Goal: Information Seeking & Learning: Find specific fact

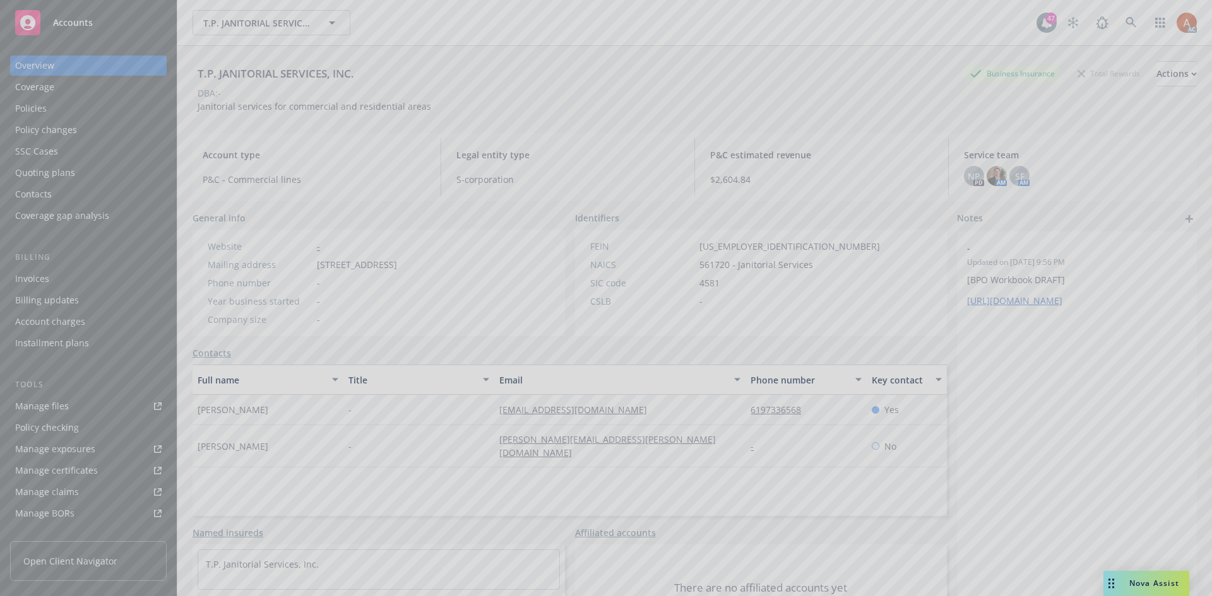
click at [1125, 21] on div at bounding box center [606, 298] width 1212 height 596
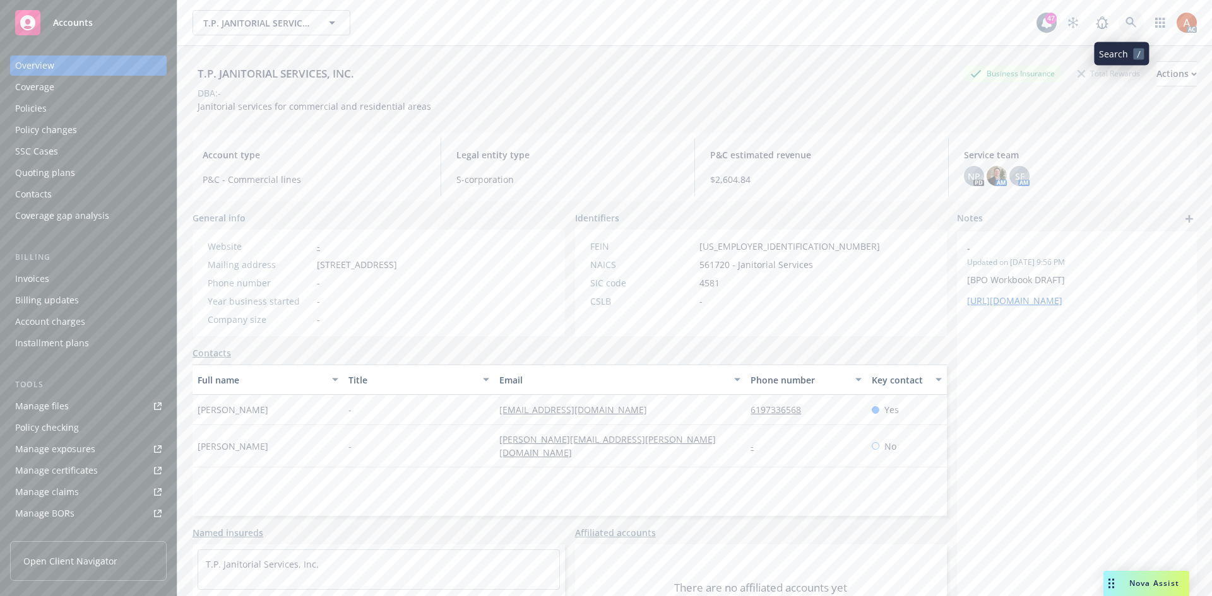
click at [1125, 23] on icon at bounding box center [1130, 22] width 11 height 11
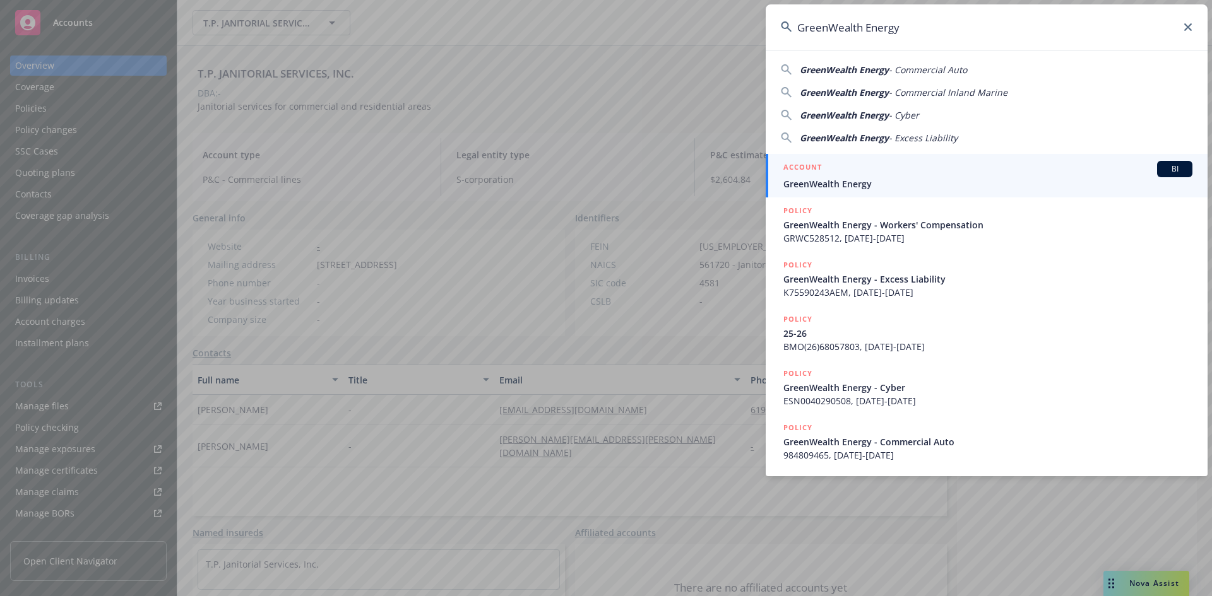
type input "GreenWealth Energy"
click at [800, 167] on h5 "ACCOUNT" at bounding box center [802, 168] width 38 height 15
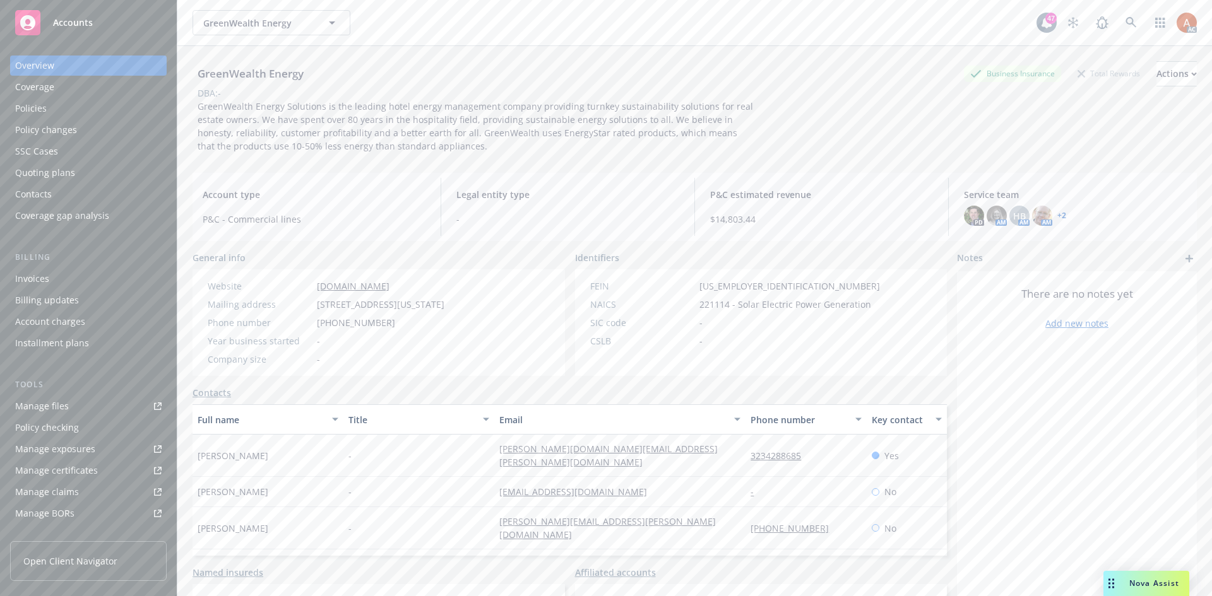
click at [36, 106] on div "Policies" at bounding box center [31, 108] width 32 height 20
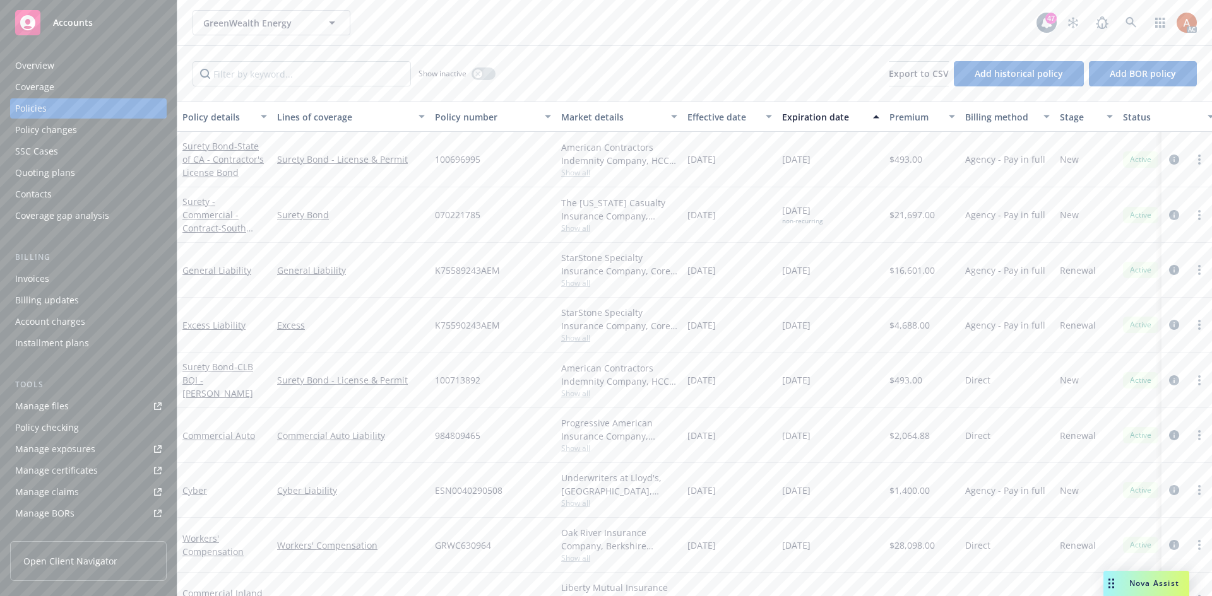
drag, startPoint x: 676, startPoint y: 270, endPoint x: 844, endPoint y: 272, distance: 168.5
click at [844, 272] on div "General Liability General Liability K75589243AEM StarStone Specialty Insurance …" at bounding box center [786, 270] width 1218 height 55
click at [706, 287] on div "[DATE]" at bounding box center [729, 270] width 95 height 55
drag, startPoint x: 697, startPoint y: 269, endPoint x: 833, endPoint y: 273, distance: 135.7
click at [833, 273] on div "General Liability General Liability K75589243AEM StarStone Specialty Insurance …" at bounding box center [786, 270] width 1218 height 55
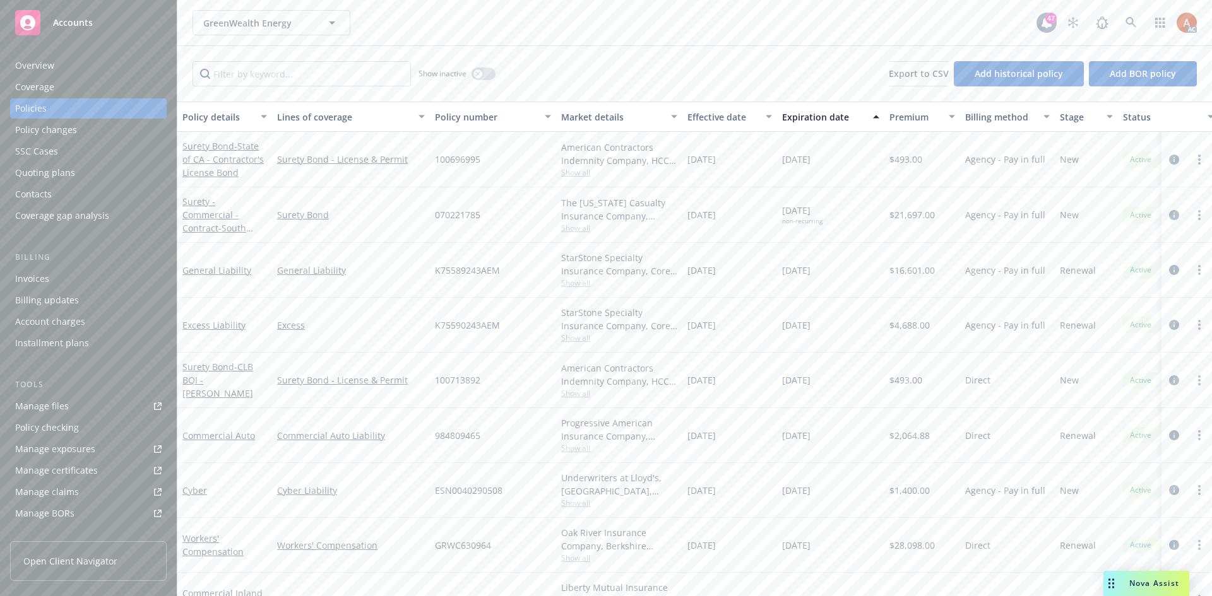
click at [719, 283] on div "[DATE]" at bounding box center [729, 270] width 95 height 55
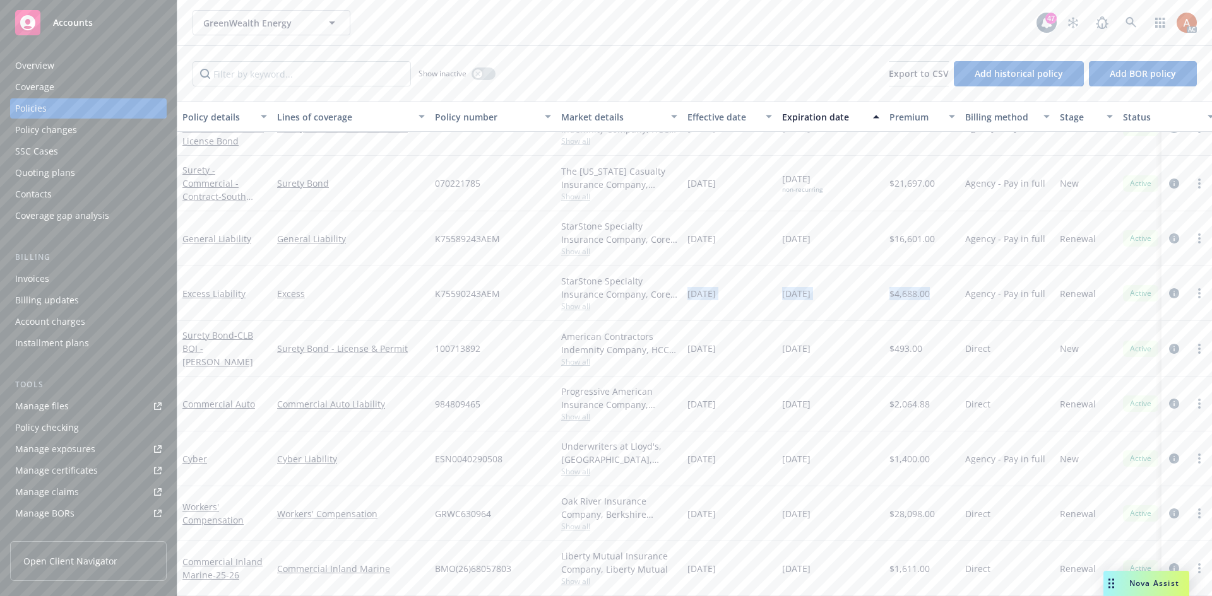
drag, startPoint x: 685, startPoint y: 286, endPoint x: 935, endPoint y: 295, distance: 250.7
click at [935, 295] on div "Excess Liability Excess K75590243AEM StarStone Specialty Insurance Company, Cor…" at bounding box center [786, 293] width 1218 height 55
click at [803, 297] on div "[DATE]" at bounding box center [830, 293] width 107 height 55
drag, startPoint x: 699, startPoint y: 287, endPoint x: 943, endPoint y: 302, distance: 245.3
click at [943, 302] on div "Excess Liability Excess K75590243AEM StarStone Specialty Insurance Company, Cor…" at bounding box center [786, 293] width 1218 height 55
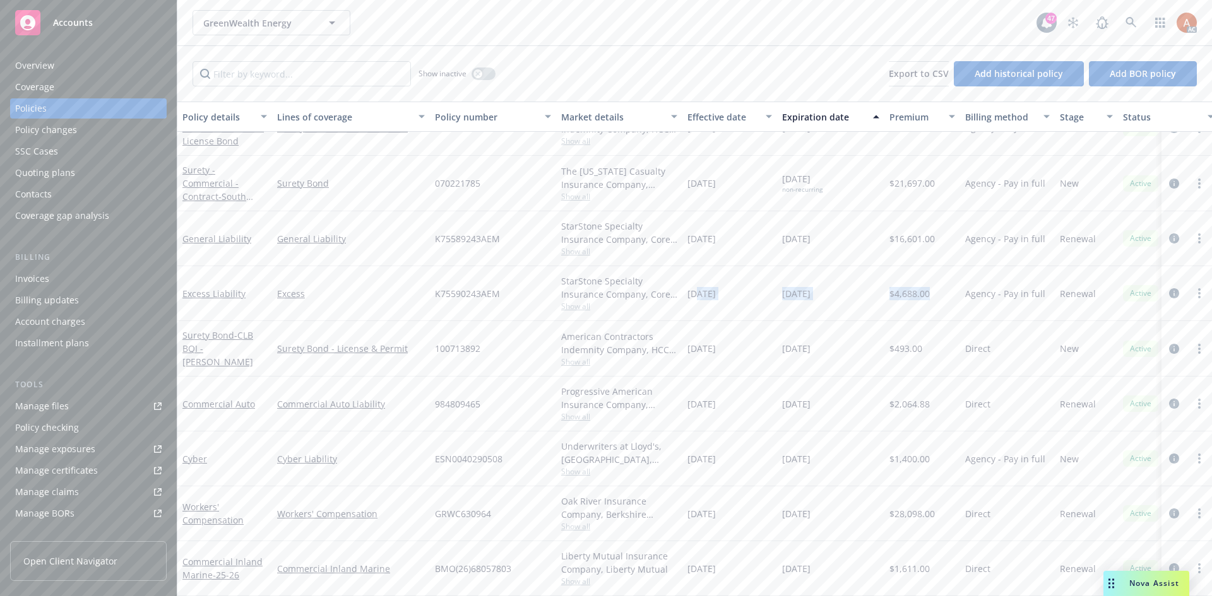
click at [741, 304] on div "[DATE]" at bounding box center [729, 293] width 95 height 55
click at [725, 297] on div "[DATE]" at bounding box center [729, 293] width 95 height 55
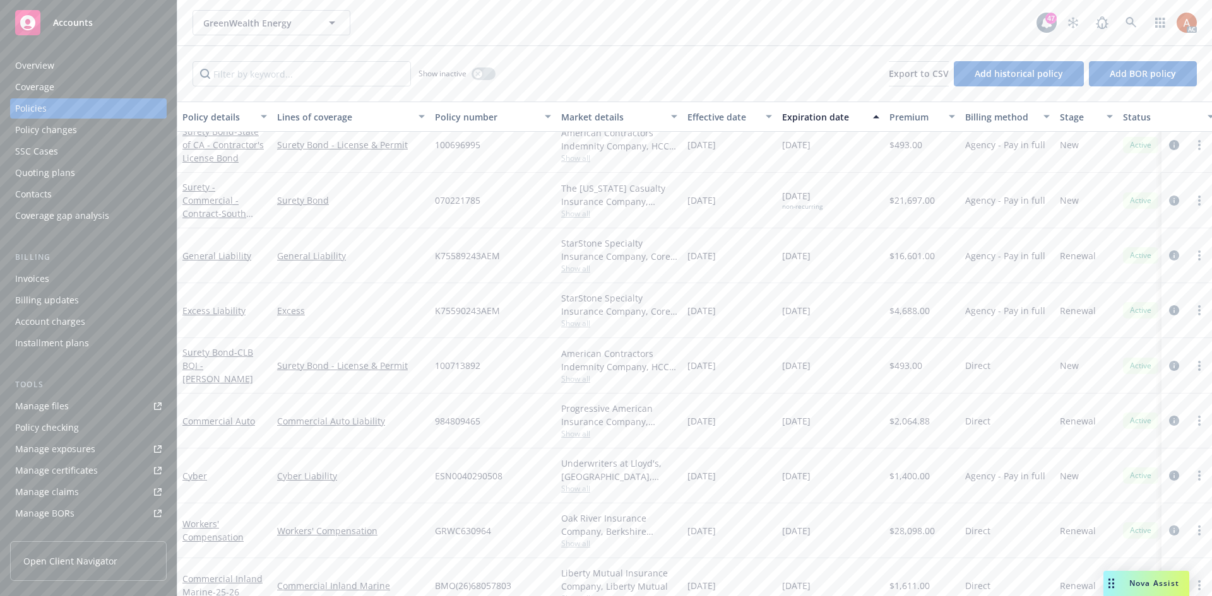
scroll to position [0, 0]
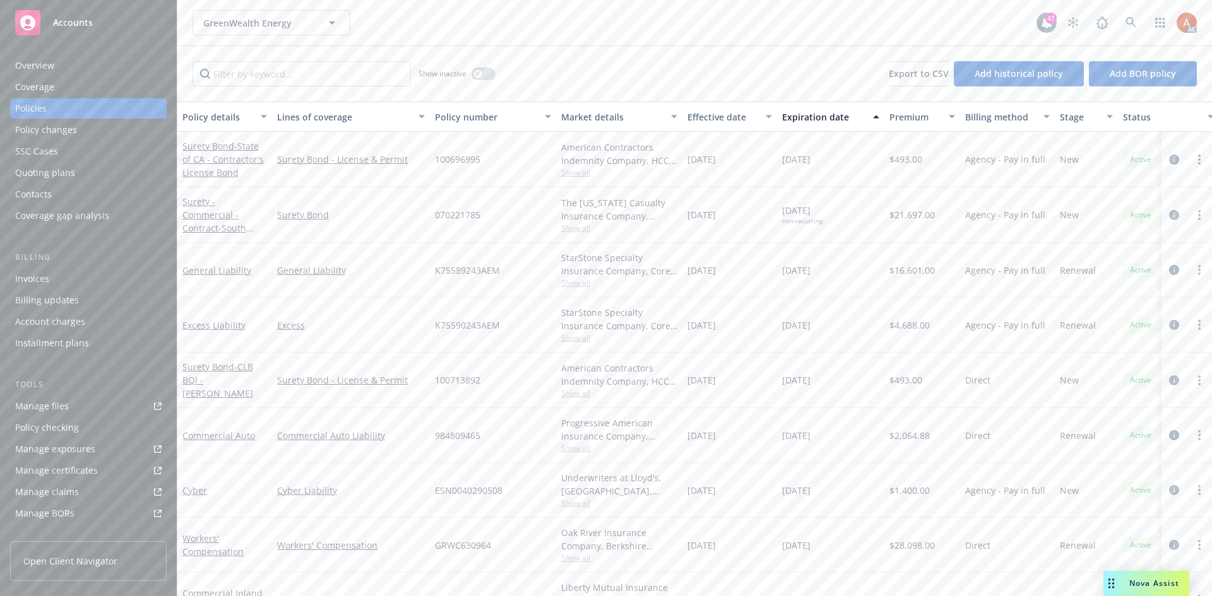
click at [40, 65] on div "Overview" at bounding box center [34, 66] width 39 height 20
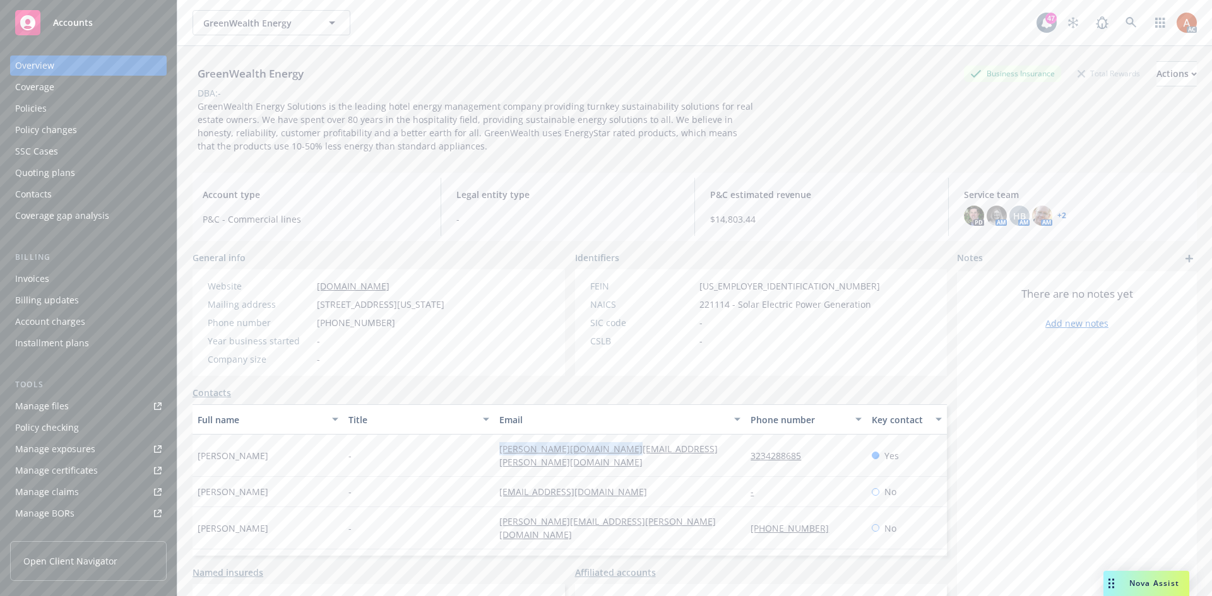
drag, startPoint x: 478, startPoint y: 458, endPoint x: 662, endPoint y: 452, distance: 183.7
click at [662, 452] on div "Joyce Kim - joyce.kim@green-wealth.com 3234288685 Yes" at bounding box center [569, 456] width 754 height 42
copy div "[PERSON_NAME][DOMAIN_NAME][EMAIL_ADDRESS][PERSON_NAME][DOMAIN_NAME]"
click at [44, 434] on div "Service team" at bounding box center [42, 435] width 54 height 20
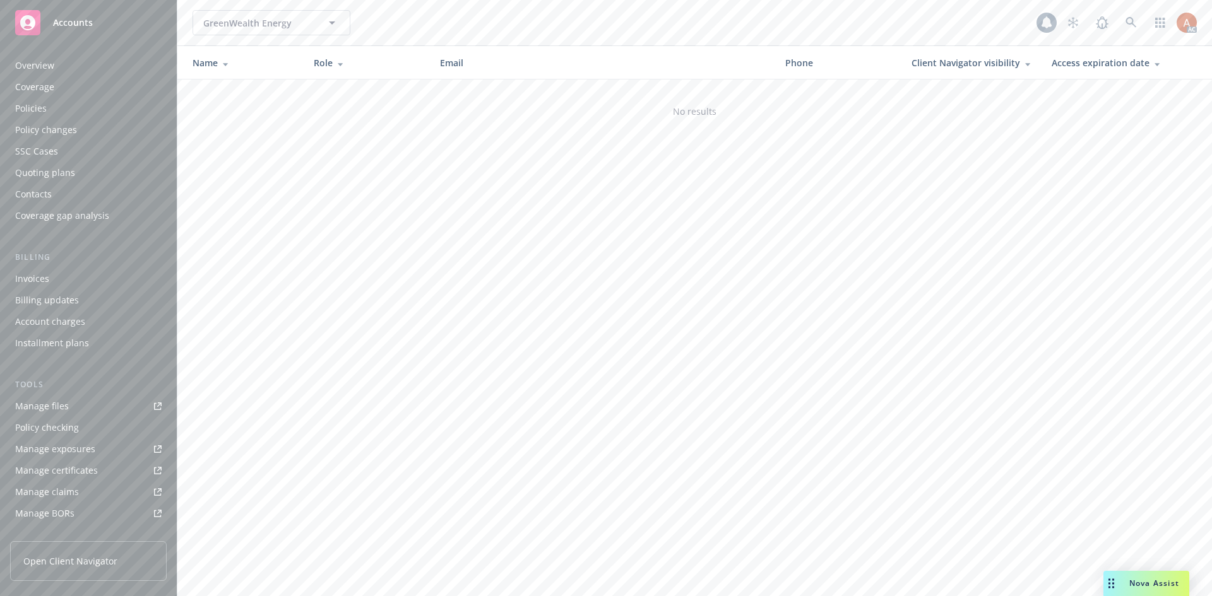
scroll to position [226, 0]
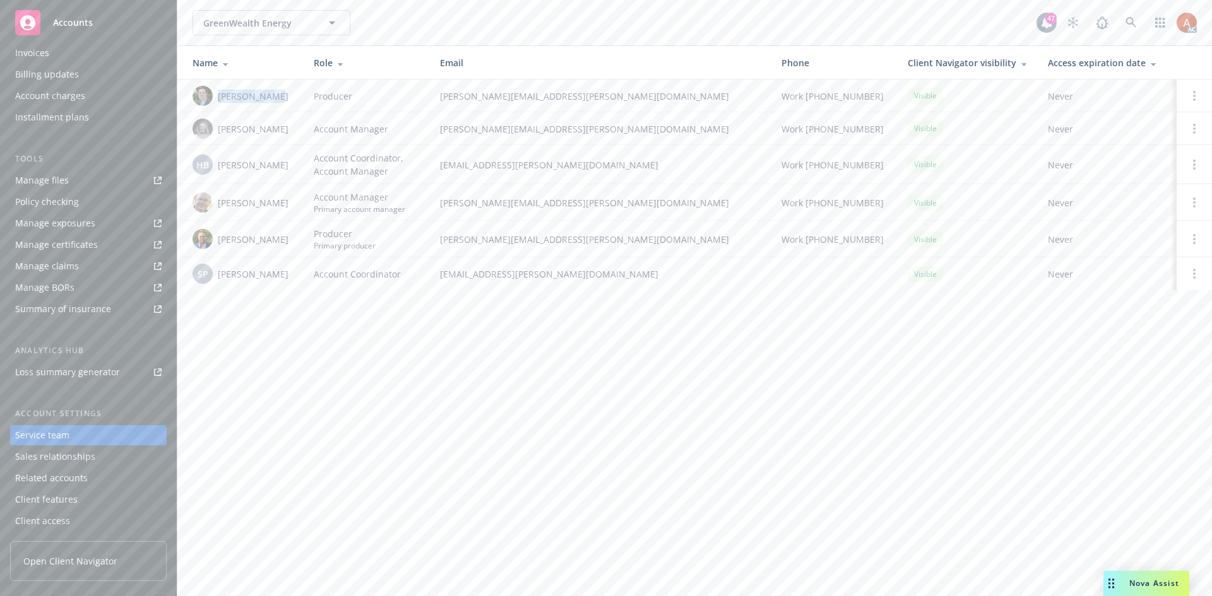
drag, startPoint x: 218, startPoint y: 95, endPoint x: 280, endPoint y: 100, distance: 62.0
click at [280, 100] on div "Bryan Martin" at bounding box center [242, 96] width 101 height 20
copy span "Bryan Martin"
drag, startPoint x: 218, startPoint y: 132, endPoint x: 292, endPoint y: 133, distance: 73.8
click at [292, 133] on div "[PERSON_NAME]" at bounding box center [242, 129] width 101 height 20
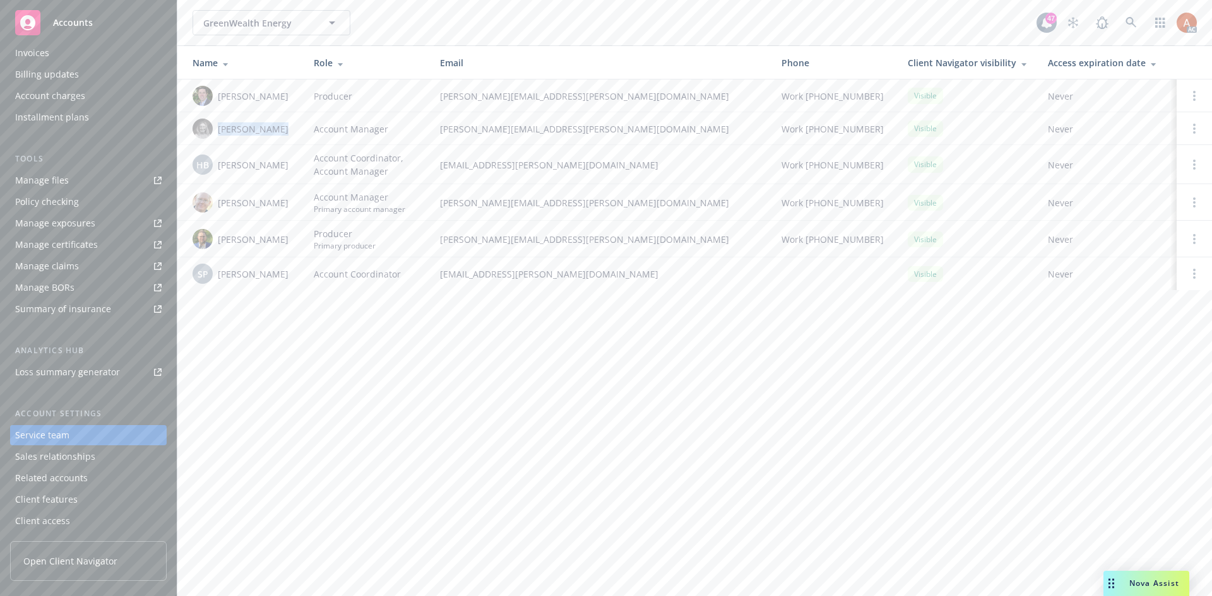
copy span "[PERSON_NAME]"
drag, startPoint x: 216, startPoint y: 163, endPoint x: 285, endPoint y: 167, distance: 68.9
click at [285, 167] on div "HB Halle Bautista" at bounding box center [242, 165] width 101 height 20
copy span "[PERSON_NAME]"
drag, startPoint x: 215, startPoint y: 201, endPoint x: 283, endPoint y: 208, distance: 67.8
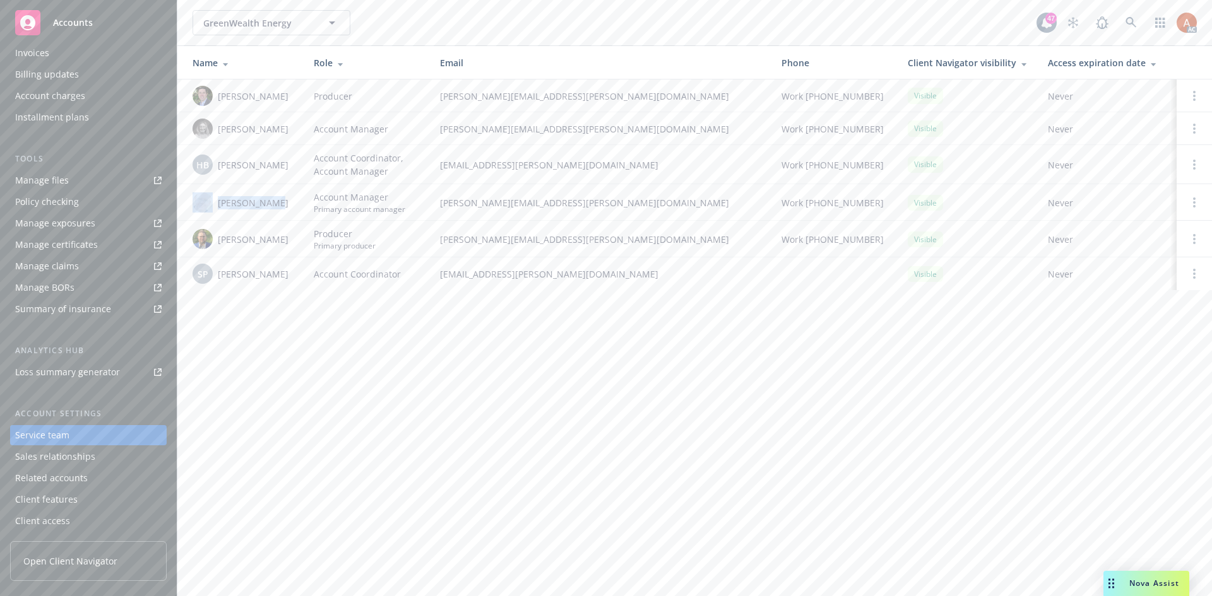
click at [283, 208] on div "[PERSON_NAME]" at bounding box center [242, 202] width 101 height 20
copy div "[PERSON_NAME]"
drag, startPoint x: 217, startPoint y: 242, endPoint x: 290, endPoint y: 242, distance: 73.2
click at [290, 242] on div "Mike Fisher" at bounding box center [242, 239] width 101 height 20
copy span "Mike Fisher"
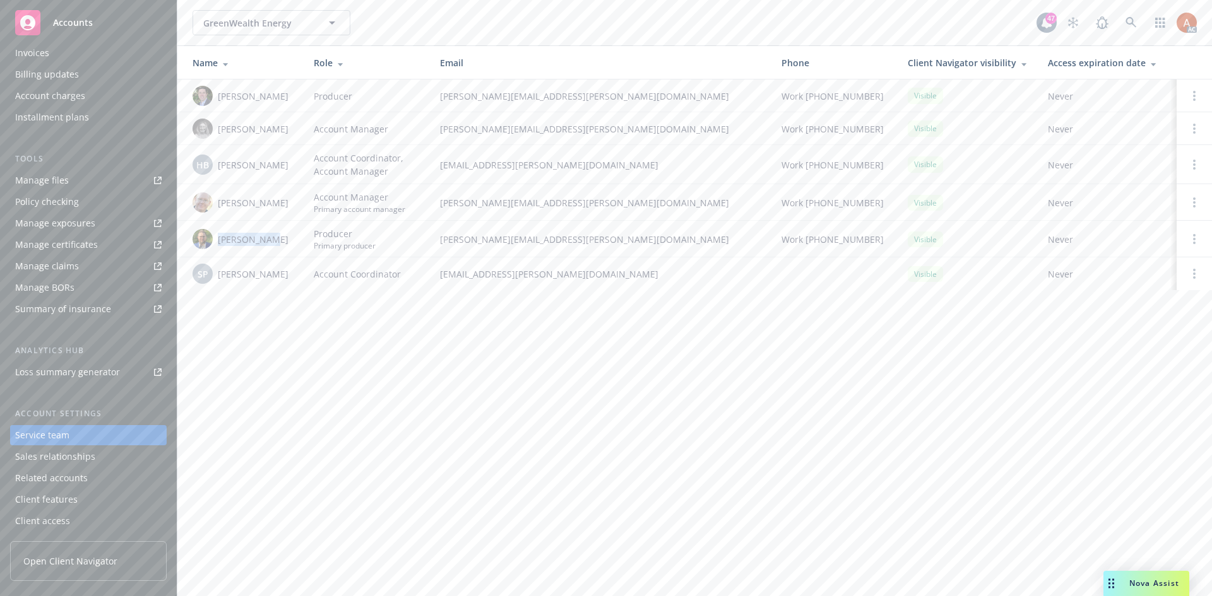
drag, startPoint x: 216, startPoint y: 275, endPoint x: 300, endPoint y: 278, distance: 84.0
click at [300, 278] on td "SP Salvador Pizzo" at bounding box center [240, 273] width 126 height 33
copy span "[PERSON_NAME]"
click at [30, 61] on div "Overview" at bounding box center [34, 66] width 39 height 20
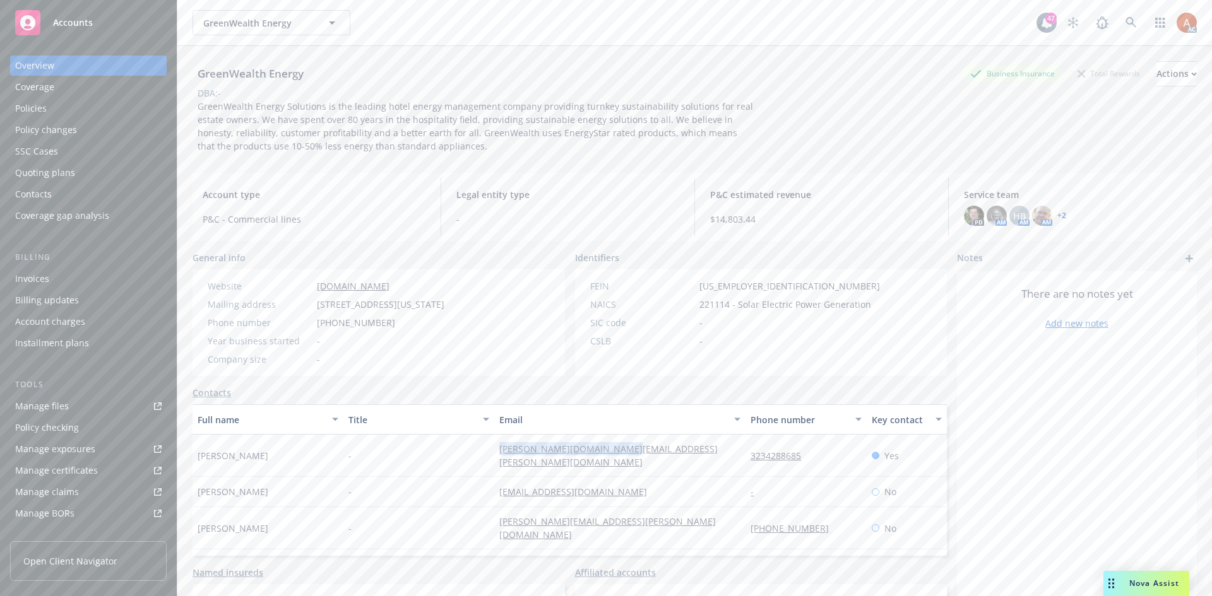
drag, startPoint x: 458, startPoint y: 449, endPoint x: 627, endPoint y: 454, distance: 168.6
click at [627, 454] on div "Joyce Kim - joyce.kim@green-wealth.com 3234288685 Yes" at bounding box center [569, 456] width 754 height 42
copy div "[PERSON_NAME][DOMAIN_NAME][EMAIL_ADDRESS][PERSON_NAME][DOMAIN_NAME]"
click at [47, 175] on div "Quoting plans" at bounding box center [45, 173] width 60 height 20
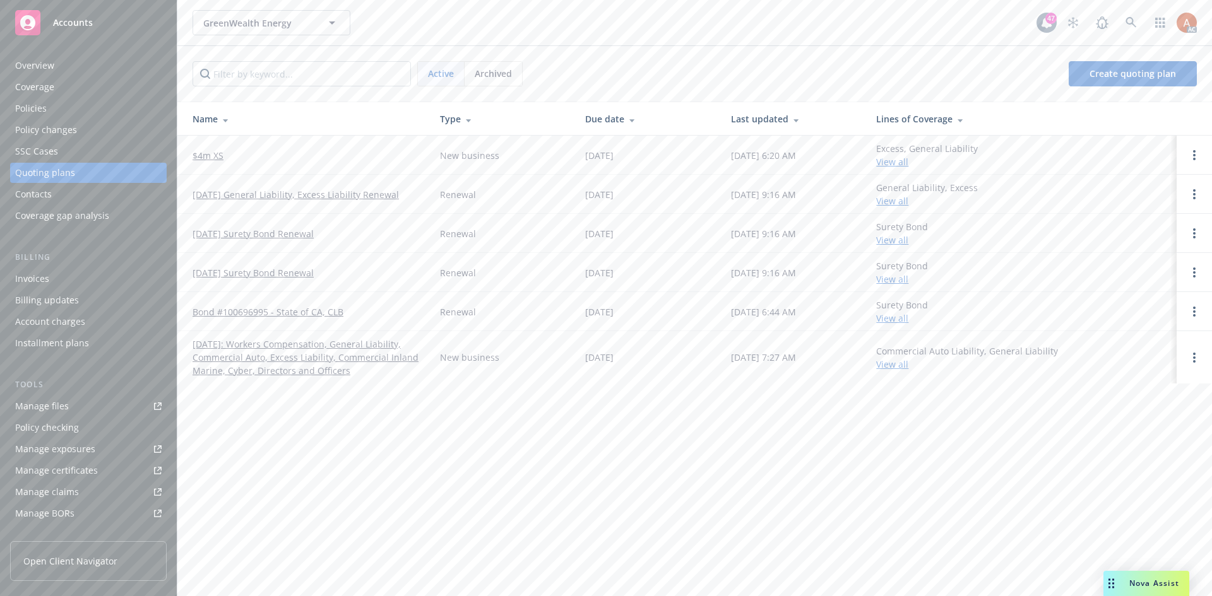
click at [488, 76] on span "Archived" at bounding box center [493, 73] width 37 height 13
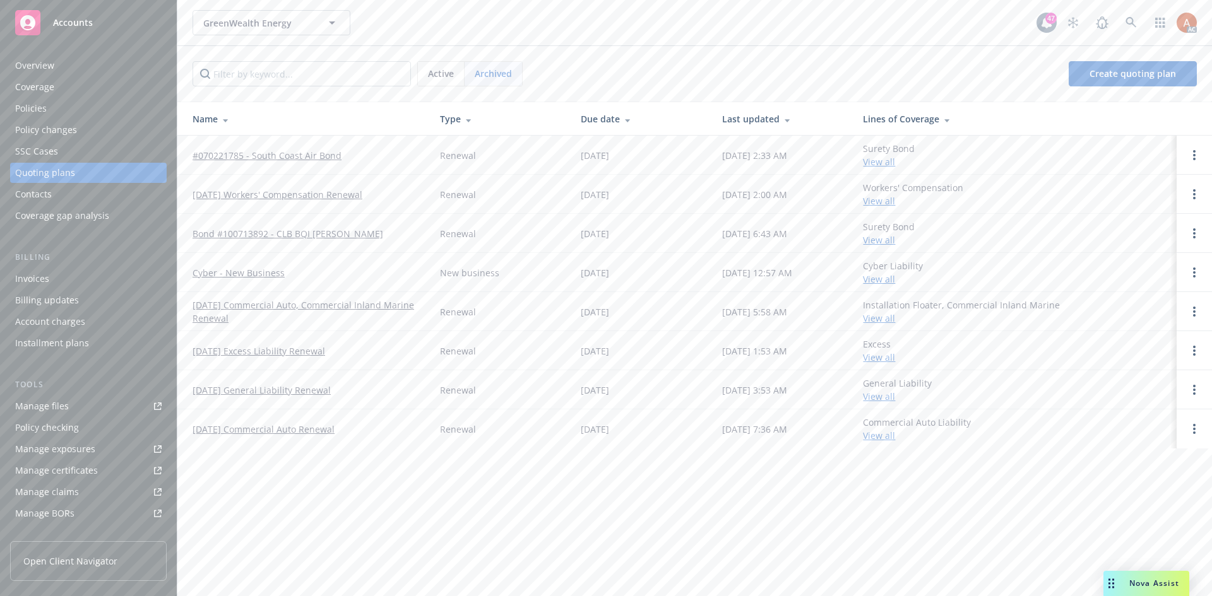
click at [442, 76] on span "Active" at bounding box center [441, 73] width 26 height 13
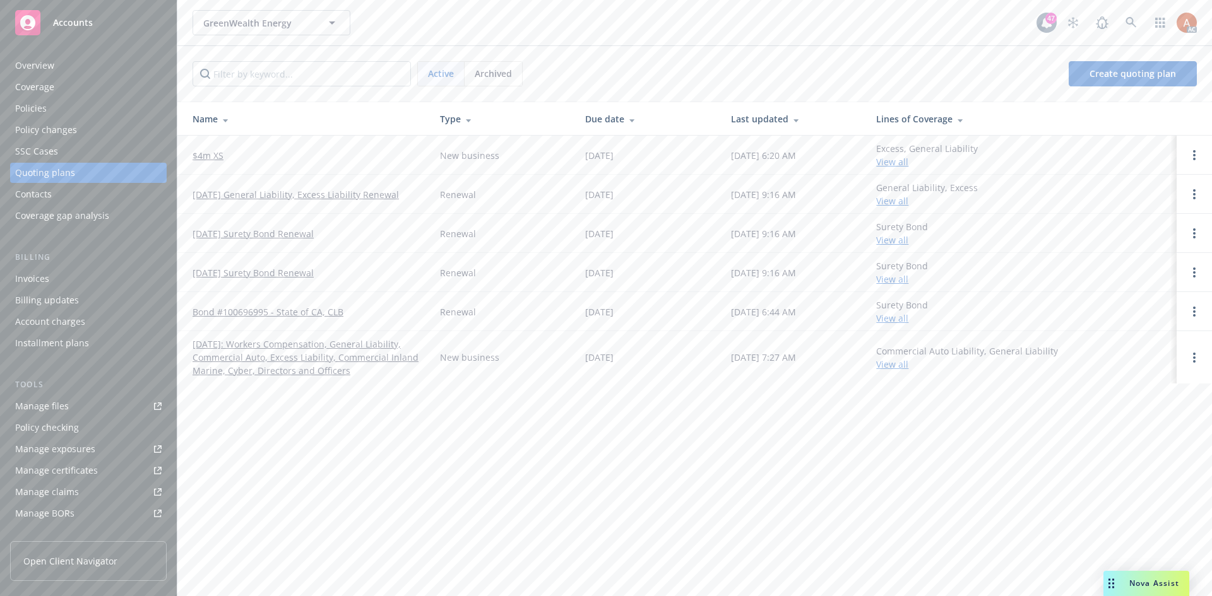
drag, startPoint x: 192, startPoint y: 191, endPoint x: 420, endPoint y: 194, distance: 227.8
click at [420, 194] on td "12/14/25 General Liability, Excess Liability Renewal" at bounding box center [303, 194] width 252 height 39
copy link "12/14/25 General Liability, Excess Liability Renewal"
click at [32, 110] on div "Policies" at bounding box center [31, 108] width 32 height 20
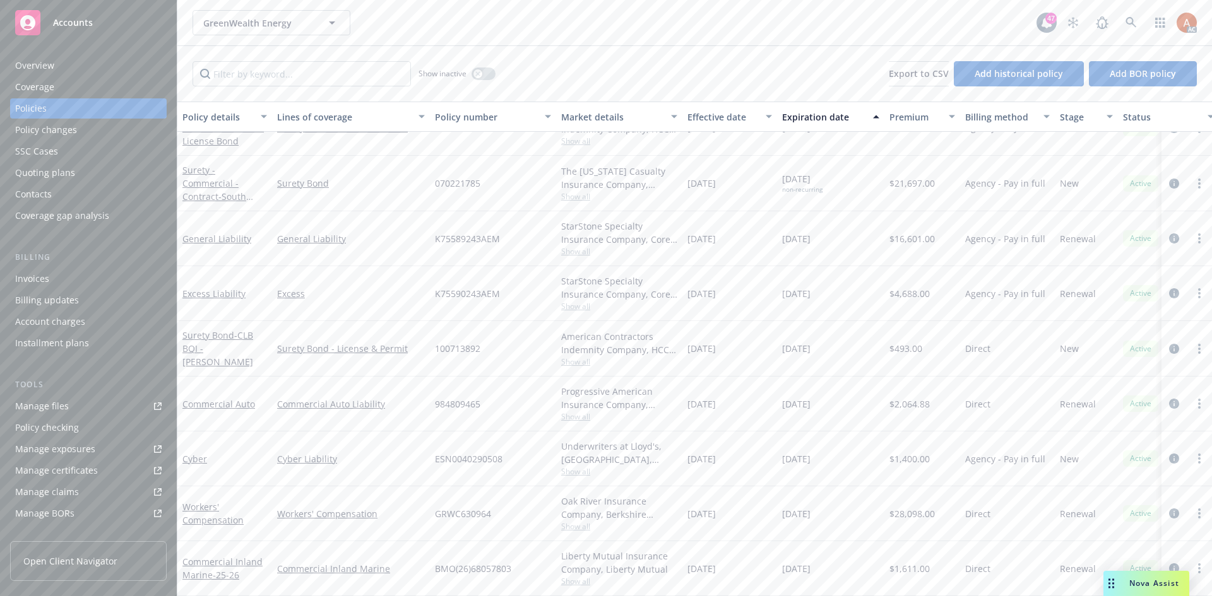
scroll to position [41, 0]
drag, startPoint x: 676, startPoint y: 282, endPoint x: 871, endPoint y: 285, distance: 195.0
click at [871, 285] on div "Excess Liability Excess K75590243AEM StarStone Specialty Insurance Company, Cor…" at bounding box center [786, 293] width 1218 height 55
drag, startPoint x: 693, startPoint y: 233, endPoint x: 948, endPoint y: 232, distance: 254.9
click at [948, 232] on div "General Liability General Liability K75589243AEM StarStone Specialty Insurance …" at bounding box center [786, 238] width 1218 height 55
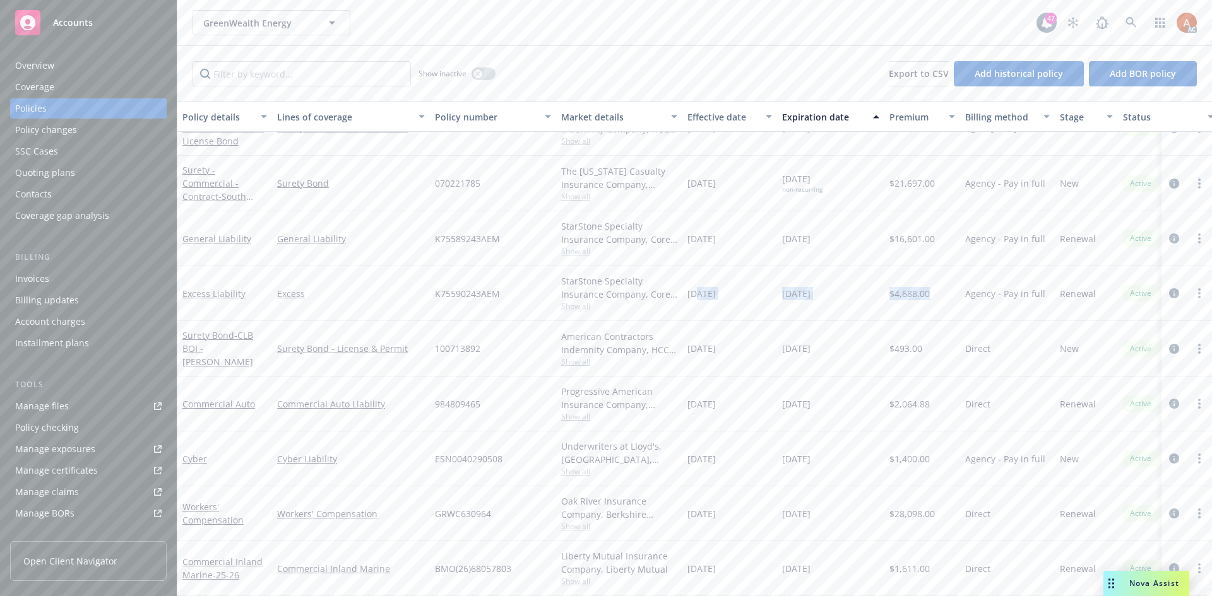
drag, startPoint x: 697, startPoint y: 283, endPoint x: 927, endPoint y: 285, distance: 230.4
click at [927, 285] on div "Excess Liability Excess K75590243AEM StarStone Specialty Insurance Company, Cor…" at bounding box center [786, 293] width 1218 height 55
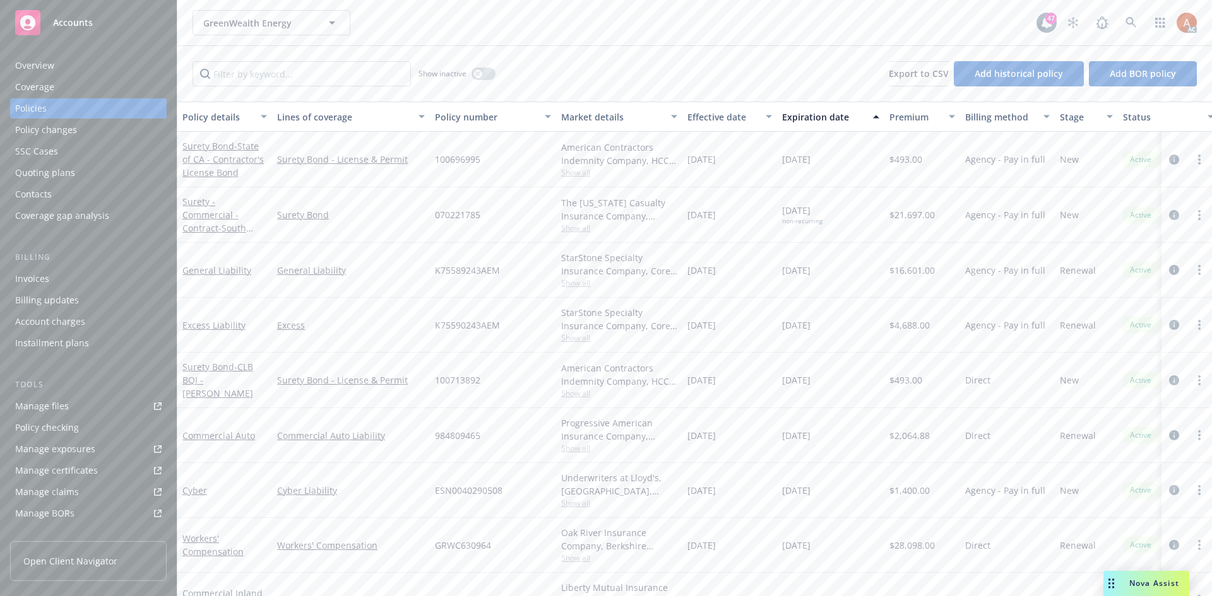
click at [742, 292] on div "[DATE]" at bounding box center [729, 270] width 95 height 55
click at [20, 59] on div "Overview" at bounding box center [34, 66] width 39 height 20
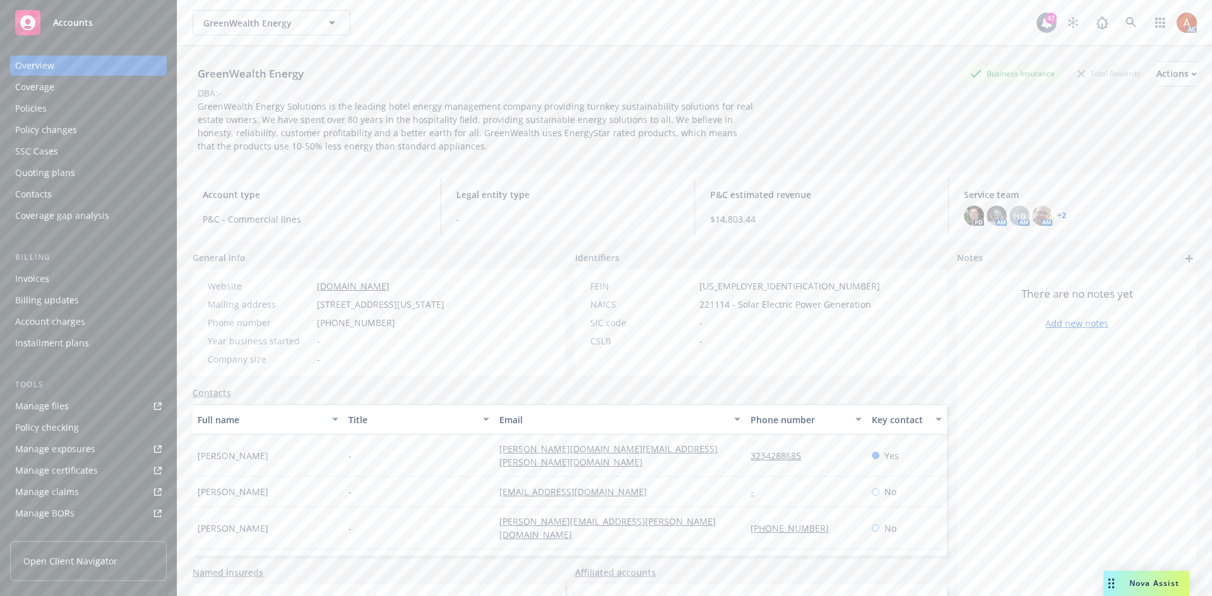
drag, startPoint x: 345, startPoint y: 302, endPoint x: 436, endPoint y: 307, distance: 91.0
click at [436, 307] on div "Mailing address 177 East Colorado Boulevard, Pasadena, CA, 91105" at bounding box center [326, 304] width 247 height 13
copy div "177 East Colorado Boulevard"
click at [444, 305] on span "[STREET_ADDRESS][US_STATE]" at bounding box center [380, 304] width 127 height 13
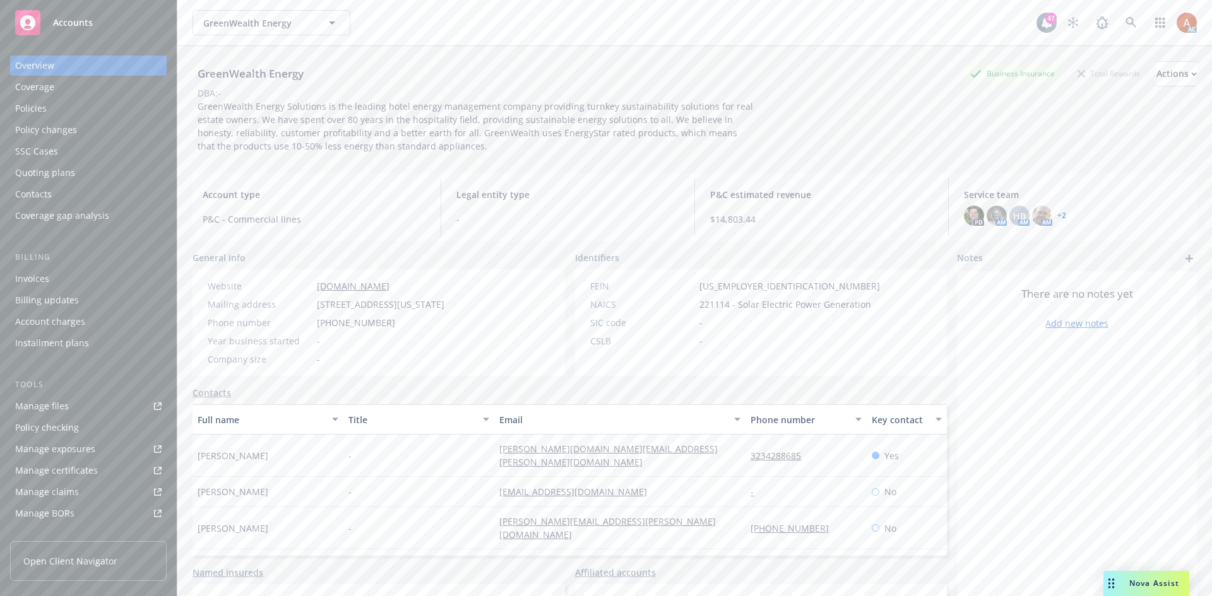
click at [449, 340] on div "Year business started -" at bounding box center [326, 340] width 247 height 13
click at [444, 309] on span "[STREET_ADDRESS][US_STATE]" at bounding box center [380, 304] width 127 height 13
click at [444, 303] on span "[STREET_ADDRESS][US_STATE]" at bounding box center [380, 304] width 127 height 13
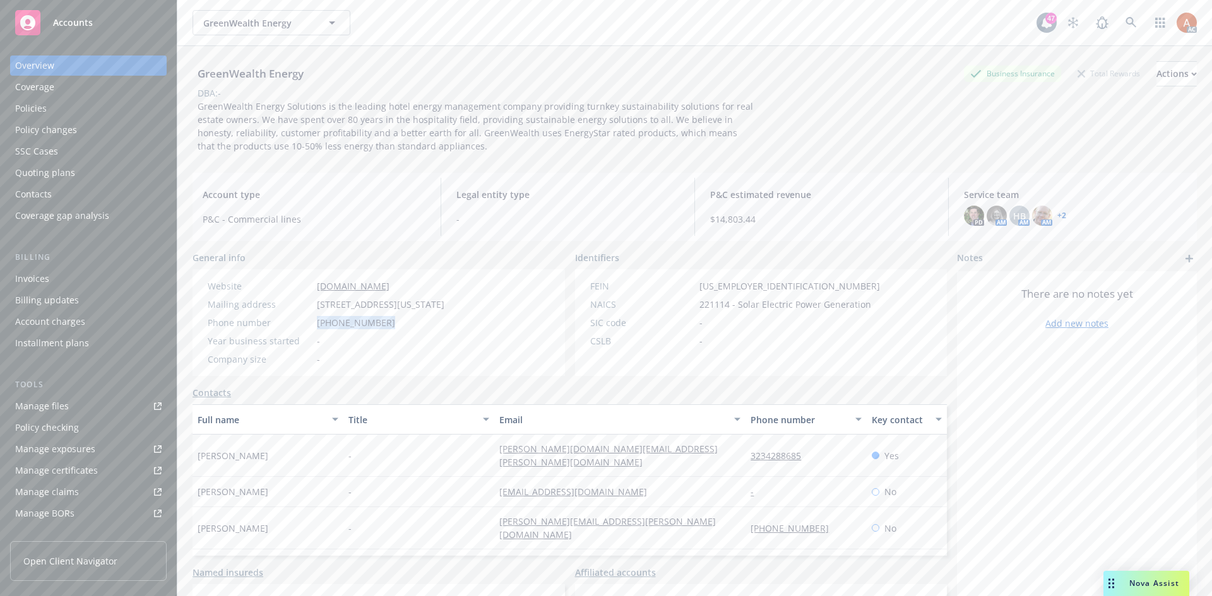
drag, startPoint x: 317, startPoint y: 322, endPoint x: 387, endPoint y: 326, distance: 70.8
click at [387, 326] on div "Phone number (323) 428-8685" at bounding box center [326, 322] width 247 height 13
click at [719, 307] on span "221114 - Solar Electric Power Generation" at bounding box center [785, 304] width 172 height 13
drag, startPoint x: 746, startPoint y: 288, endPoint x: 793, endPoint y: 289, distance: 46.7
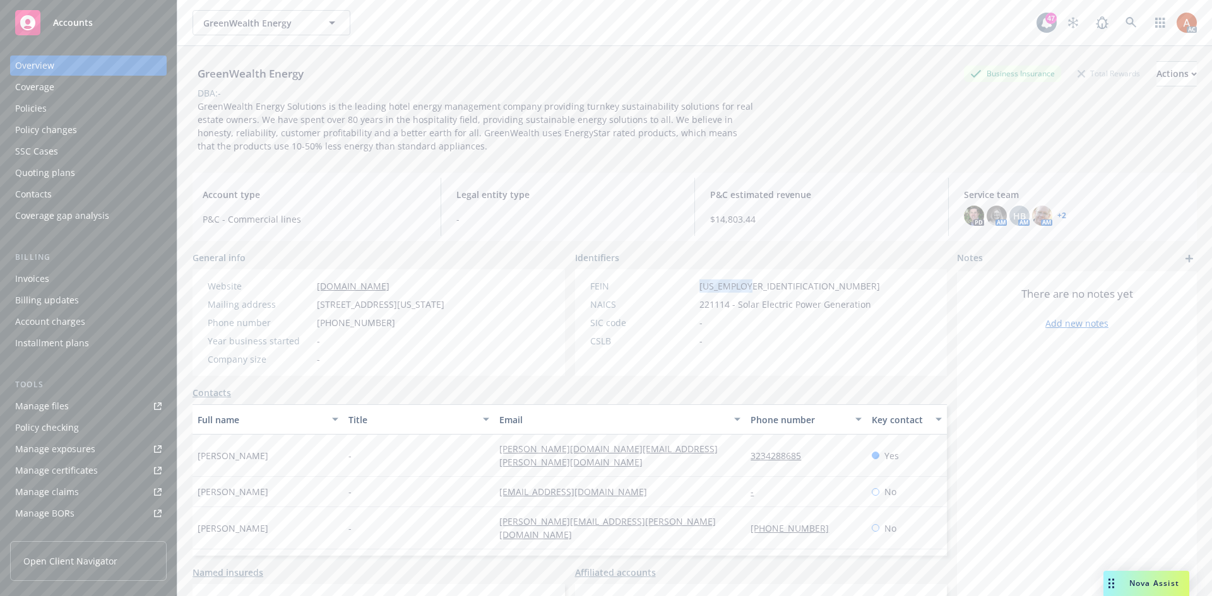
click at [793, 289] on div "FEIN 81-5451519" at bounding box center [735, 286] width 300 height 13
click at [404, 448] on div "-" at bounding box center [418, 456] width 151 height 42
drag, startPoint x: 735, startPoint y: 457, endPoint x: 851, endPoint y: 457, distance: 116.7
click at [851, 457] on div "Joyce Kim - joyce.kim@green-wealth.com 3234288685 Yes" at bounding box center [569, 456] width 754 height 42
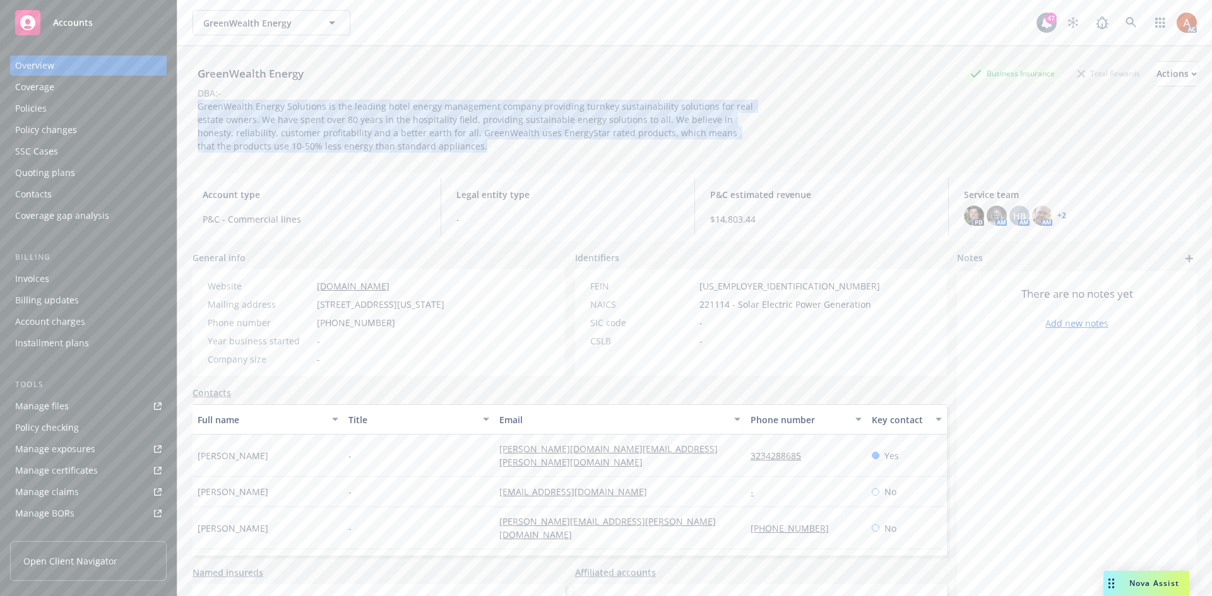
drag, startPoint x: 197, startPoint y: 105, endPoint x: 440, endPoint y: 162, distance: 249.4
click at [440, 162] on div "GreenWealth Energy Business Insurance Total Rewards Actions DBA: - GreenWealth …" at bounding box center [694, 104] width 1004 height 117
click at [35, 107] on div "Policies" at bounding box center [31, 108] width 32 height 20
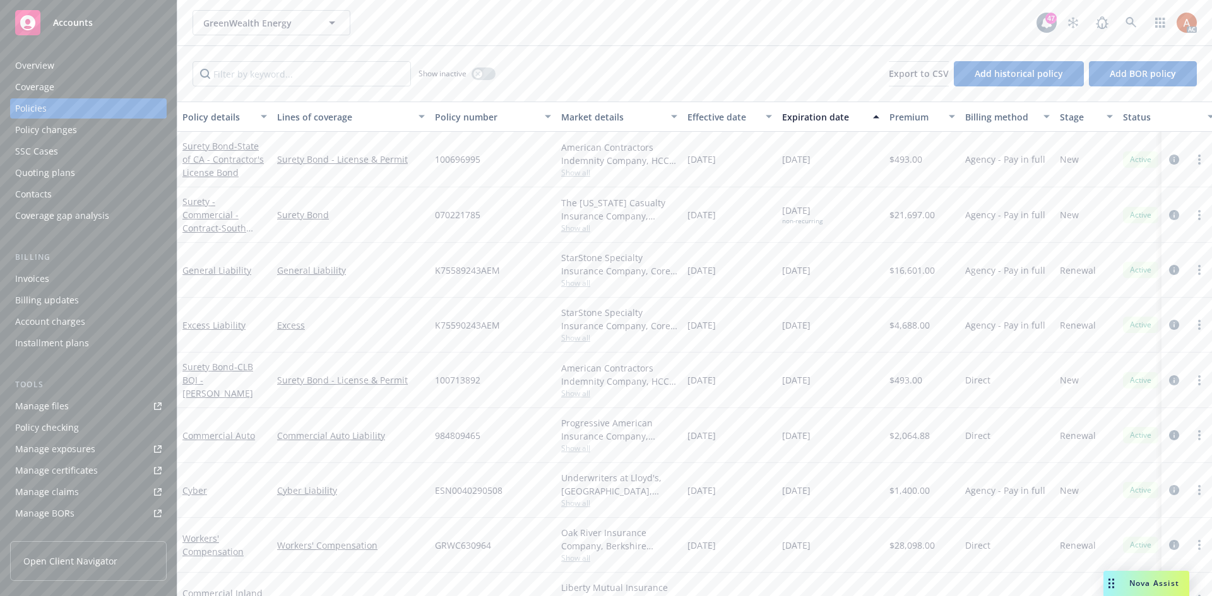
drag, startPoint x: 798, startPoint y: 276, endPoint x: 871, endPoint y: 276, distance: 73.2
click at [871, 276] on div "General Liability General Liability K75589243AEM StarStone Specialty Insurance …" at bounding box center [786, 270] width 1218 height 55
click at [480, 74] on icon "button" at bounding box center [477, 73] width 5 height 5
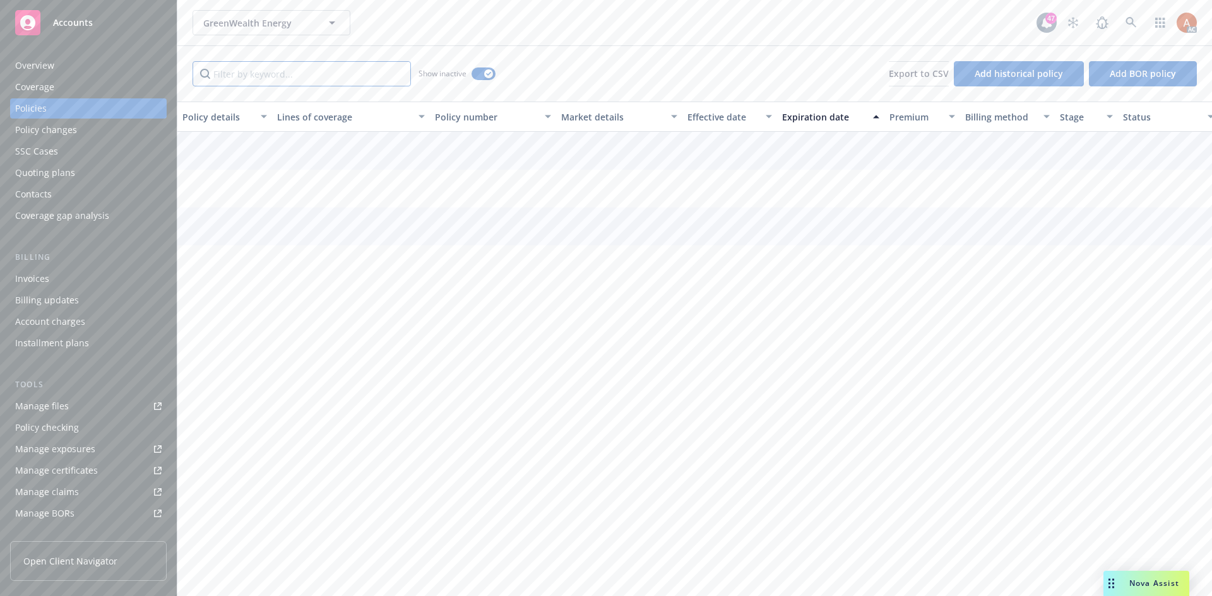
click at [308, 76] on input "Filter by keyword..." at bounding box center [301, 73] width 218 height 25
click at [704, 112] on div "Effective date" at bounding box center [722, 116] width 71 height 13
click at [712, 123] on div "Effective date" at bounding box center [722, 116] width 71 height 13
drag, startPoint x: 461, startPoint y: 215, endPoint x: 513, endPoint y: 218, distance: 52.5
click at [513, 218] on div "K75589232AEM" at bounding box center [493, 214] width 126 height 55
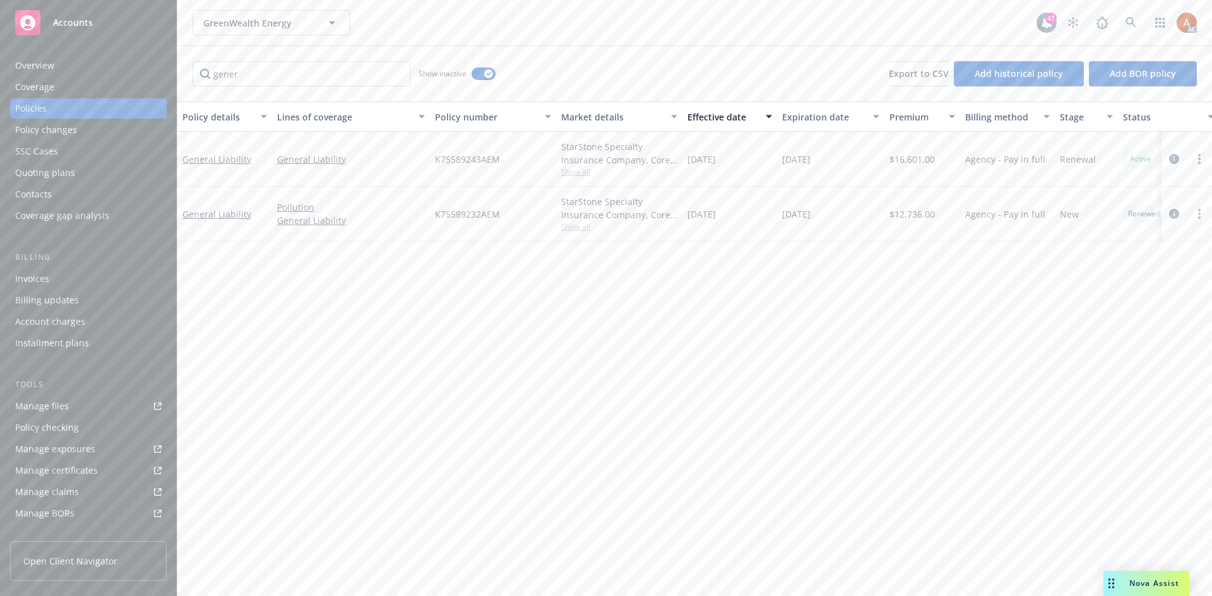
drag, startPoint x: 714, startPoint y: 331, endPoint x: 611, endPoint y: 242, distance: 136.5
click at [714, 328] on div "Policy details Lines of coverage Policy number Market details Effective date Ex…" at bounding box center [694, 349] width 1034 height 495
click at [576, 228] on span "Show all" at bounding box center [619, 227] width 116 height 11
drag, startPoint x: 433, startPoint y: 297, endPoint x: 502, endPoint y: 300, distance: 68.9
click at [502, 300] on div "Writing company StarStone Specialty Insurance Company Carrier Core Specialty Pr…" at bounding box center [550, 309] width 252 height 141
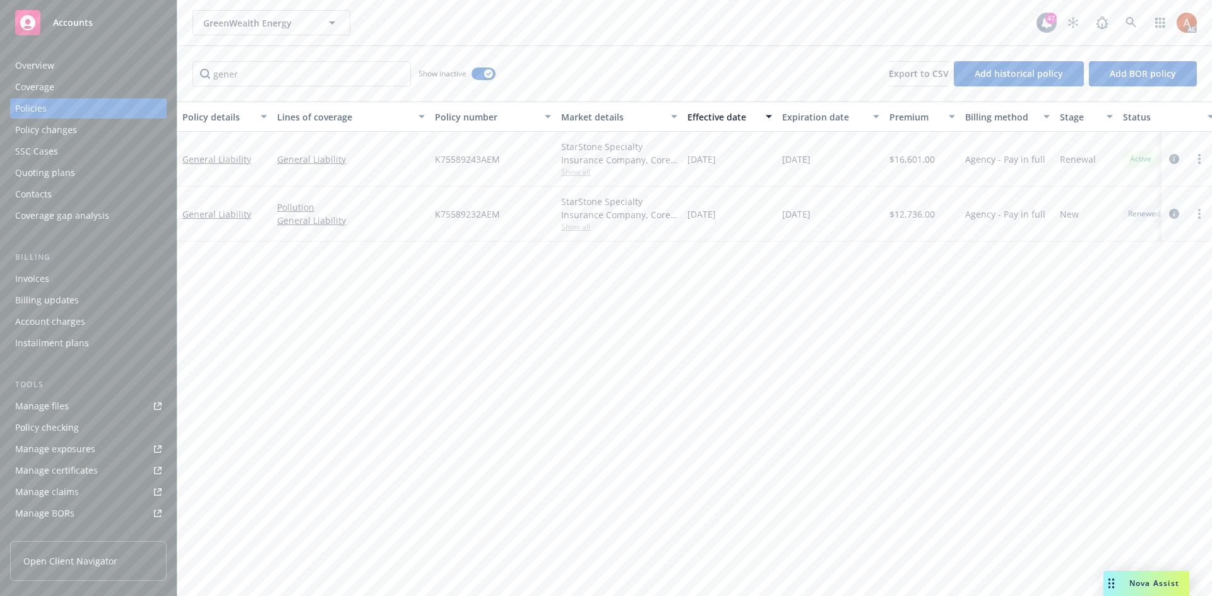
click at [821, 362] on div "Policy details Lines of coverage Policy number Market details Effective date Ex…" at bounding box center [694, 349] width 1034 height 495
click at [901, 216] on span "$12,736.00" at bounding box center [911, 214] width 45 height 13
click at [816, 340] on div "Policy details Lines of coverage Policy number Market details Effective date Ex…" at bounding box center [694, 349] width 1034 height 495
drag, startPoint x: 686, startPoint y: 210, endPoint x: 782, endPoint y: 212, distance: 96.0
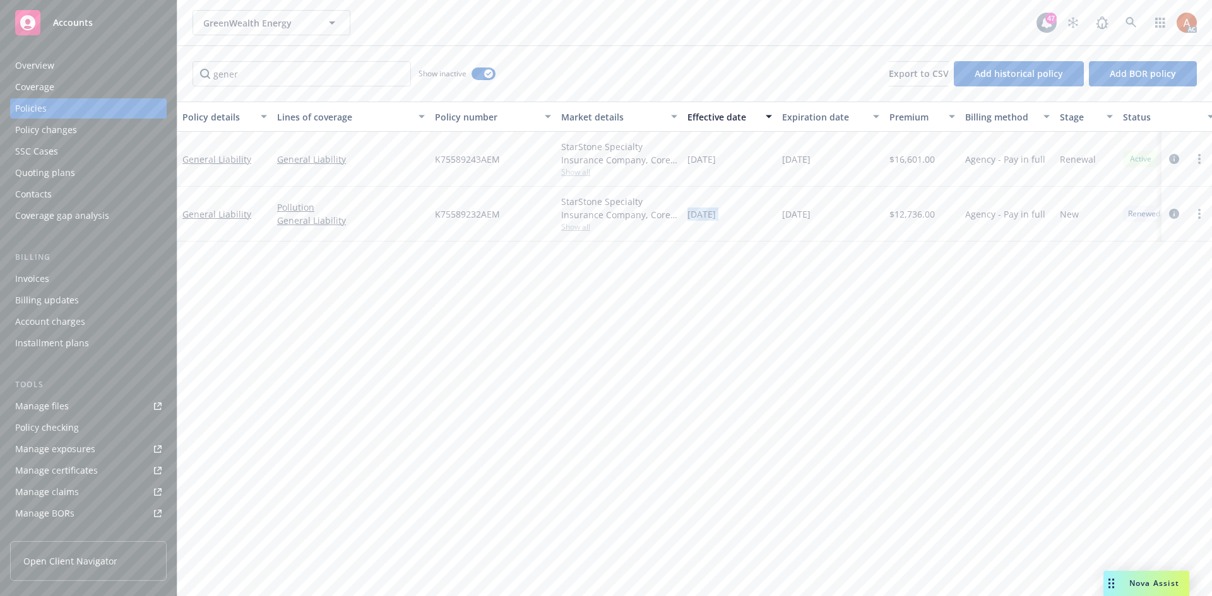
click at [782, 212] on div "General Liability Pollution General Liability K75589232AEM StarStone Specialty …" at bounding box center [786, 214] width 1218 height 55
click at [791, 386] on div "Policy details Lines of coverage Policy number Market details Effective date Ex…" at bounding box center [694, 349] width 1034 height 495
drag, startPoint x: 779, startPoint y: 216, endPoint x: 851, endPoint y: 215, distance: 72.6
click at [851, 215] on div "[DATE]" at bounding box center [830, 214] width 107 height 55
click at [569, 177] on span "Show all" at bounding box center [619, 172] width 116 height 11
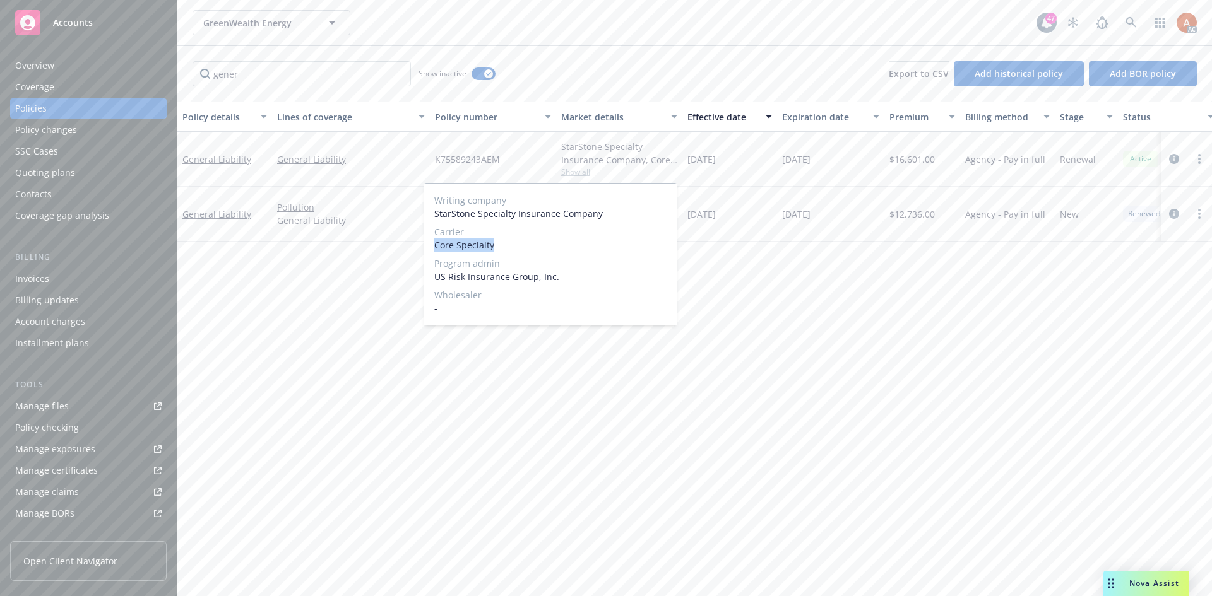
drag, startPoint x: 497, startPoint y: 243, endPoint x: 526, endPoint y: 242, distance: 29.0
click at [523, 242] on div "Writing company StarStone Specialty Insurance Company Carrier Core Specialty Pr…" at bounding box center [550, 254] width 252 height 141
drag, startPoint x: 673, startPoint y: 374, endPoint x: 657, endPoint y: 350, distance: 29.6
click at [673, 374] on div "Policy details Lines of coverage Policy number Market details Effective date Ex…" at bounding box center [694, 349] width 1034 height 495
drag, startPoint x: 424, startPoint y: 158, endPoint x: 516, endPoint y: 162, distance: 91.6
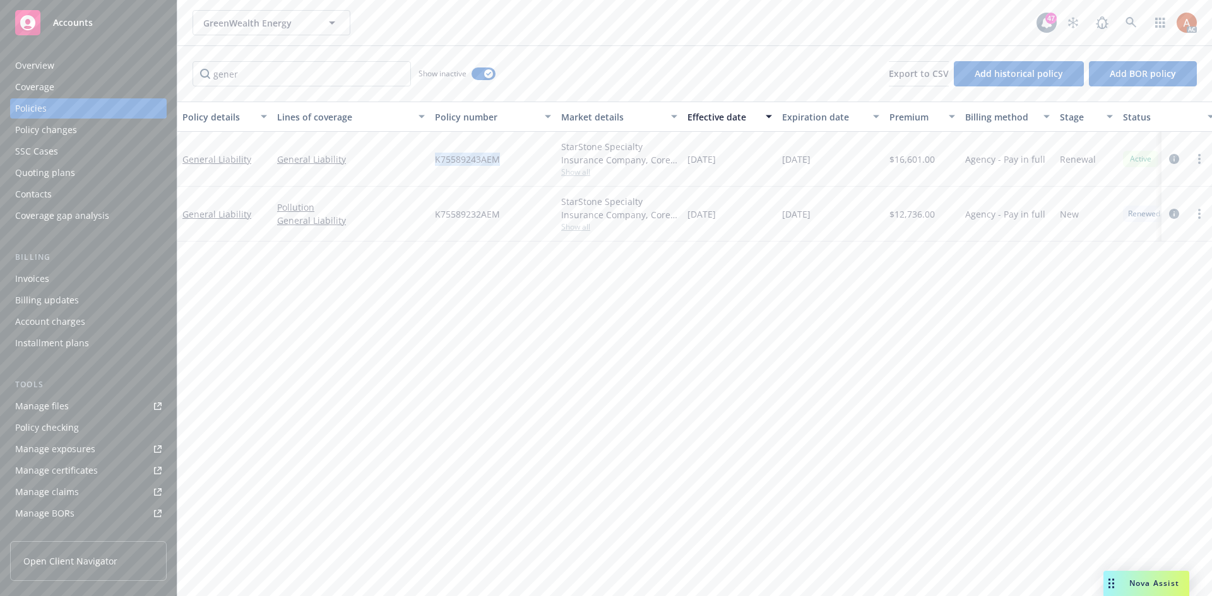
click at [516, 162] on div "General Liability General Liability K75589243AEM StarStone Specialty Insurance …" at bounding box center [786, 159] width 1218 height 55
drag, startPoint x: 641, startPoint y: 368, endPoint x: 792, endPoint y: 211, distance: 217.8
click at [641, 366] on div "Policy details Lines of coverage Policy number Market details Effective date Ex…" at bounding box center [694, 349] width 1034 height 495
click at [902, 160] on span "$16,601.00" at bounding box center [911, 159] width 45 height 13
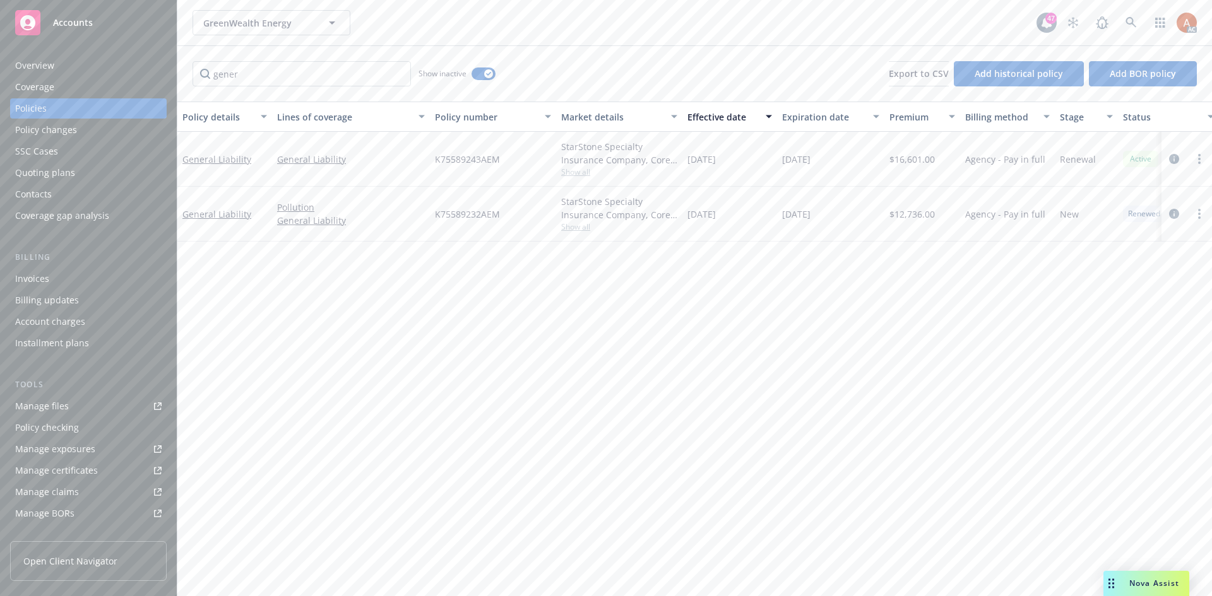
click at [652, 360] on div "Policy details Lines of coverage Policy number Market details Effective date Ex…" at bounding box center [694, 349] width 1034 height 495
drag, startPoint x: 685, startPoint y: 160, endPoint x: 741, endPoint y: 161, distance: 56.2
click at [741, 161] on div "[DATE]" at bounding box center [729, 159] width 95 height 55
click at [864, 381] on div "Policy details Lines of coverage Policy number Market details Effective date Ex…" at bounding box center [694, 349] width 1034 height 495
drag, startPoint x: 778, startPoint y: 161, endPoint x: 1027, endPoint y: 201, distance: 251.8
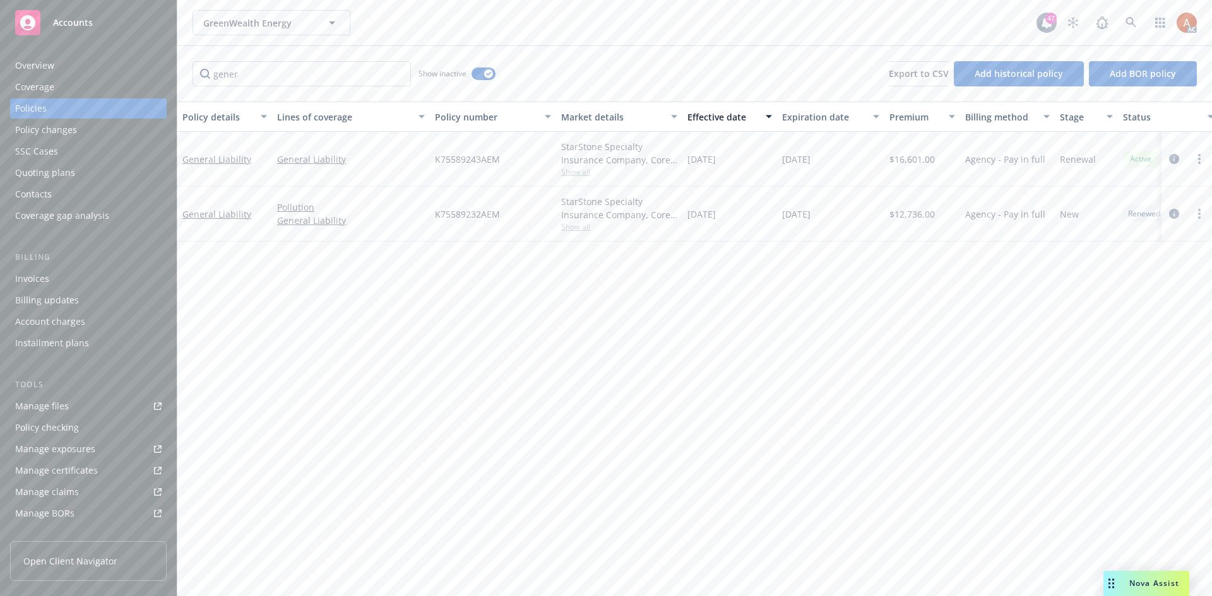
click at [844, 167] on div "[DATE]" at bounding box center [830, 159] width 107 height 55
drag, startPoint x: 194, startPoint y: 79, endPoint x: 101, endPoint y: 80, distance: 93.4
click at [101, 80] on div "Accounts Overview Coverage Policies Policy changes SSC Cases Quoting plans Cont…" at bounding box center [606, 298] width 1212 height 596
type input "excess"
drag, startPoint x: 439, startPoint y: 160, endPoint x: 511, endPoint y: 163, distance: 72.6
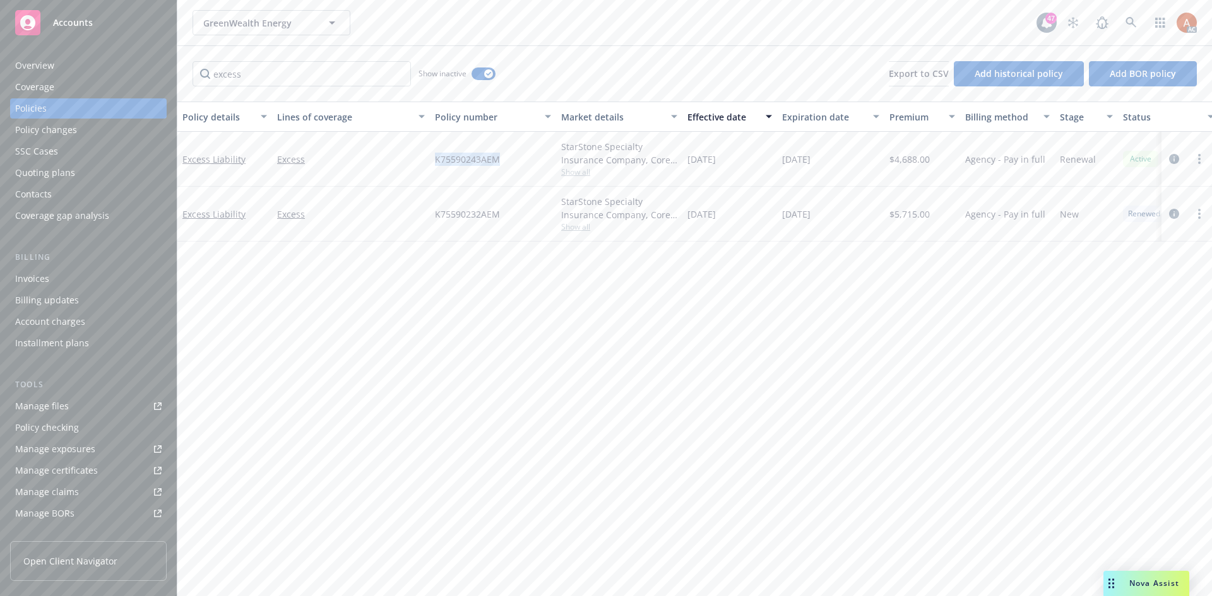
click at [511, 163] on div "Excess Liability Excess K75590243AEM StarStone Specialty Insurance Company, Cor…" at bounding box center [786, 159] width 1218 height 55
click at [574, 174] on span "Show all" at bounding box center [619, 172] width 116 height 11
drag, startPoint x: 434, startPoint y: 241, endPoint x: 520, endPoint y: 254, distance: 86.7
click at [520, 254] on div "Writing company StarStone Specialty Insurance Company Carrier Core Specialty Pr…" at bounding box center [550, 254] width 252 height 141
click at [940, 332] on div "Policy details Lines of coverage Policy number Market details Effective date Ex…" at bounding box center [694, 349] width 1034 height 495
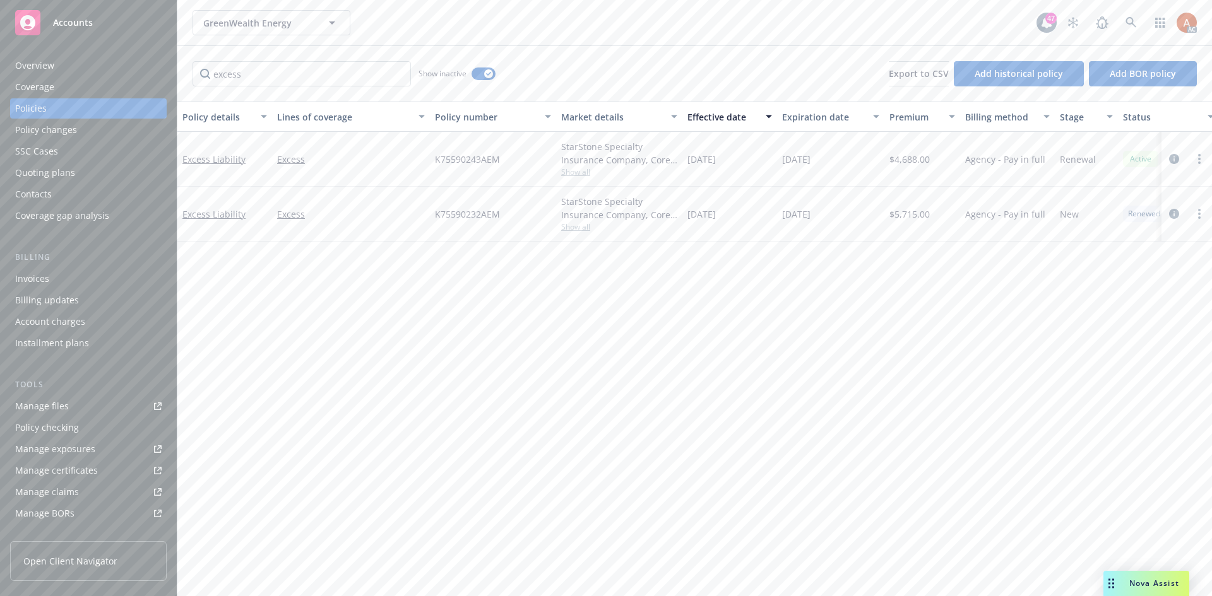
click at [908, 160] on span "$4,688.00" at bounding box center [909, 159] width 40 height 13
click at [913, 211] on span "$5,715.00" at bounding box center [909, 214] width 40 height 13
drag, startPoint x: 692, startPoint y: 215, endPoint x: 704, endPoint y: 215, distance: 12.6
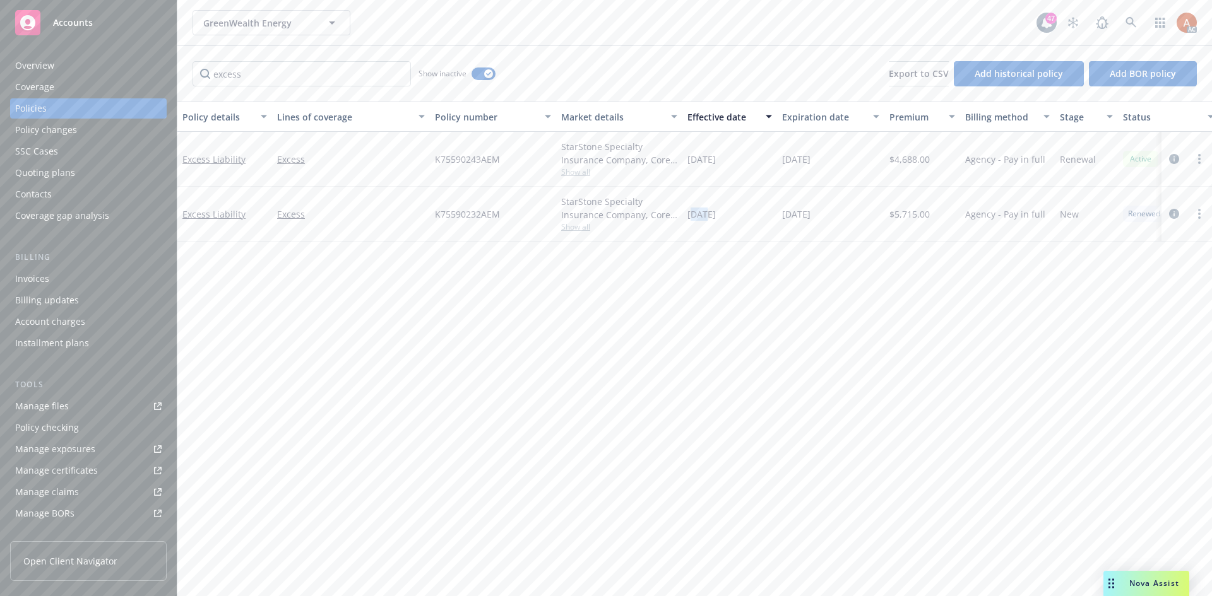
click at [704, 215] on span "[DATE]" at bounding box center [701, 214] width 28 height 13
drag, startPoint x: 710, startPoint y: 278, endPoint x: 704, endPoint y: 271, distance: 9.4
click at [708, 276] on div "Policy details Lines of coverage Policy number Market details Effective date Ex…" at bounding box center [694, 349] width 1034 height 495
drag, startPoint x: 694, startPoint y: 213, endPoint x: 757, endPoint y: 217, distance: 62.6
click at [739, 214] on div "[DATE]" at bounding box center [729, 214] width 95 height 55
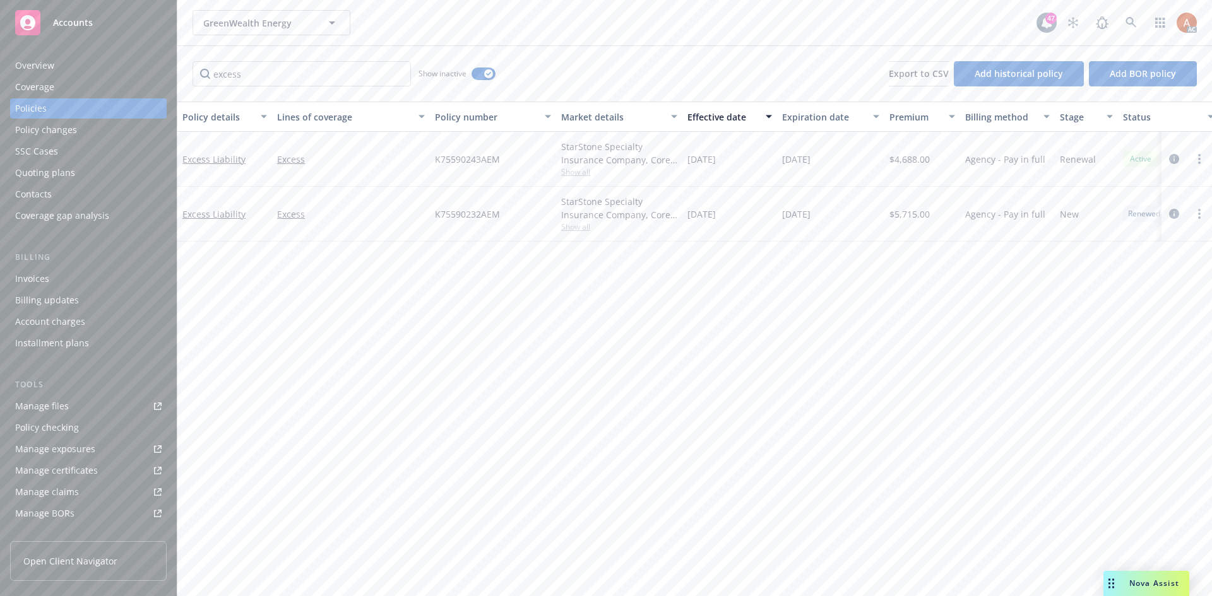
click at [782, 216] on span "[DATE]" at bounding box center [796, 214] width 28 height 13
drag, startPoint x: 783, startPoint y: 214, endPoint x: 858, endPoint y: 222, distance: 76.2
click at [858, 222] on div "[DATE]" at bounding box center [830, 214] width 107 height 55
drag, startPoint x: 275, startPoint y: 148, endPoint x: 331, endPoint y: 166, distance: 59.1
click at [331, 166] on div "Excess" at bounding box center [351, 159] width 158 height 55
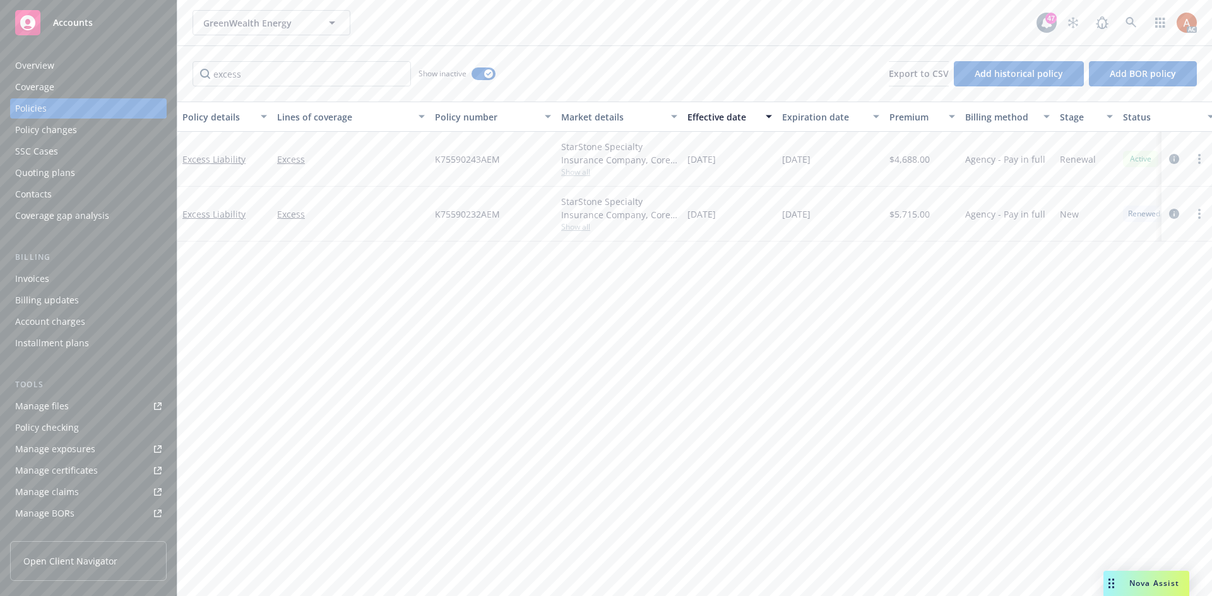
click at [898, 158] on span "$4,688.00" at bounding box center [909, 159] width 40 height 13
click at [904, 216] on span "$5,715.00" at bounding box center [909, 214] width 40 height 13
drag, startPoint x: 783, startPoint y: 340, endPoint x: 740, endPoint y: 281, distance: 72.7
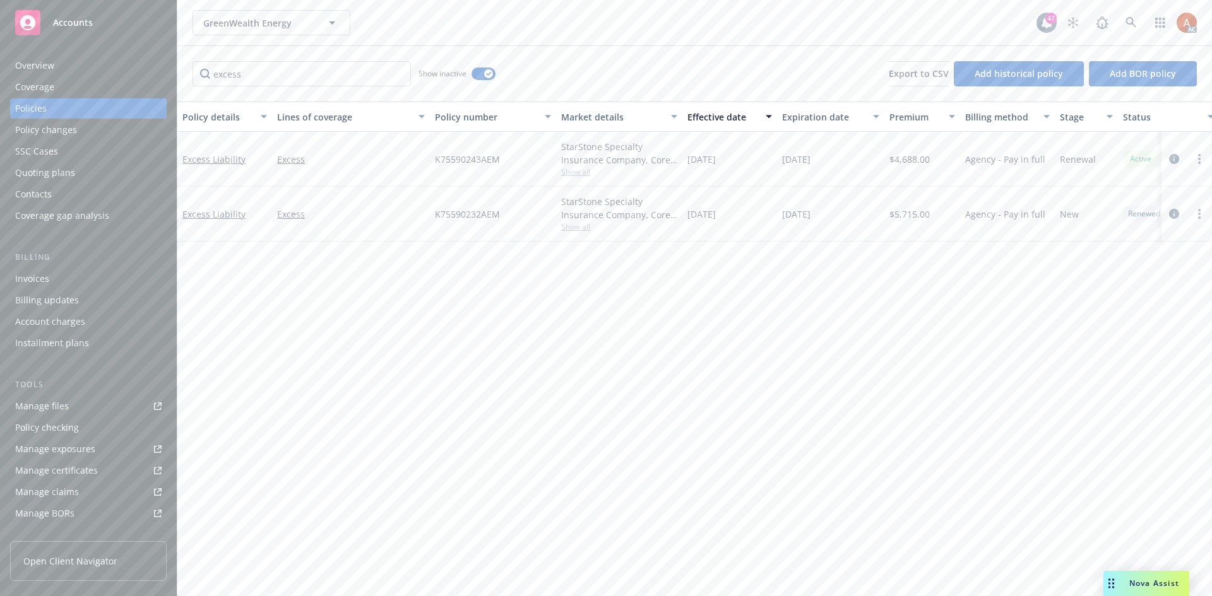
click at [783, 340] on div "Policy details Lines of coverage Policy number Market details Effective date Ex…" at bounding box center [694, 349] width 1034 height 495
drag, startPoint x: 430, startPoint y: 217, endPoint x: 517, endPoint y: 216, distance: 87.1
click at [517, 216] on div "K75590232AEM" at bounding box center [493, 214] width 126 height 55
click at [747, 346] on div "Policy details Lines of coverage Policy number Market details Effective date Ex…" at bounding box center [694, 349] width 1034 height 495
click at [582, 223] on span "Show all" at bounding box center [619, 227] width 116 height 11
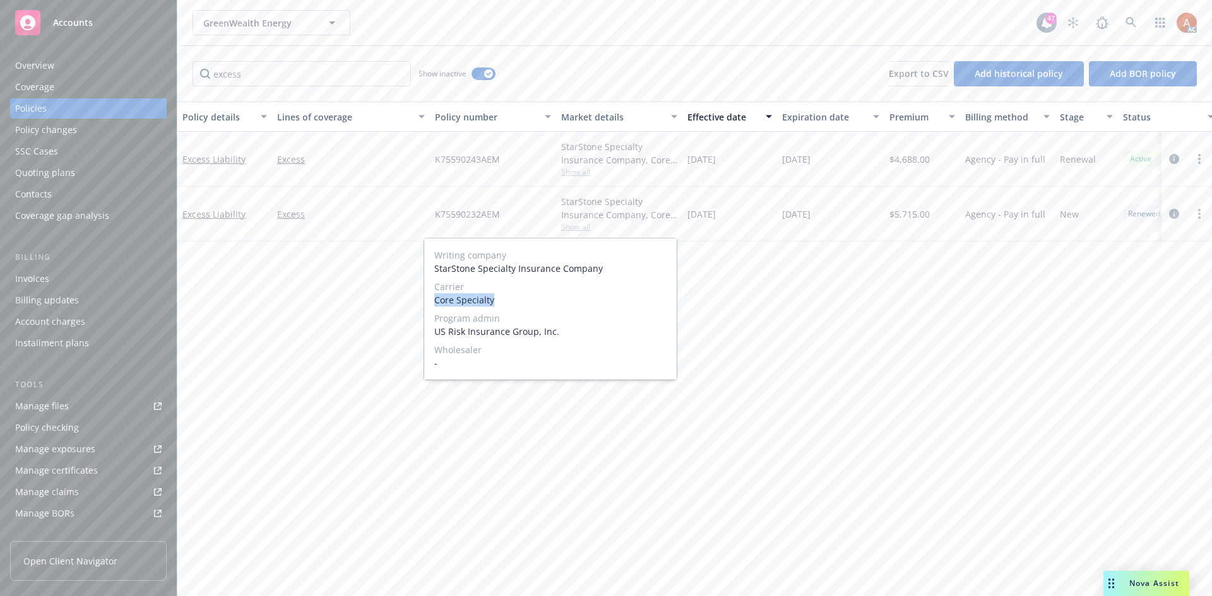
drag, startPoint x: 432, startPoint y: 304, endPoint x: 540, endPoint y: 303, distance: 108.5
click at [540, 303] on div "Writing company StarStone Specialty Insurance Company Carrier Core Specialty Pr…" at bounding box center [550, 309] width 252 height 141
click at [871, 430] on div "Policy details Lines of coverage Policy number Market details Effective date Ex…" at bounding box center [694, 349] width 1034 height 495
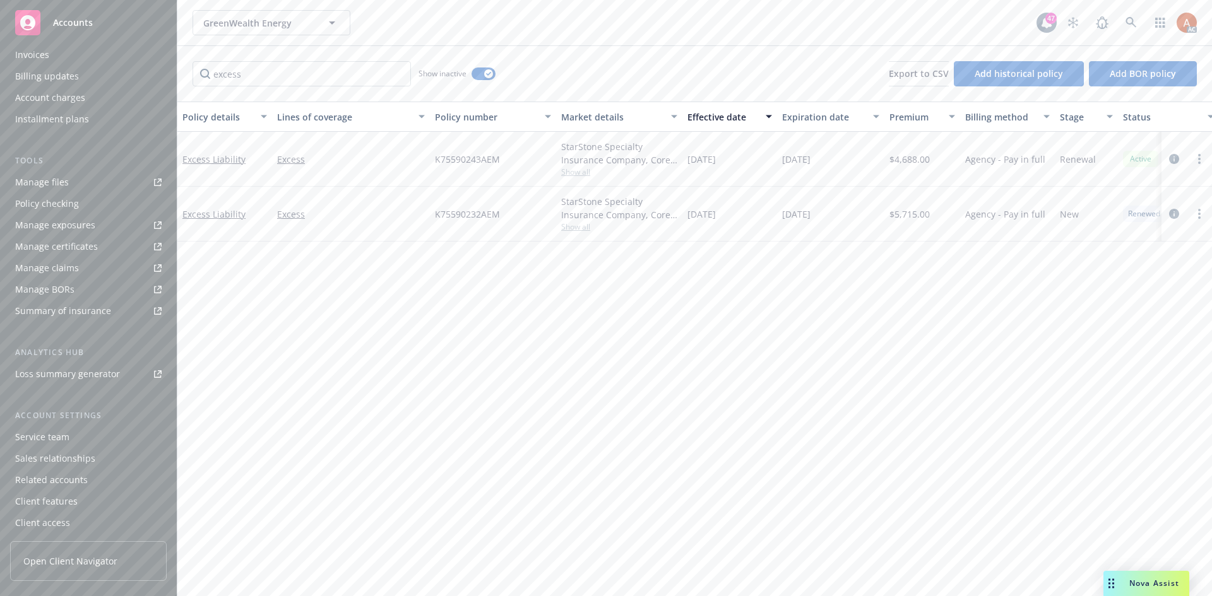
scroll to position [226, 0]
click at [36, 434] on div "Service team" at bounding box center [42, 435] width 54 height 20
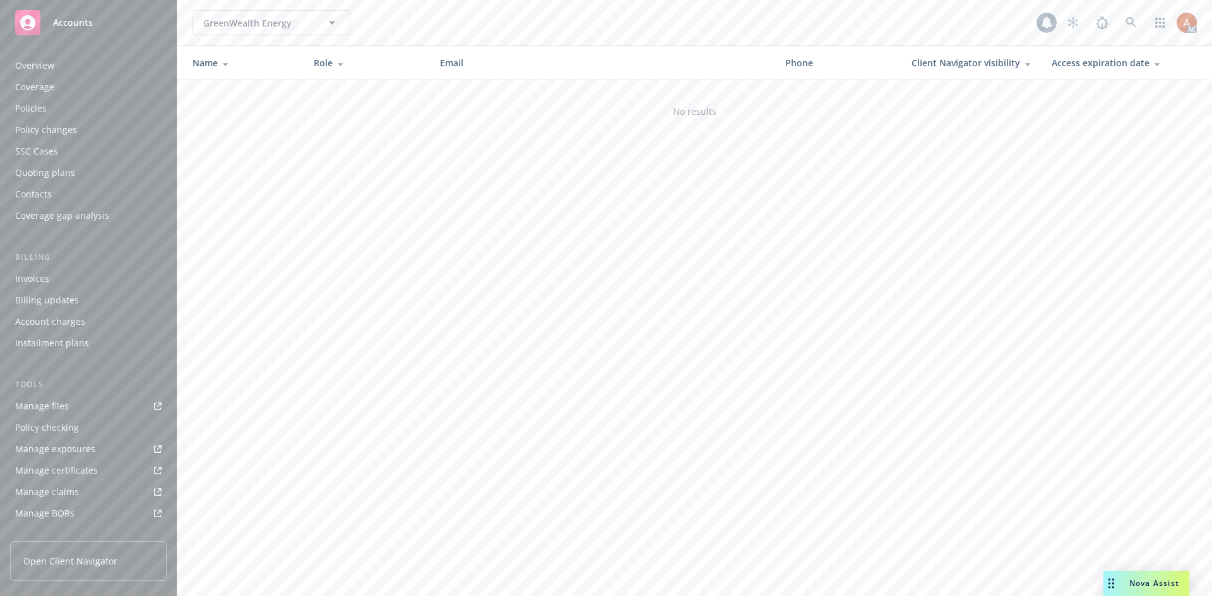
scroll to position [226, 0]
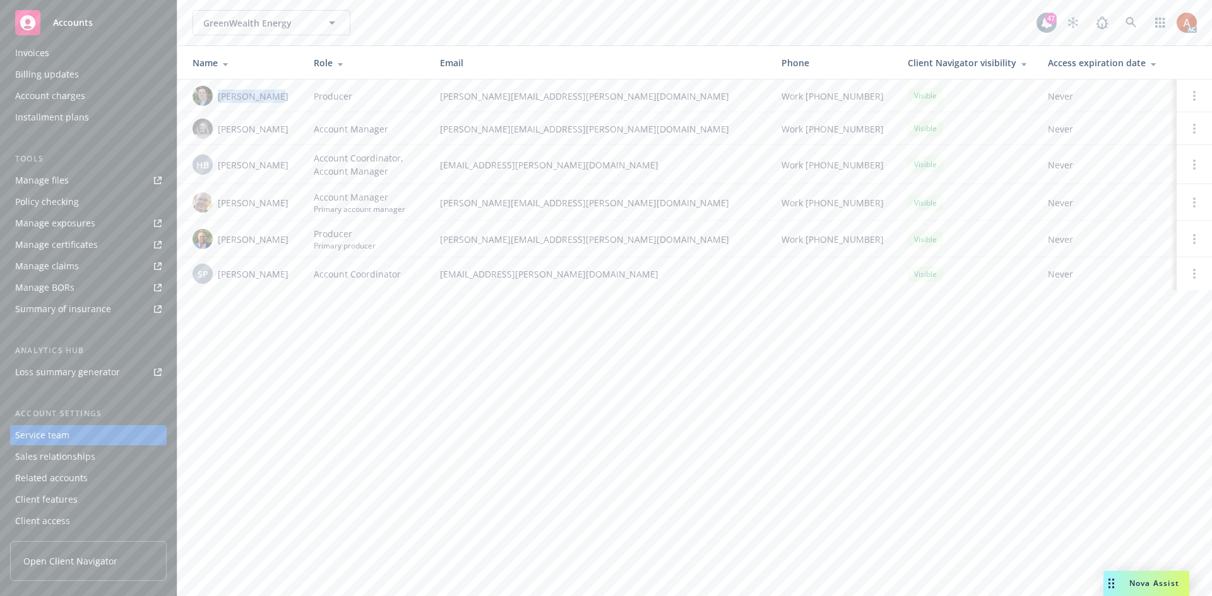
drag, startPoint x: 216, startPoint y: 95, endPoint x: 280, endPoint y: 98, distance: 63.2
click at [280, 98] on div "Bryan Martin" at bounding box center [242, 96] width 101 height 20
drag, startPoint x: 219, startPoint y: 240, endPoint x: 273, endPoint y: 237, distance: 53.7
click at [273, 237] on div "Mike Fisher" at bounding box center [242, 239] width 101 height 20
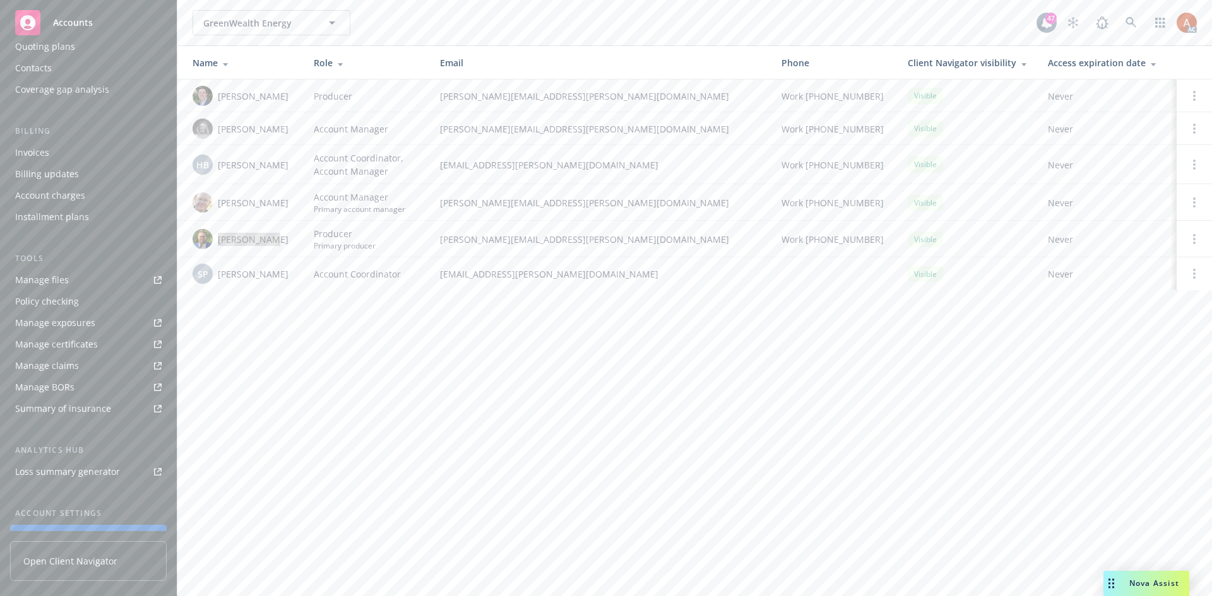
scroll to position [0, 0]
click at [22, 112] on div "Policies" at bounding box center [31, 108] width 32 height 20
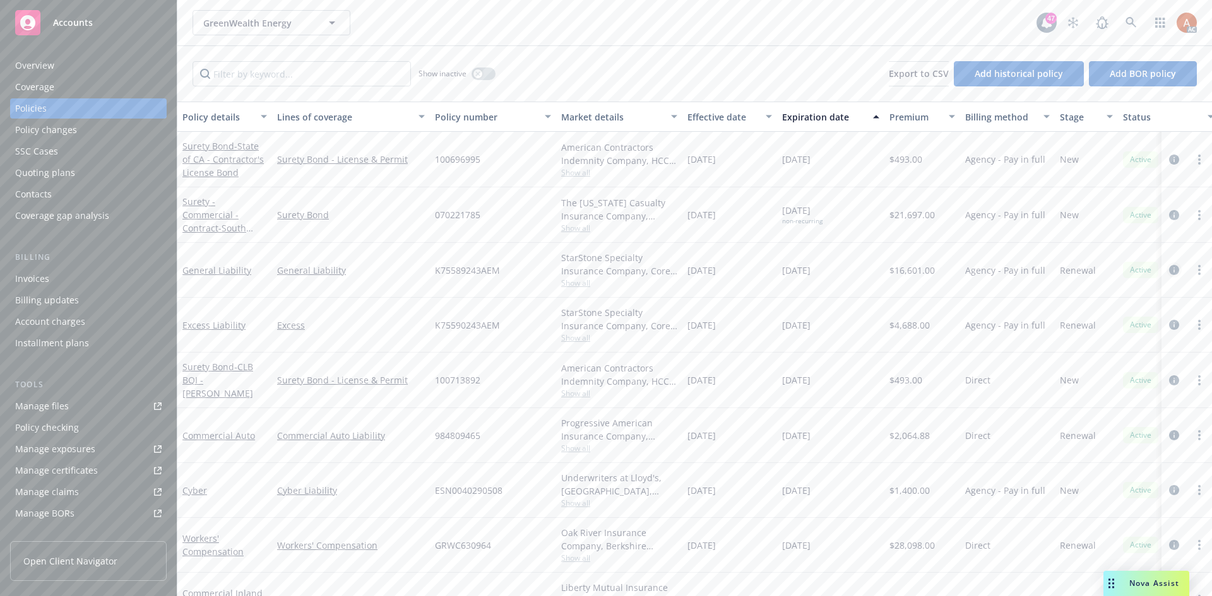
click at [1169, 271] on icon "circleInformation" at bounding box center [1174, 270] width 10 height 10
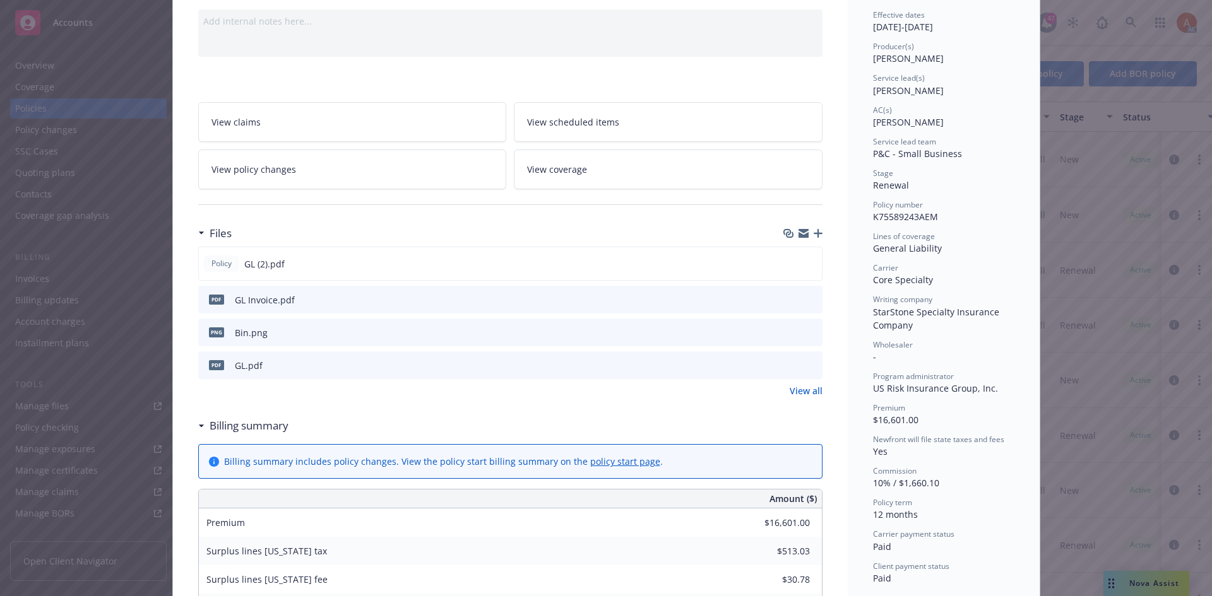
scroll to position [126, 0]
click at [808, 391] on link "View all" at bounding box center [805, 390] width 33 height 13
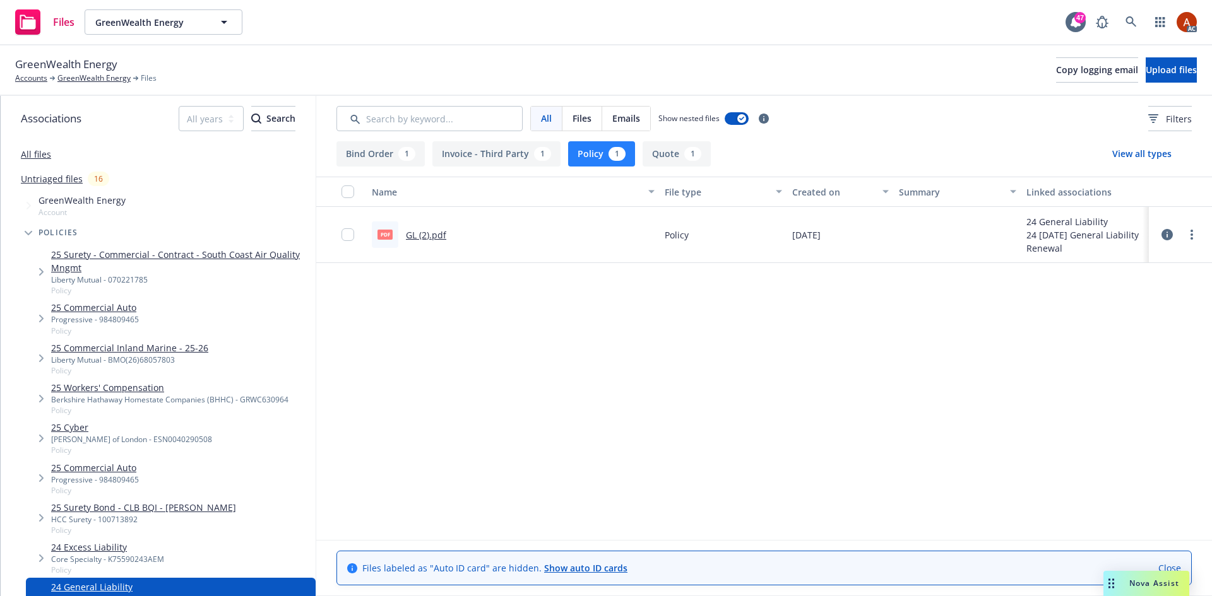
click at [423, 235] on link "GL (2).pdf" at bounding box center [426, 235] width 40 height 12
click at [1134, 16] on icon at bounding box center [1130, 21] width 11 height 11
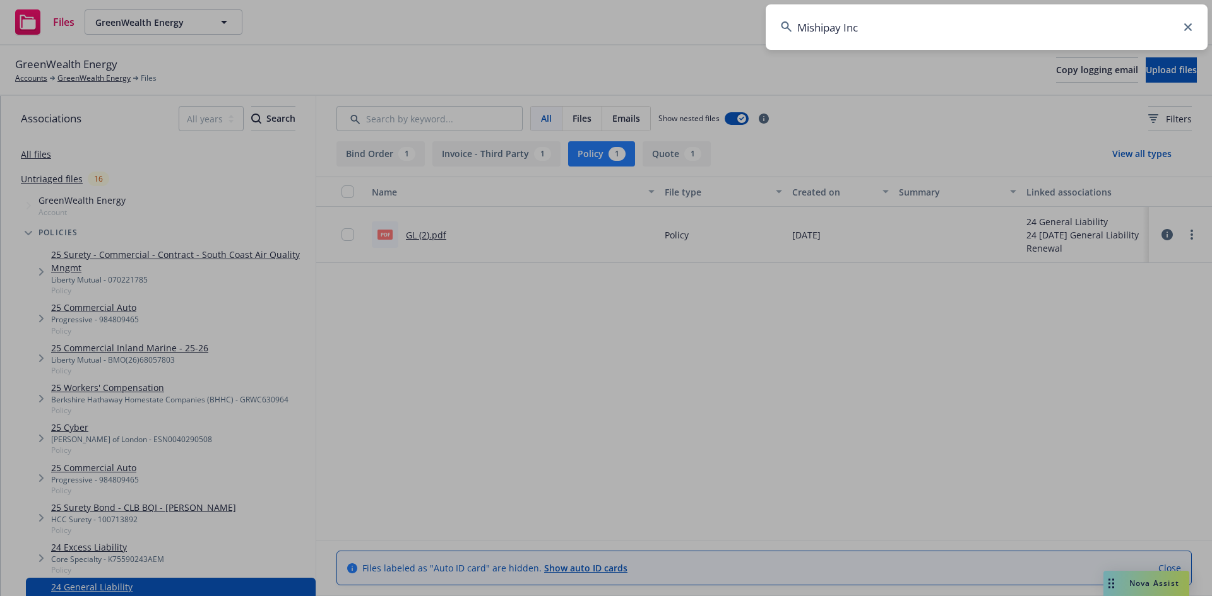
type input "Mishipay Inc"
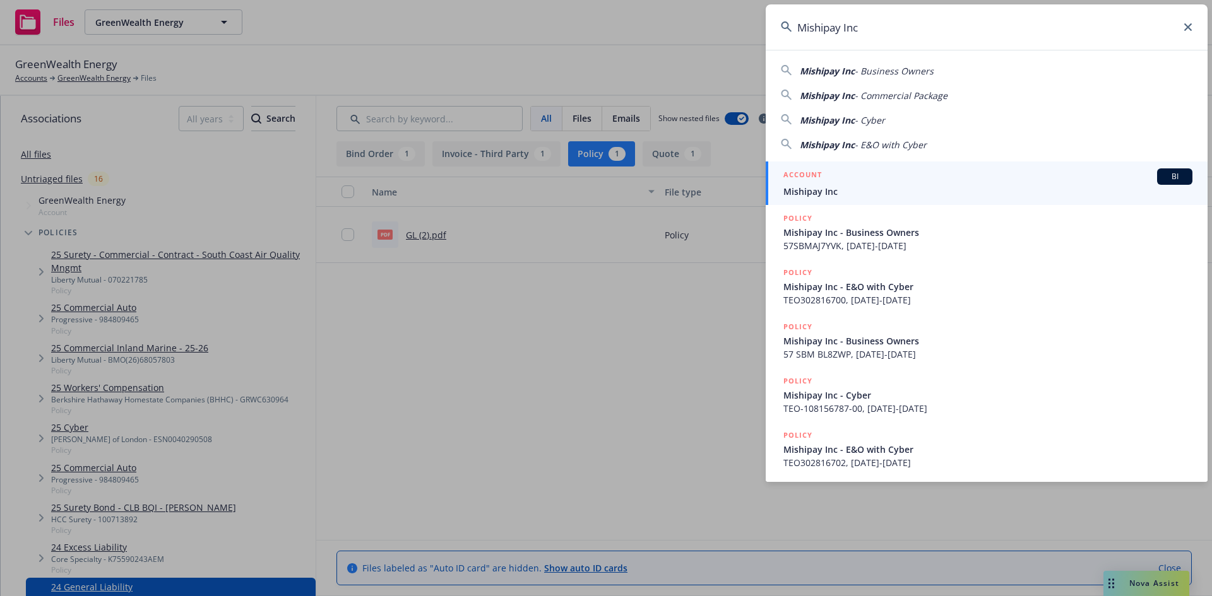
click at [800, 175] on h5 "ACCOUNT" at bounding box center [802, 175] width 38 height 15
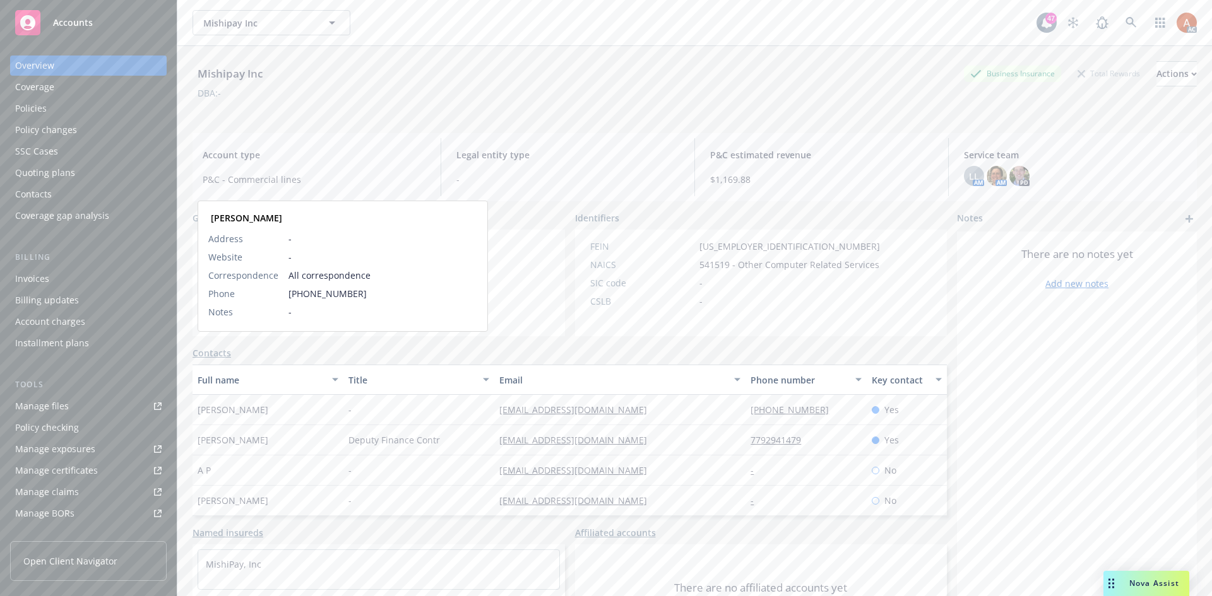
scroll to position [64, 0]
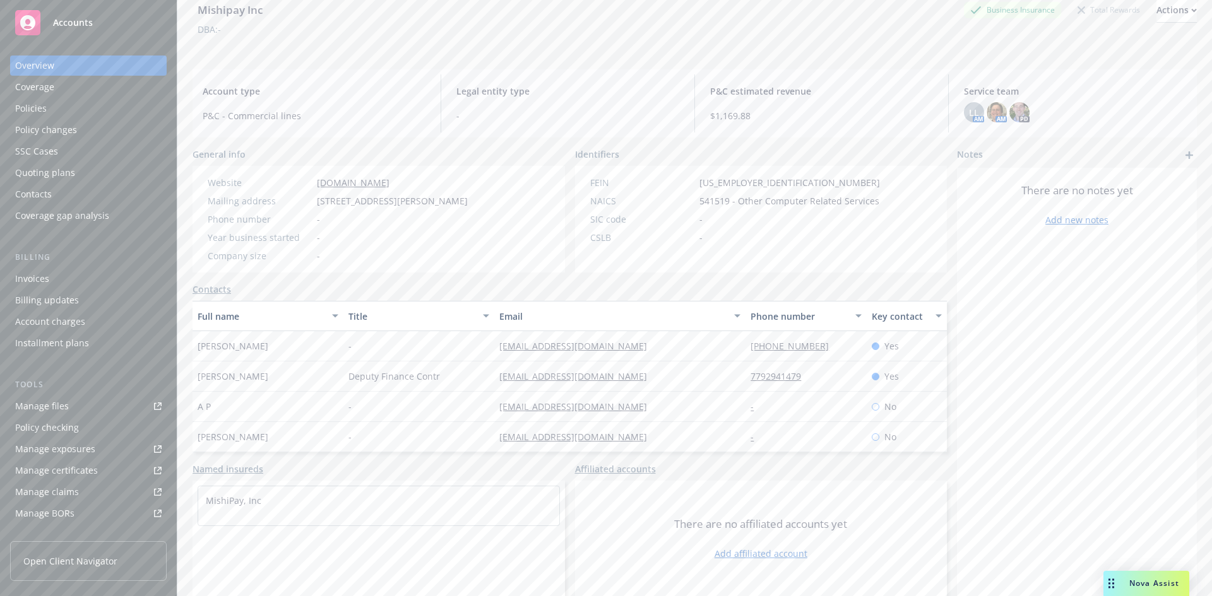
drag, startPoint x: 192, startPoint y: 349, endPoint x: 276, endPoint y: 349, distance: 83.3
click at [276, 349] on div "Aditya Kantham" at bounding box center [267, 346] width 151 height 30
copy span "Aditya Kantham"
drag, startPoint x: 194, startPoint y: 377, endPoint x: 269, endPoint y: 376, distance: 75.7
click at [269, 376] on div "Harish Bardia" at bounding box center [267, 377] width 151 height 30
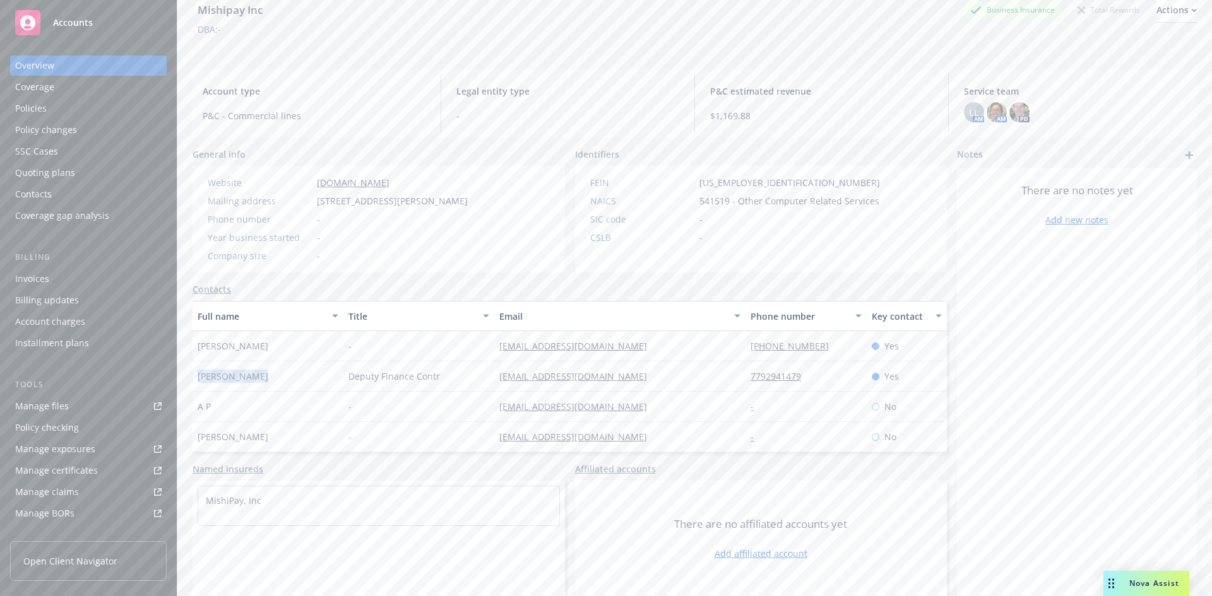
copy span "Harish Bardia"
drag, startPoint x: 384, startPoint y: 389, endPoint x: 371, endPoint y: 390, distance: 13.3
click at [385, 389] on div "Deputy Finance Contr" at bounding box center [418, 377] width 151 height 30
drag, startPoint x: 419, startPoint y: 381, endPoint x: 444, endPoint y: 381, distance: 25.2
click at [444, 381] on div "Harish Bardia Deputy Finance Contr harish@mishipay.com 7792941479 Yes" at bounding box center [569, 377] width 754 height 30
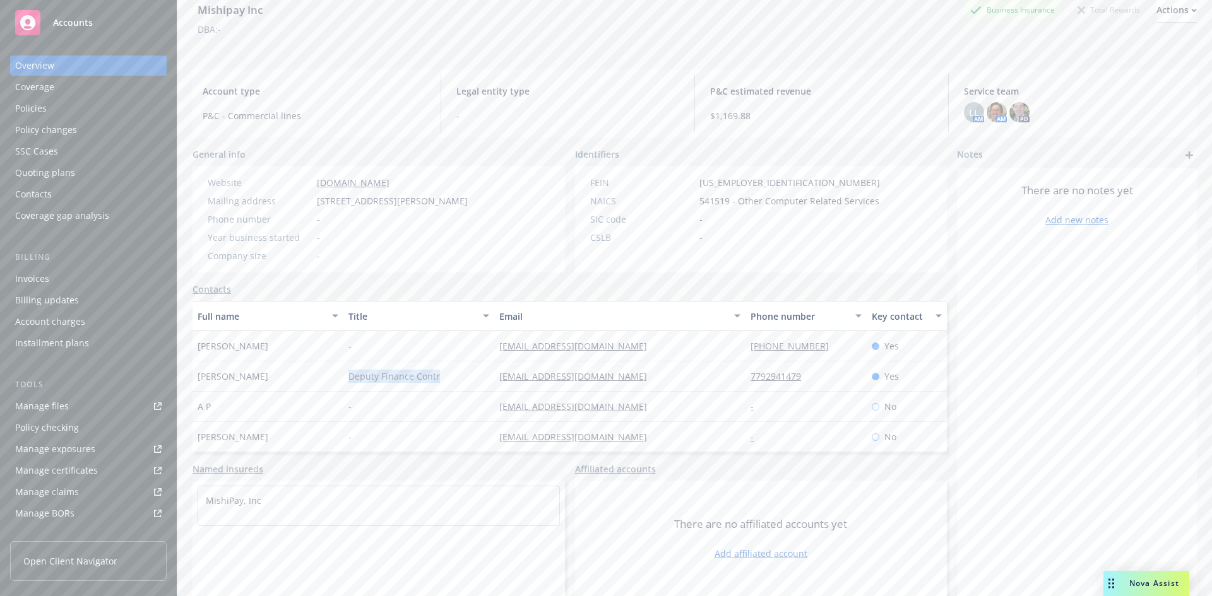
copy div "Deputy Finance Contr"
click at [458, 415] on div "-" at bounding box center [418, 407] width 151 height 30
drag, startPoint x: 478, startPoint y: 377, endPoint x: 610, endPoint y: 379, distance: 131.9
click at [610, 379] on div "Harish Bardia Deputy Finance Contr harish@mishipay.com 7792941479 Yes" at bounding box center [569, 377] width 754 height 30
copy div "[EMAIL_ADDRESS][DOMAIN_NAME]"
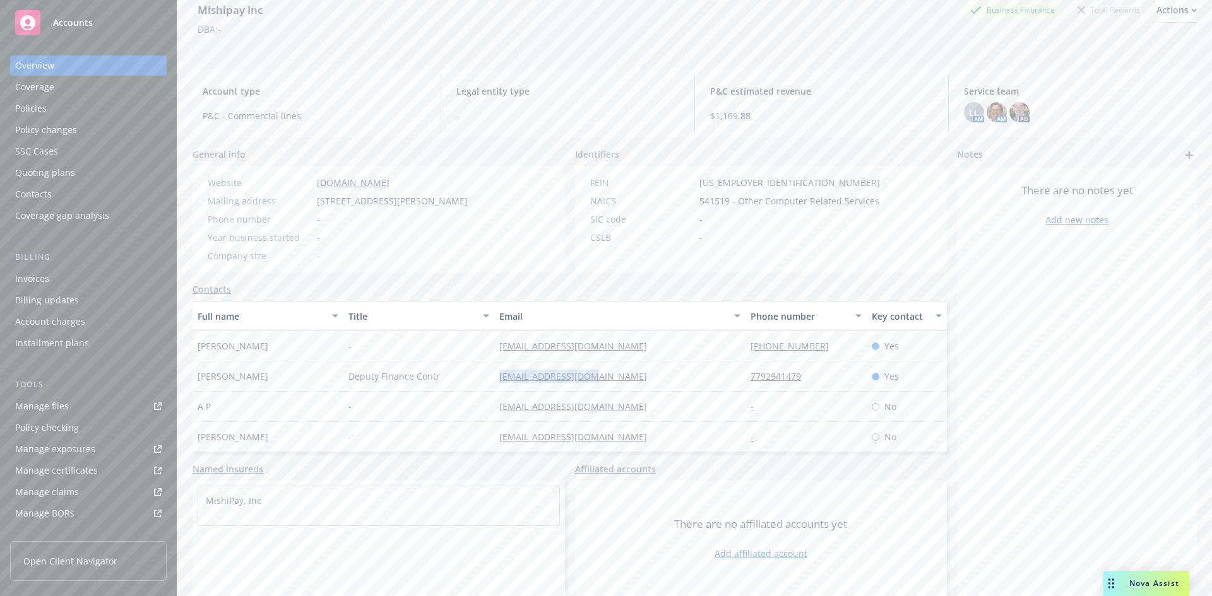
scroll to position [0, 0]
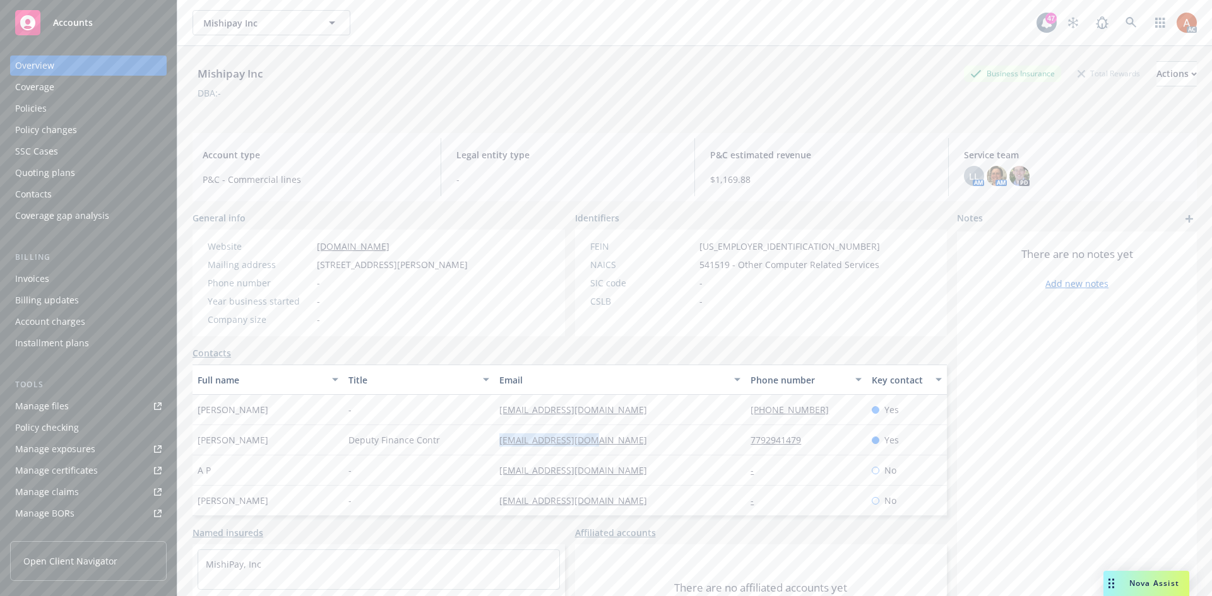
click at [46, 112] on div "Policies" at bounding box center [88, 108] width 146 height 20
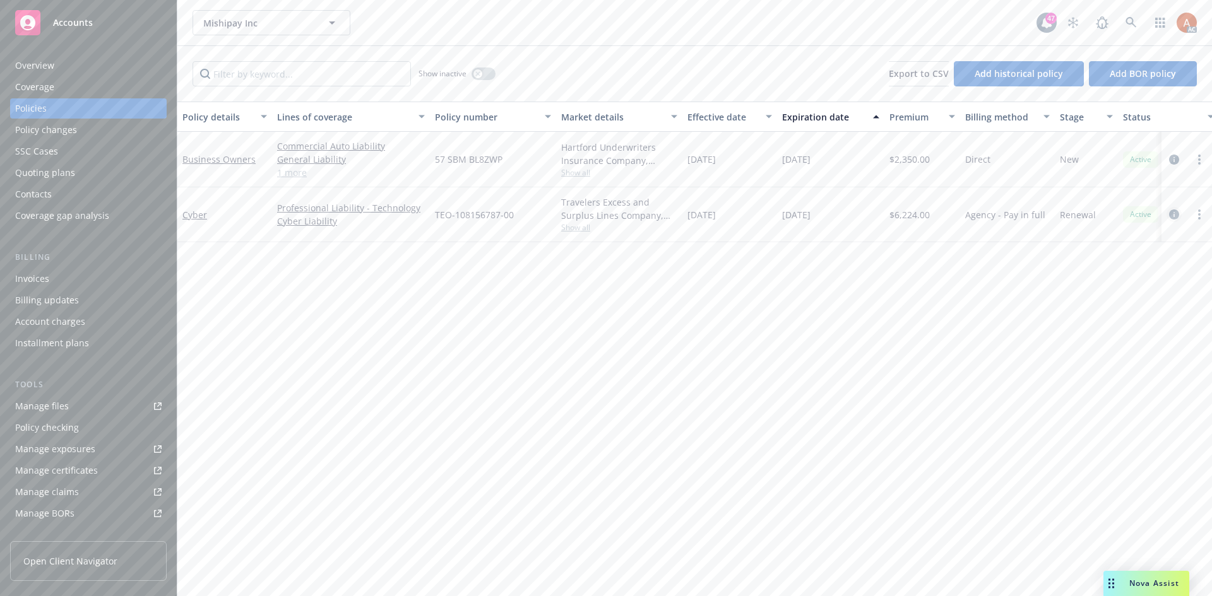
click at [1173, 215] on icon "circleInformation" at bounding box center [1174, 215] width 10 height 10
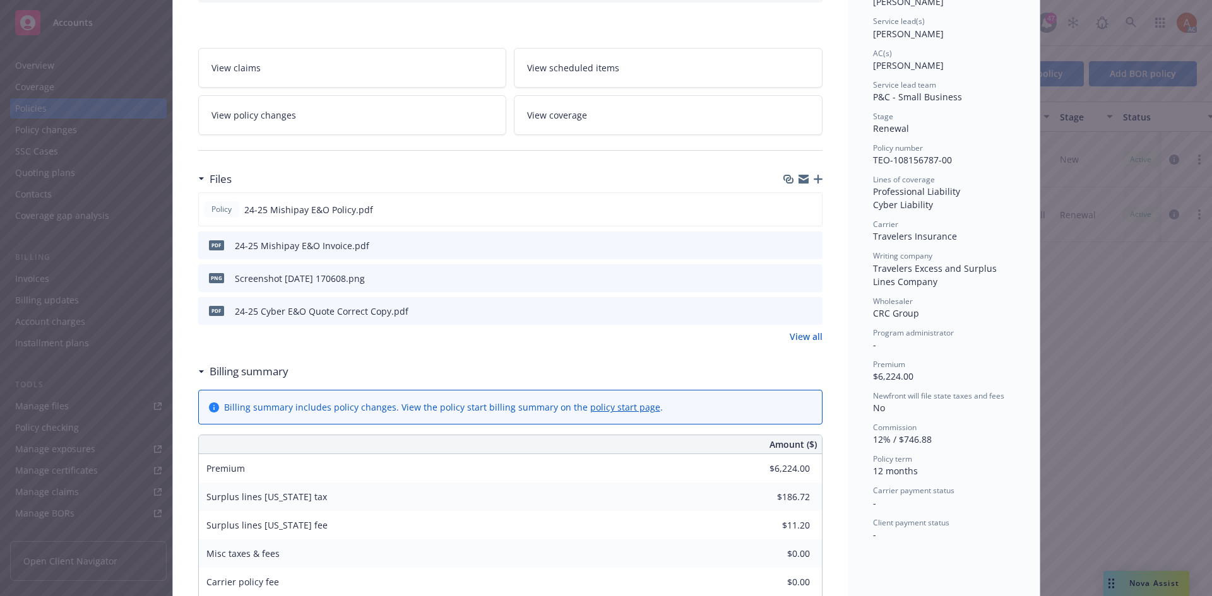
scroll to position [189, 0]
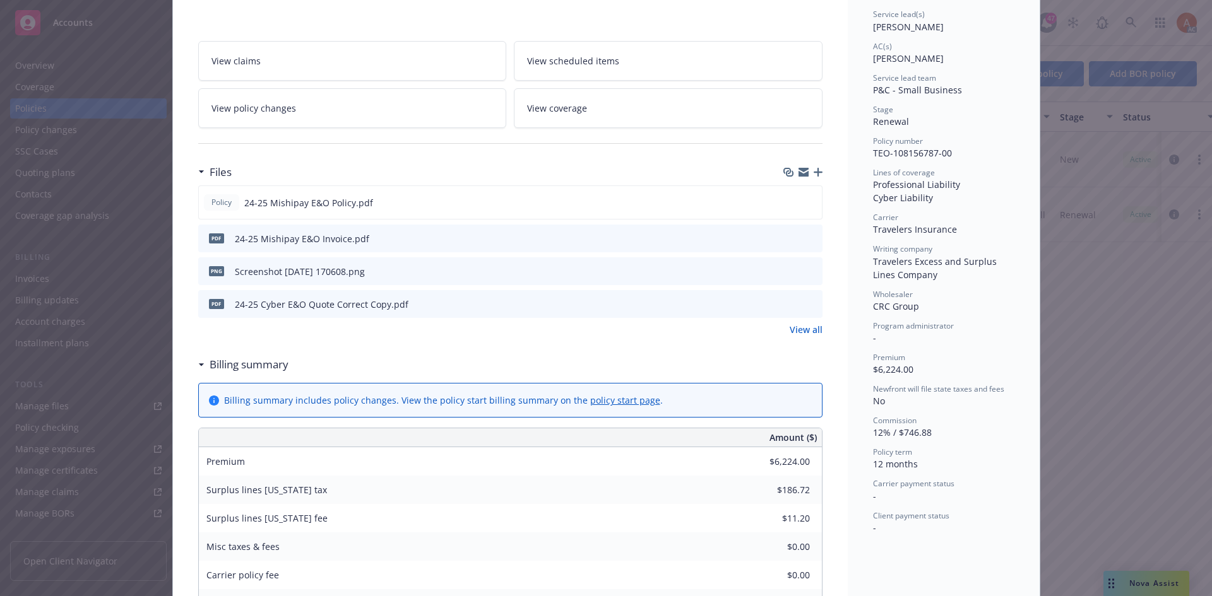
click at [795, 331] on link "View all" at bounding box center [805, 329] width 33 height 13
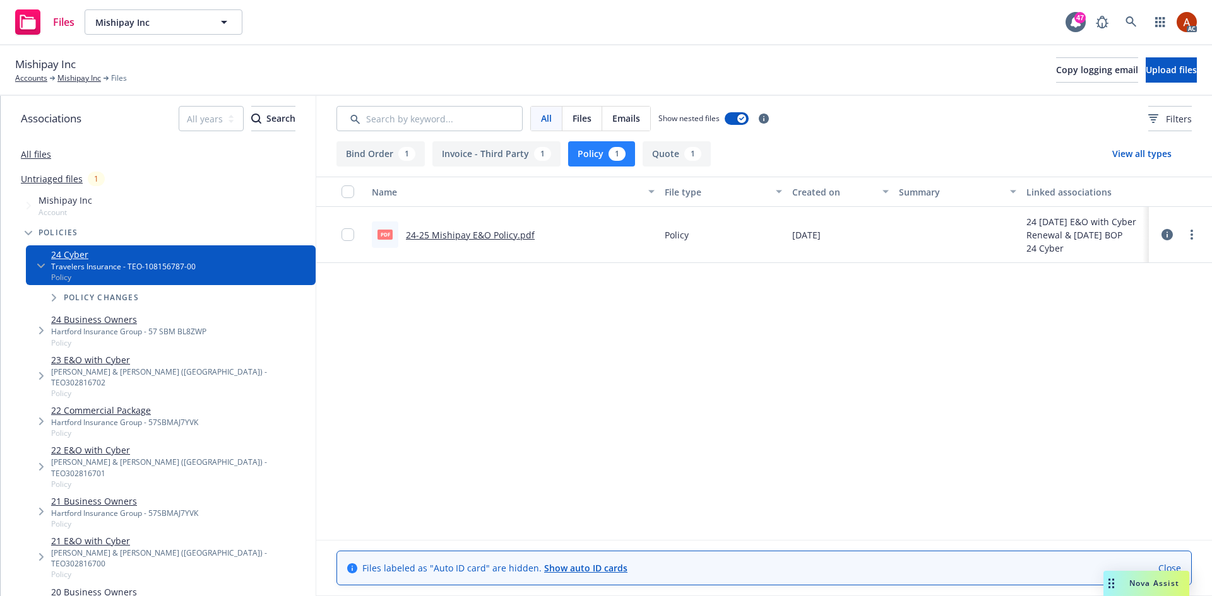
click at [442, 237] on link "24-25 Mishipay E&O Policy.pdf" at bounding box center [470, 235] width 129 height 12
drag, startPoint x: 84, startPoint y: 81, endPoint x: 95, endPoint y: 78, distance: 11.2
click at [84, 81] on link "Mishipay Inc" at bounding box center [79, 78] width 44 height 11
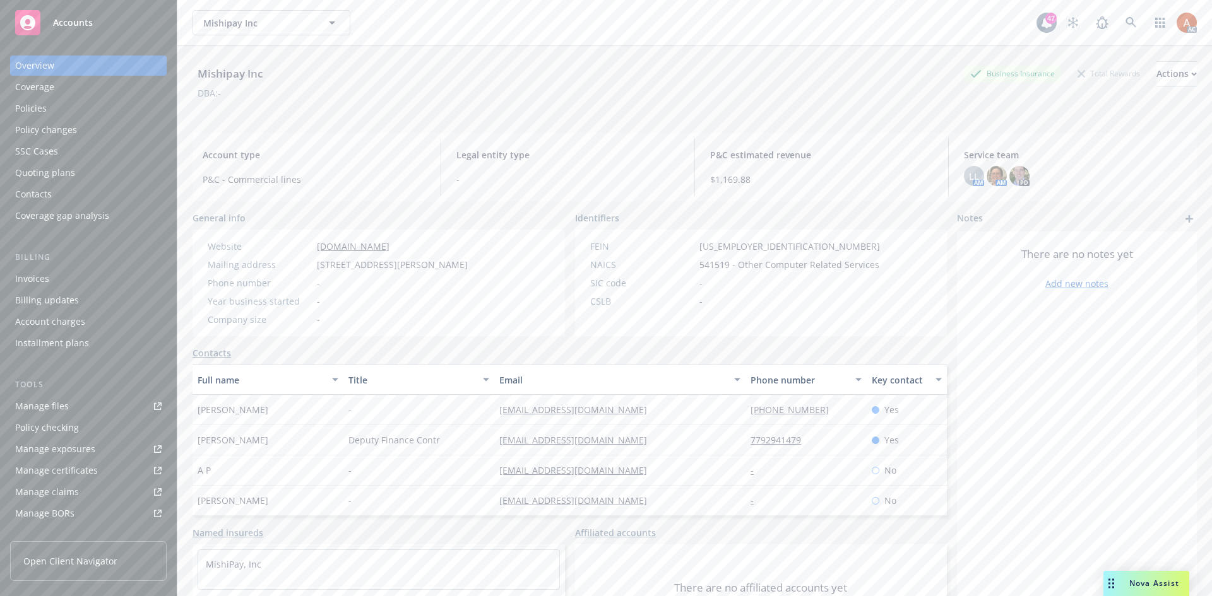
drag, startPoint x: 312, startPoint y: 264, endPoint x: 476, endPoint y: 271, distance: 164.2
click at [473, 271] on div "Website [DOMAIN_NAME] Mailing address [STREET_ADDRESS][PERSON_NAME] Phone numbe…" at bounding box center [338, 283] width 270 height 86
click at [36, 108] on div "Policies" at bounding box center [31, 108] width 32 height 20
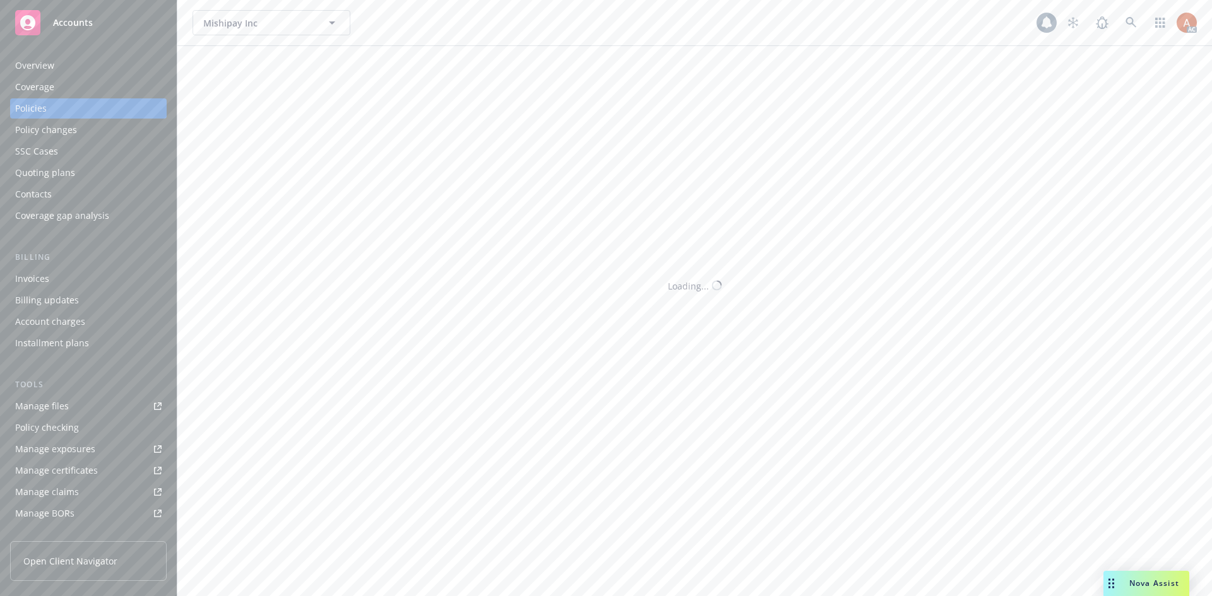
click at [35, 111] on div "Policies" at bounding box center [31, 108] width 32 height 20
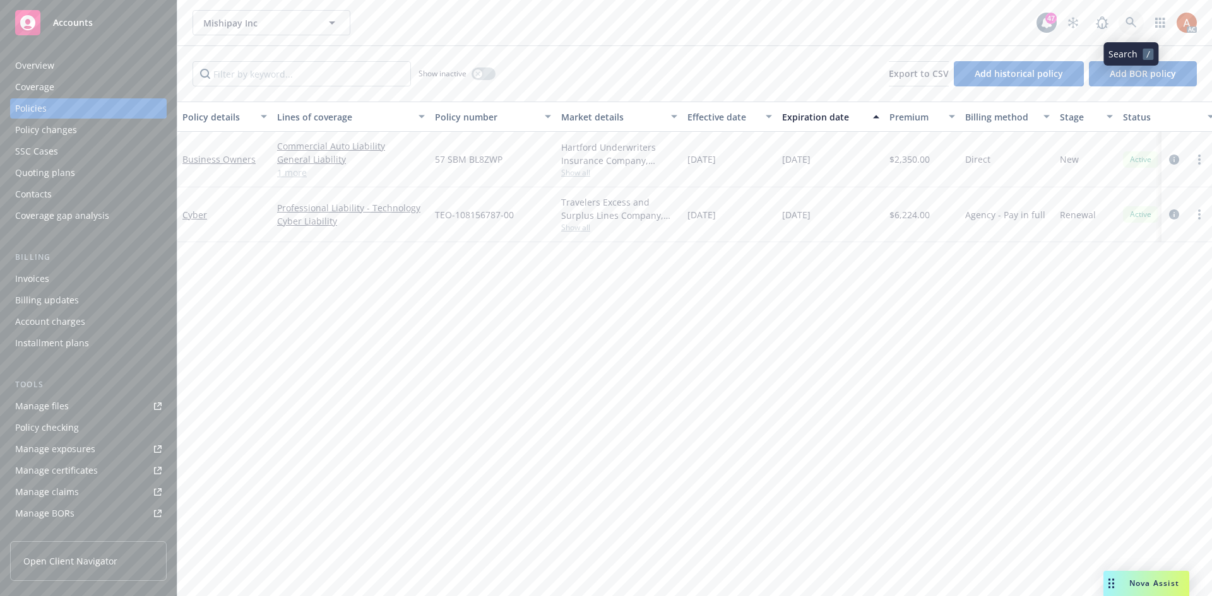
click at [1131, 27] on icon at bounding box center [1130, 22] width 11 height 11
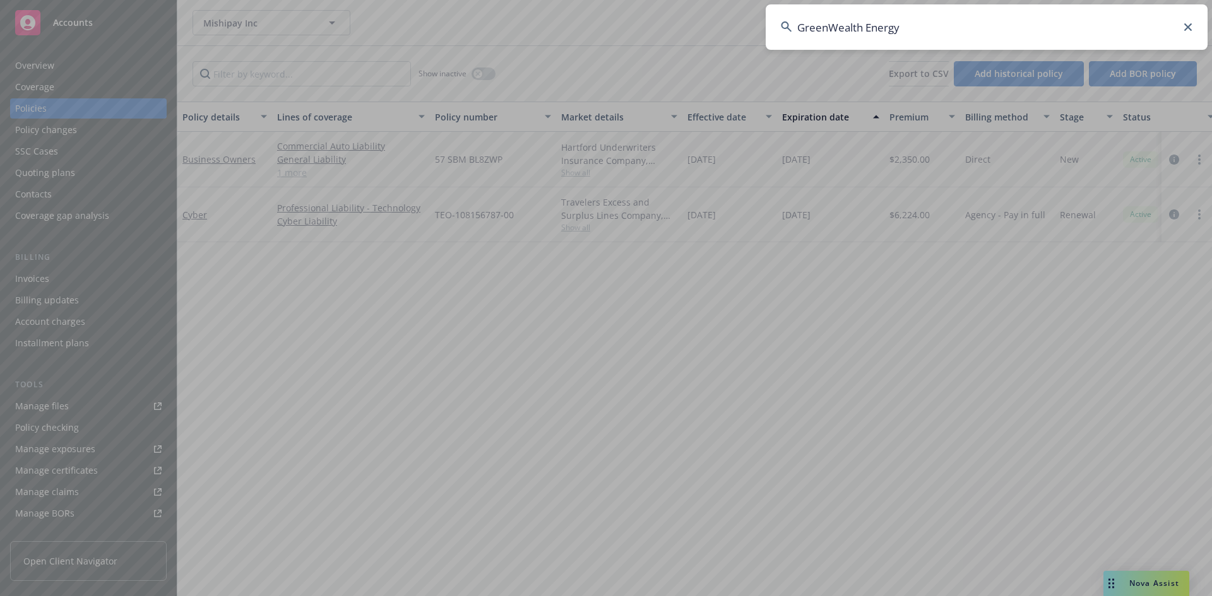
type input "GreenWealth Energy"
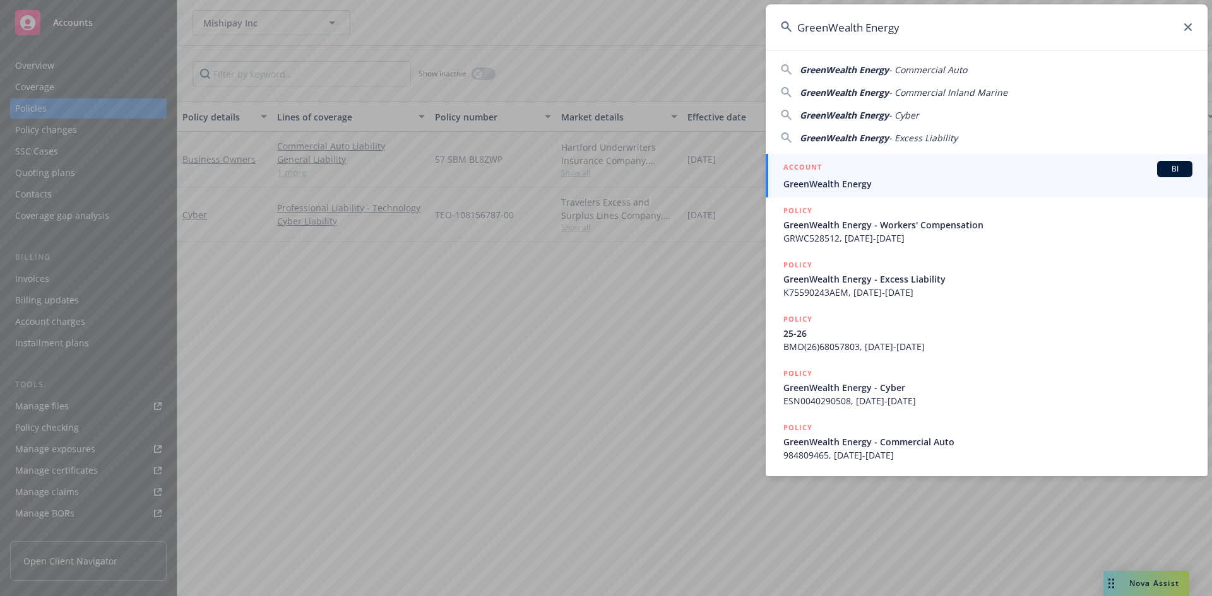
click at [800, 170] on li "ACCOUNT BI GreenWealth Energy" at bounding box center [986, 176] width 442 height 44
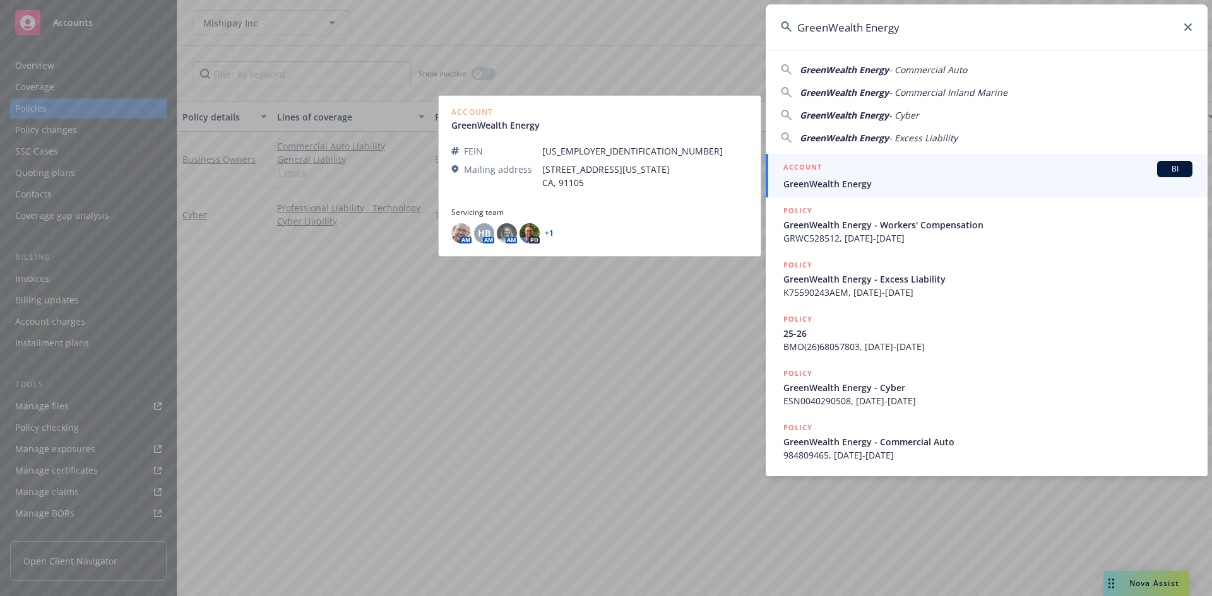
click at [799, 168] on h5 "ACCOUNT" at bounding box center [802, 168] width 38 height 15
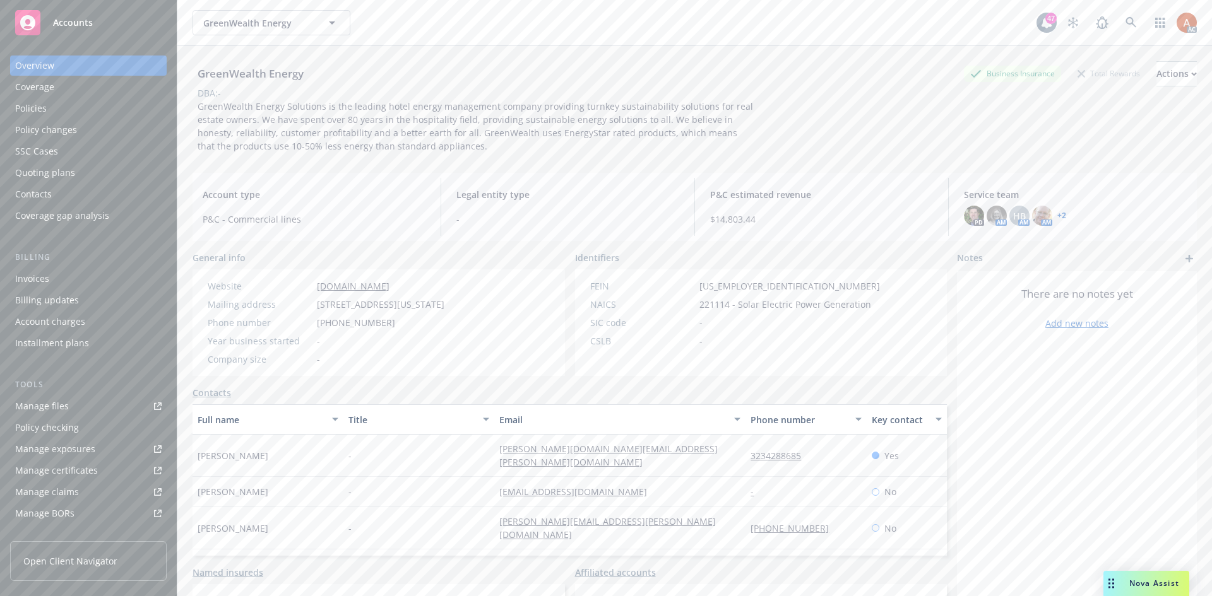
click at [37, 115] on div "Policies" at bounding box center [31, 108] width 32 height 20
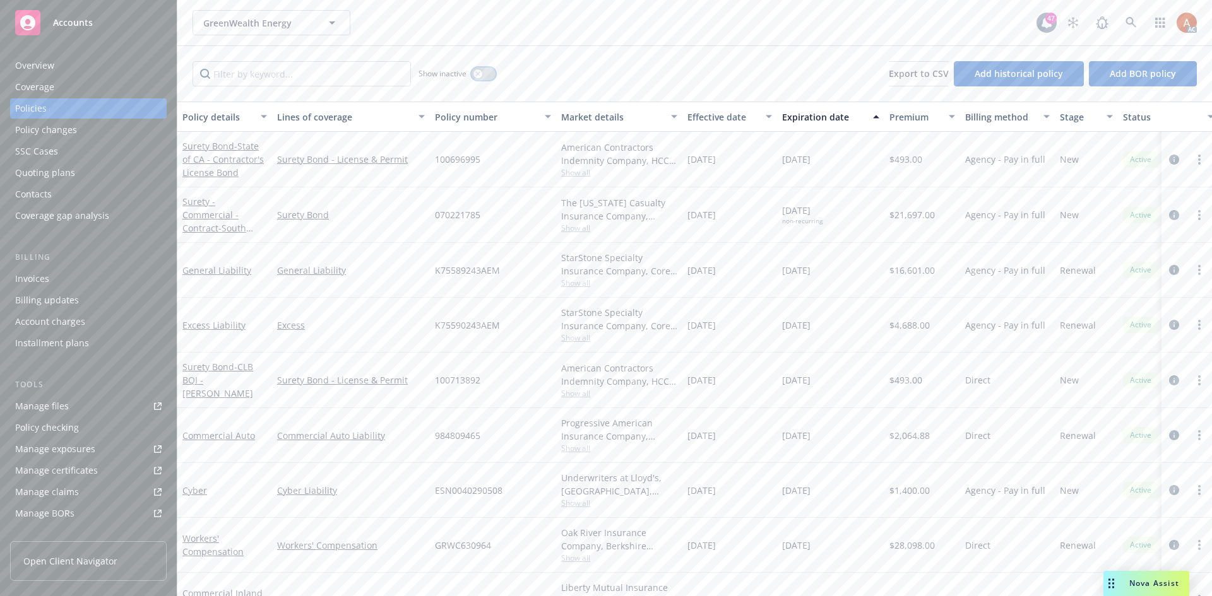
drag, startPoint x: 491, startPoint y: 75, endPoint x: 483, endPoint y: 74, distance: 8.3
click at [490, 75] on button "button" at bounding box center [483, 74] width 24 height 13
click at [340, 79] on input "Filter by keyword..." at bounding box center [301, 73] width 218 height 25
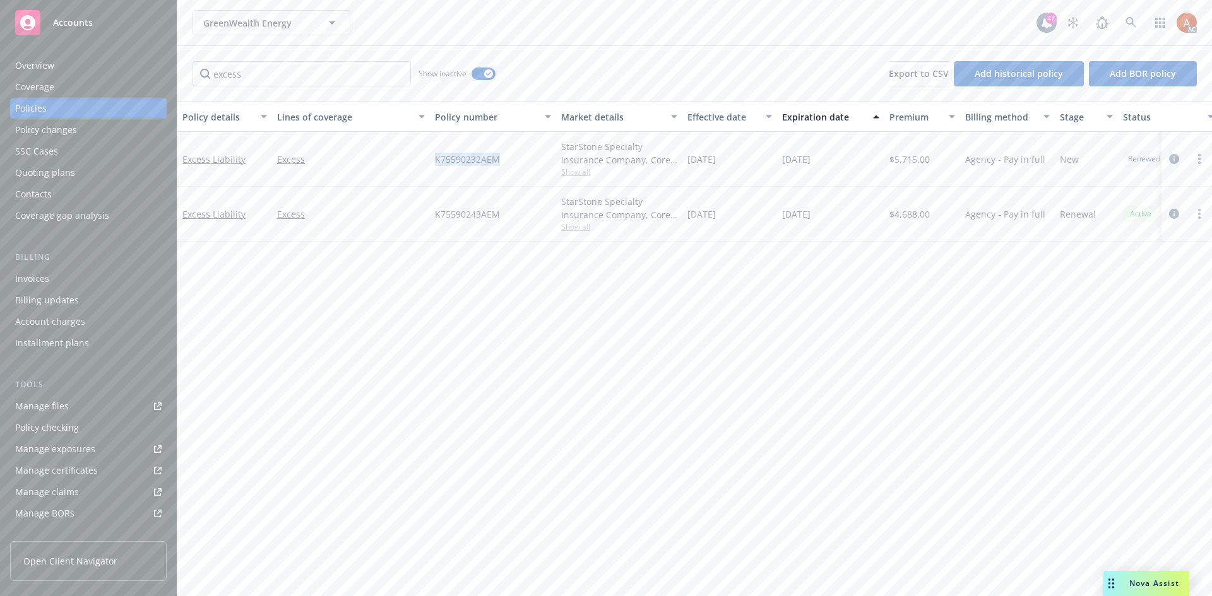
drag, startPoint x: 426, startPoint y: 155, endPoint x: 517, endPoint y: 163, distance: 91.2
click at [517, 163] on div "Excess Liability Excess K75590232AEM StarStone Specialty Insurance Company, Cor…" at bounding box center [786, 159] width 1218 height 55
copy div "K75590232AEM"
drag, startPoint x: 579, startPoint y: 297, endPoint x: 370, endPoint y: 182, distance: 238.1
click at [579, 295] on div "Policy details Lines of coverage Policy number Market details Effective date Ex…" at bounding box center [694, 349] width 1034 height 495
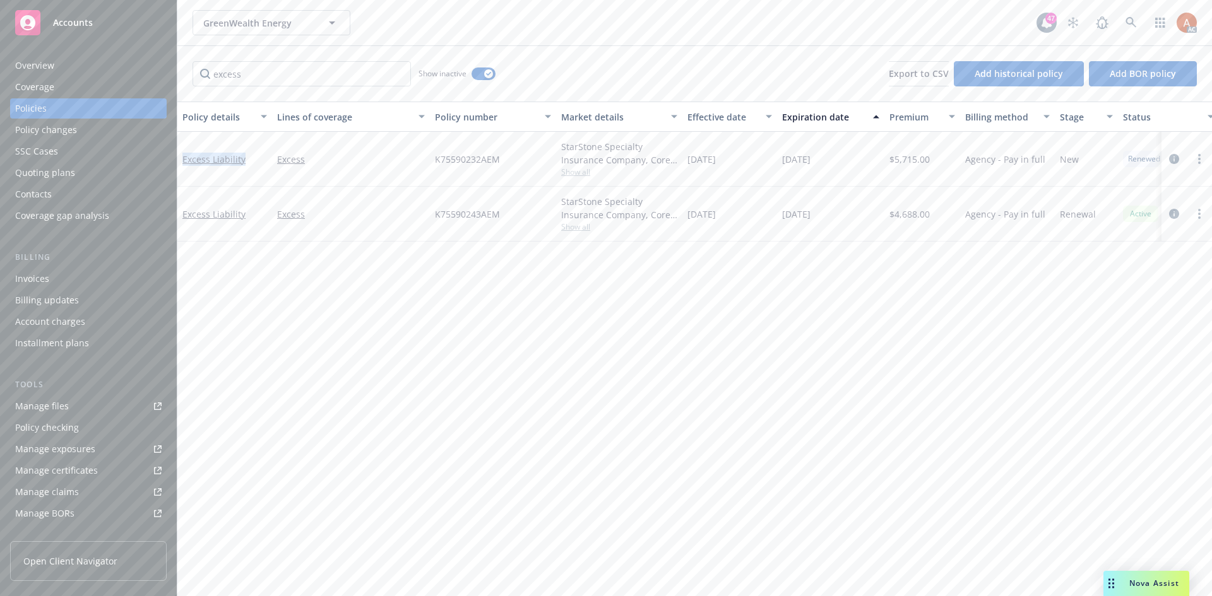
drag, startPoint x: 184, startPoint y: 153, endPoint x: 246, endPoint y: 165, distance: 63.7
click at [246, 165] on div "Excess Liability" at bounding box center [224, 159] width 85 height 13
copy link "Excess Liability"
click at [842, 333] on div "Policy details Lines of coverage Policy number Market details Effective date Ex…" at bounding box center [694, 349] width 1034 height 495
drag, startPoint x: 683, startPoint y: 156, endPoint x: 736, endPoint y: 162, distance: 53.4
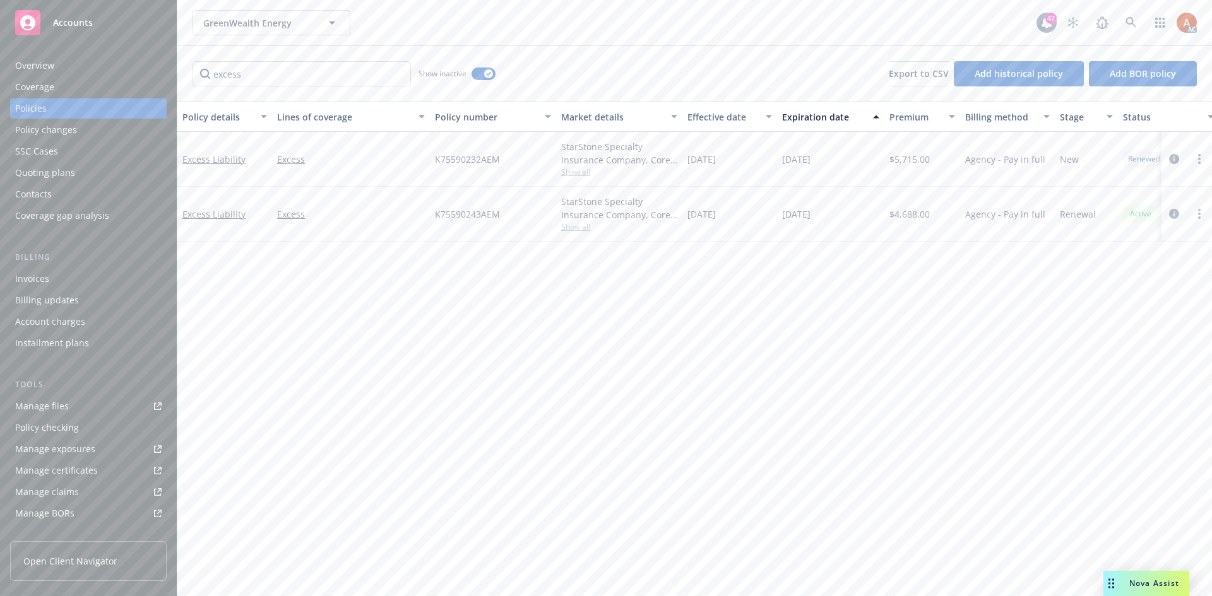
click at [736, 162] on div "[DATE]" at bounding box center [729, 159] width 95 height 55
click at [704, 116] on div "Effective date" at bounding box center [722, 116] width 71 height 13
drag, startPoint x: 473, startPoint y: 163, endPoint x: 513, endPoint y: 165, distance: 40.4
click at [513, 165] on div "Excess Liability Excess K75590243AEM StarStone Specialty Insurance Company, Cor…" at bounding box center [786, 159] width 1218 height 55
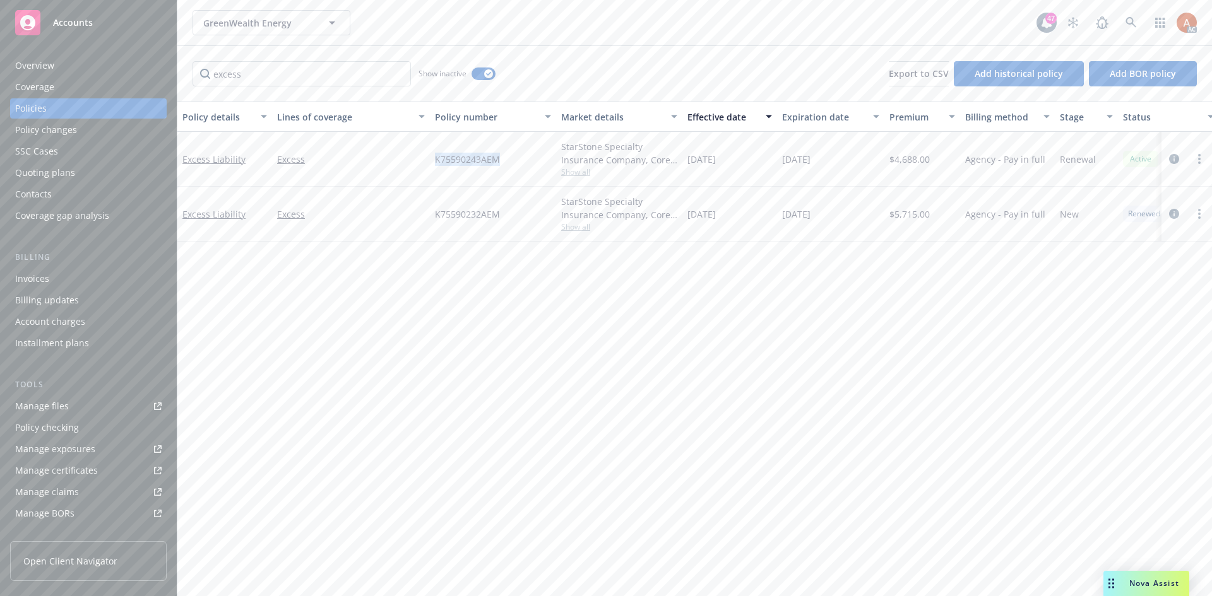
copy div "K75590243AEM"
drag, startPoint x: 748, startPoint y: 341, endPoint x: 702, endPoint y: 243, distance: 108.1
click at [748, 341] on div "Policy details Lines of coverage Policy number Market details Effective date Ex…" at bounding box center [694, 349] width 1034 height 495
click at [572, 174] on span "Show all" at bounding box center [619, 172] width 116 height 11
drag, startPoint x: 430, startPoint y: 249, endPoint x: 513, endPoint y: 252, distance: 83.4
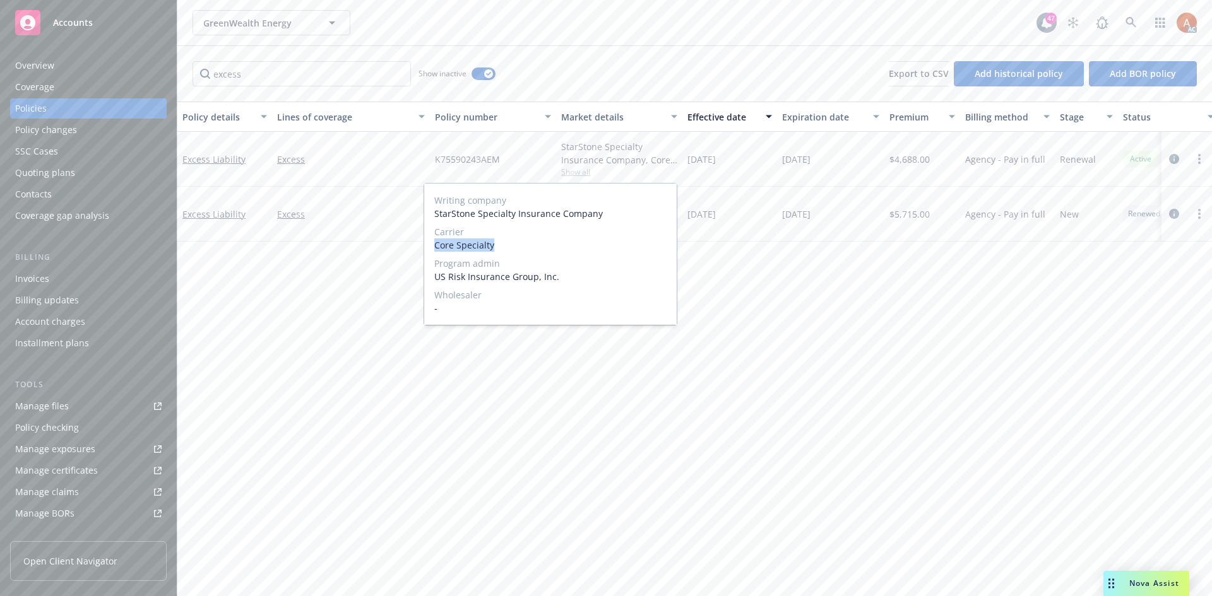
click at [513, 252] on div "Writing company StarStone Specialty Insurance Company Carrier Core Specialty Pr…" at bounding box center [550, 254] width 252 height 141
copy span "Core Specialty"
click at [913, 402] on div "Policy details Lines of coverage Policy number Market details Effective date Ex…" at bounding box center [694, 349] width 1034 height 495
click at [901, 161] on span "$4,688.00" at bounding box center [909, 159] width 40 height 13
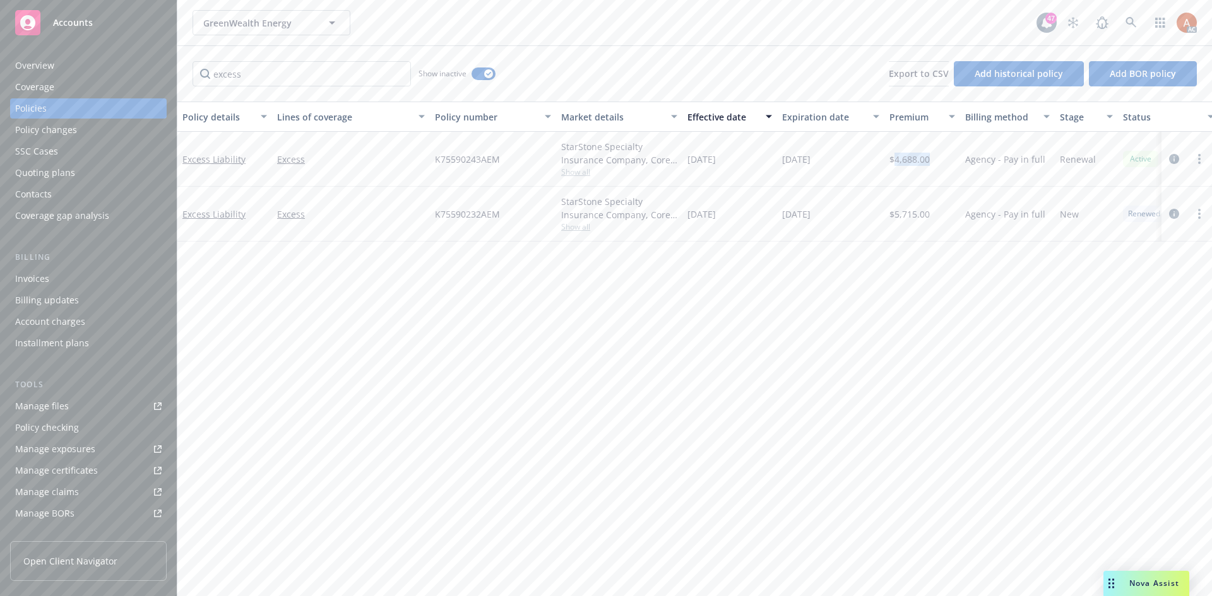
copy span "4,688.00"
drag, startPoint x: 687, startPoint y: 158, endPoint x: 747, endPoint y: 162, distance: 60.1
click at [747, 162] on div "[DATE]" at bounding box center [729, 159] width 95 height 55
copy span "[DATE]"
drag, startPoint x: 781, startPoint y: 155, endPoint x: 839, endPoint y: 158, distance: 58.1
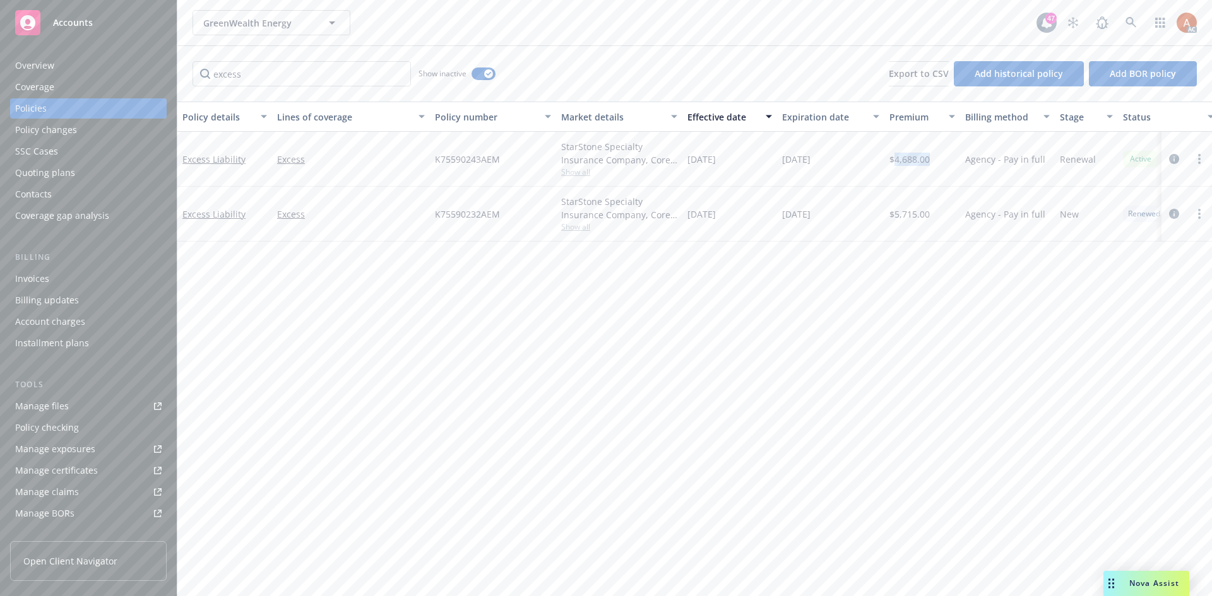
click at [839, 158] on div "[DATE]" at bounding box center [830, 159] width 107 height 55
copy span "[DATE]"
click at [529, 317] on div "Policy details Lines of coverage Policy number Market details Effective date Ex…" at bounding box center [694, 349] width 1034 height 495
drag, startPoint x: 181, startPoint y: 199, endPoint x: 251, endPoint y: 219, distance: 72.7
click at [251, 219] on div "Excess Liability" at bounding box center [224, 214] width 95 height 55
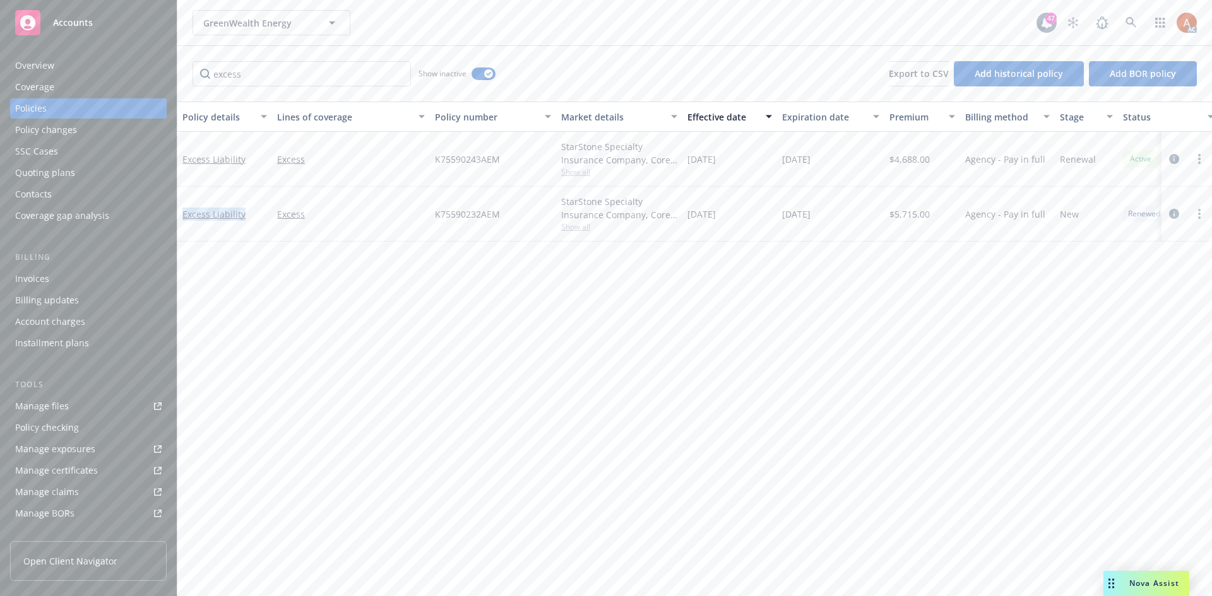
copy link "Excess Liability"
click at [656, 295] on div "Policy details Lines of coverage Policy number Market details Effective date Ex…" at bounding box center [694, 349] width 1034 height 495
drag, startPoint x: 434, startPoint y: 215, endPoint x: 527, endPoint y: 221, distance: 93.6
click at [527, 221] on div "K75590232AEM" at bounding box center [493, 214] width 126 height 55
copy span "K75590232AEM"
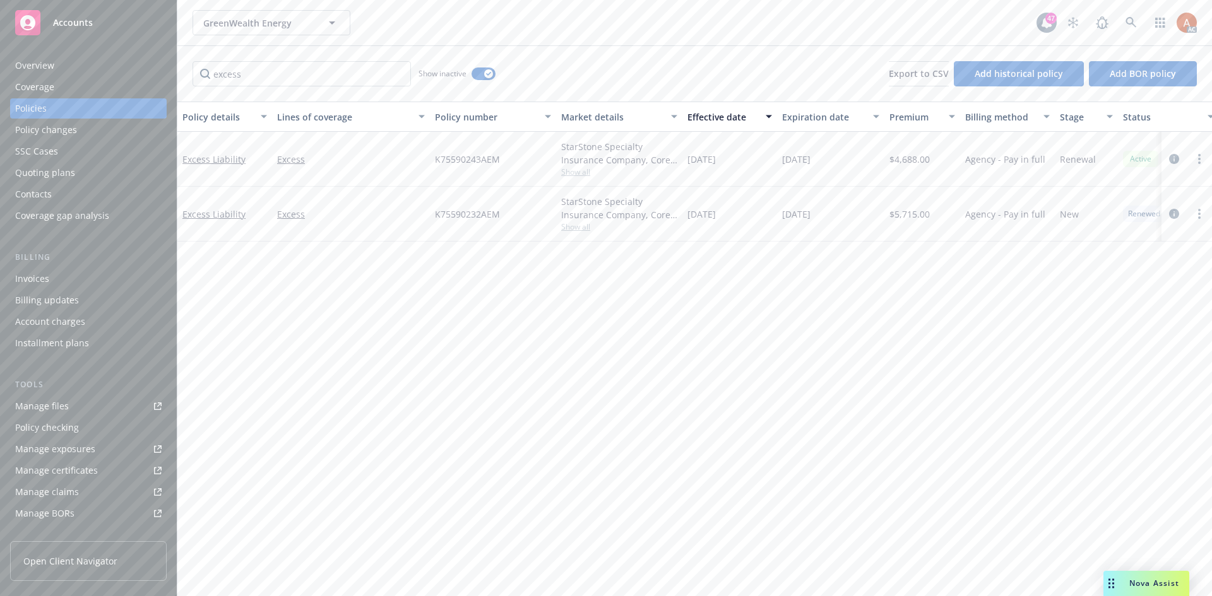
drag, startPoint x: 702, startPoint y: 353, endPoint x: 724, endPoint y: 290, distance: 66.9
click at [703, 349] on div "Policy details Lines of coverage Policy number Market details Effective date Ex…" at bounding box center [694, 349] width 1034 height 495
click at [899, 217] on span "$5,715.00" at bounding box center [909, 214] width 40 height 13
copy span "5,715.00"
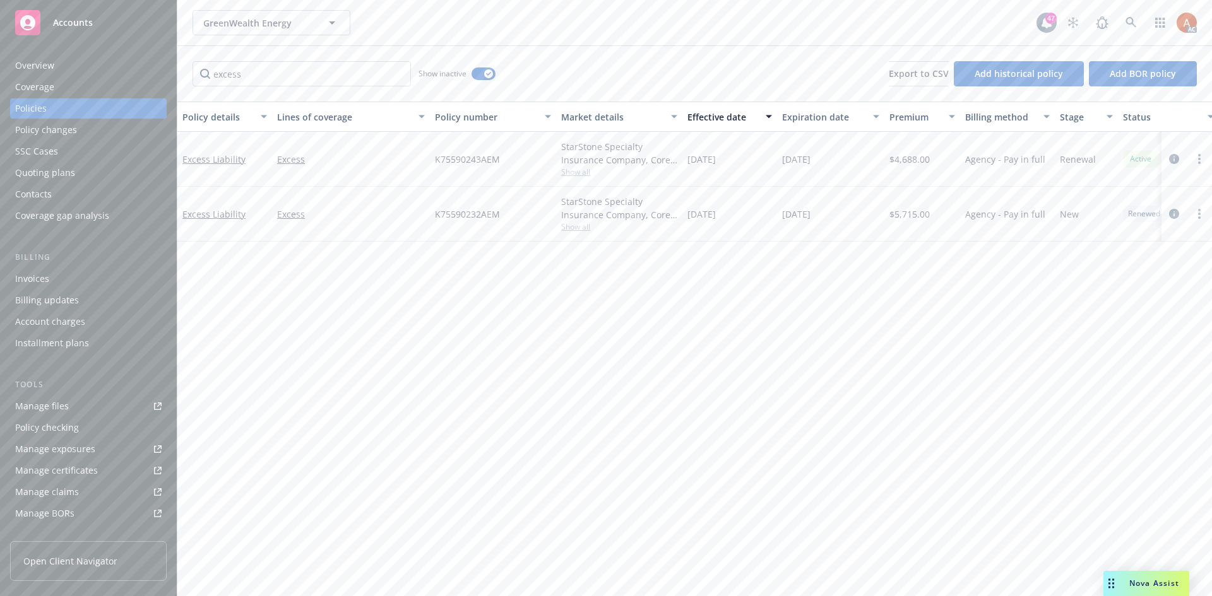
drag, startPoint x: 724, startPoint y: 334, endPoint x: 720, endPoint y: 325, distance: 9.6
click at [723, 333] on div "Policy details Lines of coverage Policy number Market details Effective date Ex…" at bounding box center [694, 349] width 1034 height 495
drag, startPoint x: 685, startPoint y: 209, endPoint x: 743, endPoint y: 220, distance: 59.0
click at [743, 220] on div "[DATE]" at bounding box center [729, 214] width 95 height 55
drag, startPoint x: 825, startPoint y: 275, endPoint x: 795, endPoint y: 222, distance: 61.1
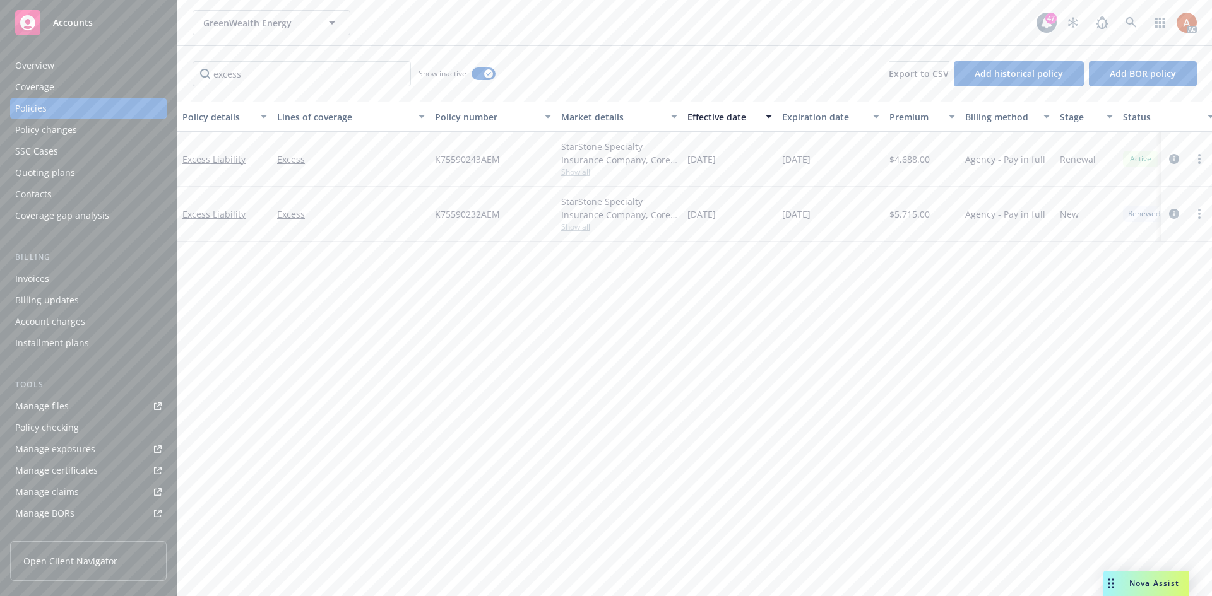
click at [821, 273] on div "Policy details Lines of coverage Policy number Market details Effective date Ex…" at bounding box center [694, 349] width 1034 height 495
drag, startPoint x: 788, startPoint y: 214, endPoint x: 843, endPoint y: 215, distance: 55.5
click at [843, 215] on div "[DATE]" at bounding box center [830, 214] width 107 height 55
drag, startPoint x: 762, startPoint y: 385, endPoint x: 701, endPoint y: 351, distance: 69.8
click at [760, 384] on div "Policy details Lines of coverage Policy number Market details Effective date Ex…" at bounding box center [694, 349] width 1034 height 495
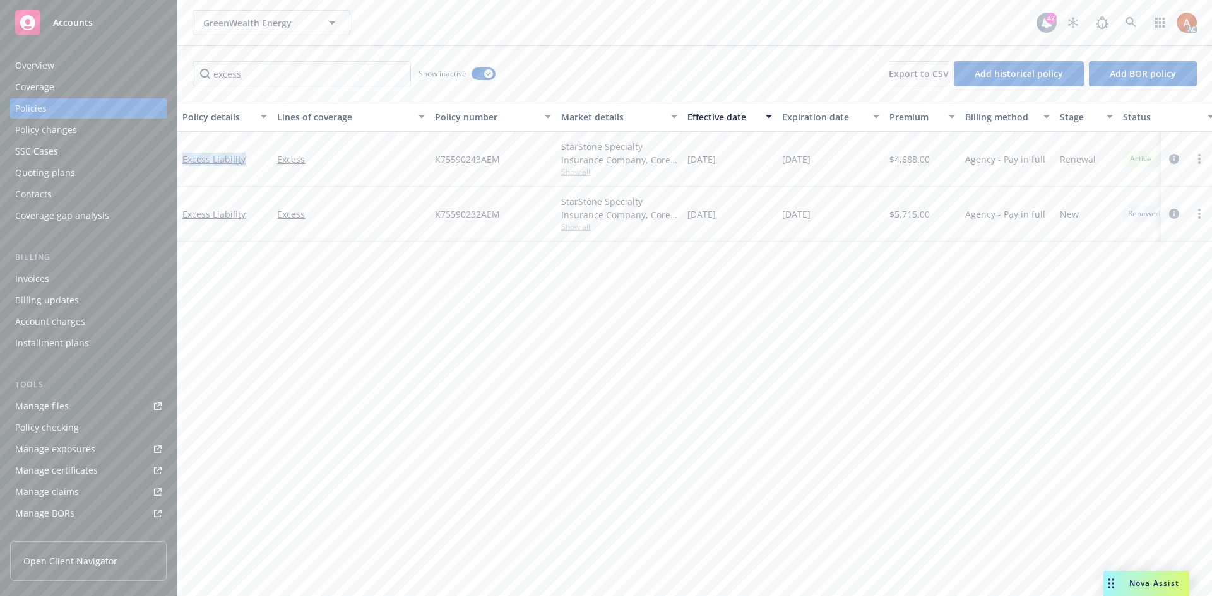
drag, startPoint x: 182, startPoint y: 145, endPoint x: 250, endPoint y: 171, distance: 72.5
click at [250, 171] on div "Excess Liability" at bounding box center [224, 159] width 95 height 55
drag, startPoint x: 434, startPoint y: 213, endPoint x: 484, endPoint y: 216, distance: 50.6
click at [484, 216] on div "K75590232AEM" at bounding box center [493, 214] width 126 height 55
drag, startPoint x: 882, startPoint y: 157, endPoint x: 920, endPoint y: 158, distance: 37.9
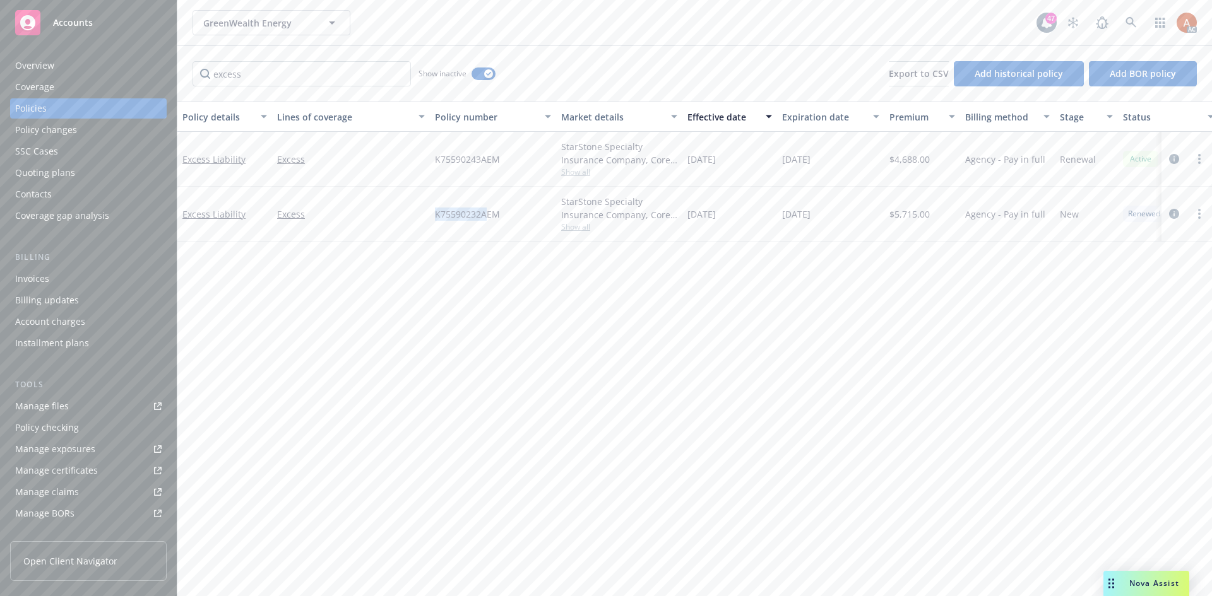
click at [920, 158] on div "Excess Liability Excess K75590243AEM StarStone Specialty Insurance Company, Cor…" at bounding box center [786, 159] width 1218 height 55
drag, startPoint x: 723, startPoint y: 215, endPoint x: 947, endPoint y: 220, distance: 224.1
click at [947, 220] on div "Excess Liability Excess K75590232AEM StarStone Specialty Insurance Company, Cor…" at bounding box center [786, 214] width 1218 height 55
drag, startPoint x: 317, startPoint y: 86, endPoint x: 174, endPoint y: 74, distance: 143.1
click at [174, 74] on div "Accounts Overview Coverage Policies Policy changes SSC Cases Quoting plans Cont…" at bounding box center [606, 298] width 1212 height 596
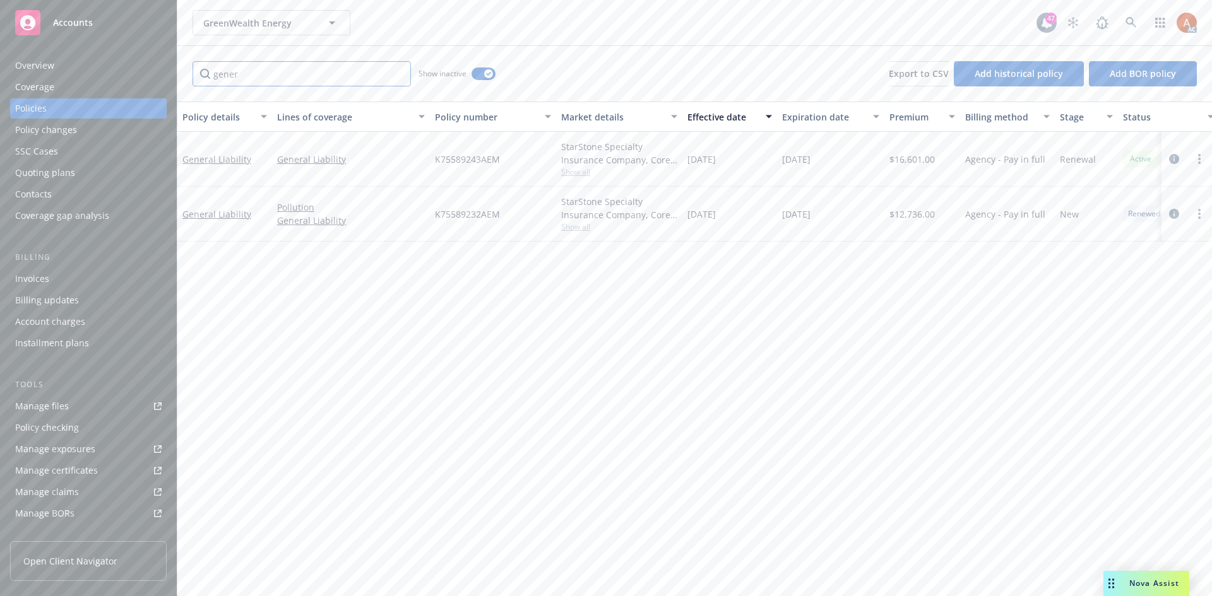
type input "gener"
